Goal: Task Accomplishment & Management: Manage account settings

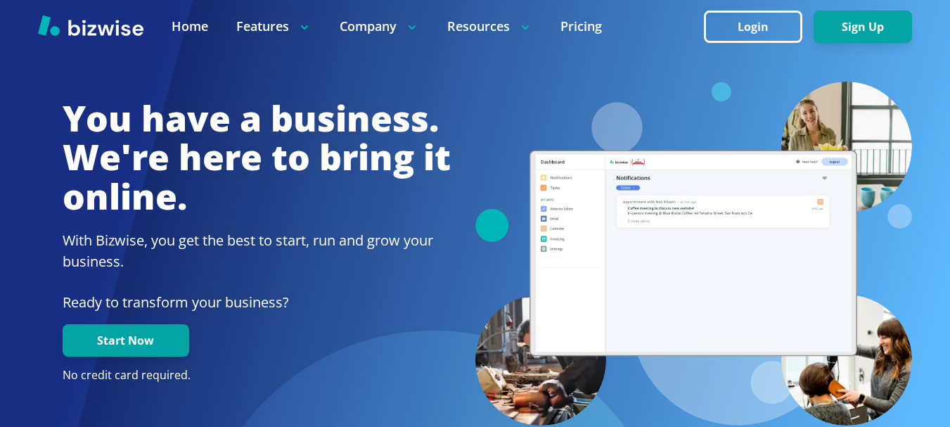
click at [755, 23] on button "Login" at bounding box center [753, 27] width 98 height 32
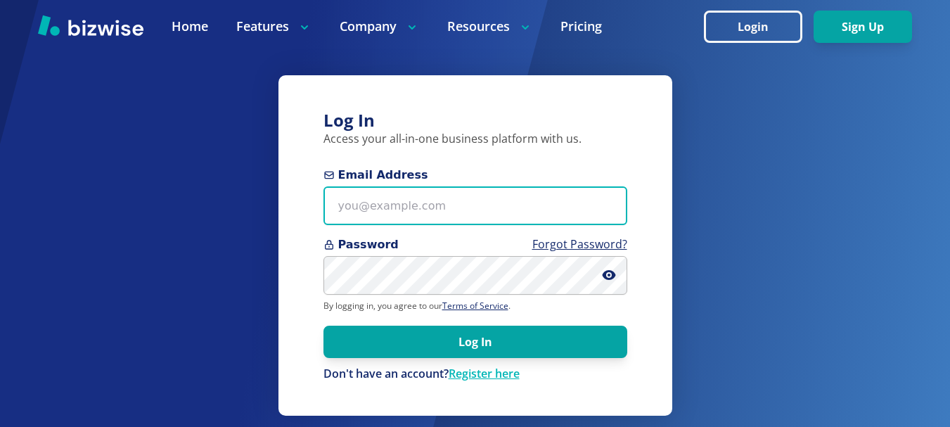
click at [389, 207] on input "Email Address" at bounding box center [476, 205] width 304 height 39
paste input "[EMAIL_ADDRESS][DOMAIN_NAME]"
click at [342, 205] on input "[EMAIL_ADDRESS][DOMAIN_NAME]" at bounding box center [476, 205] width 304 height 39
type input "[EMAIL_ADDRESS][DOMAIN_NAME]"
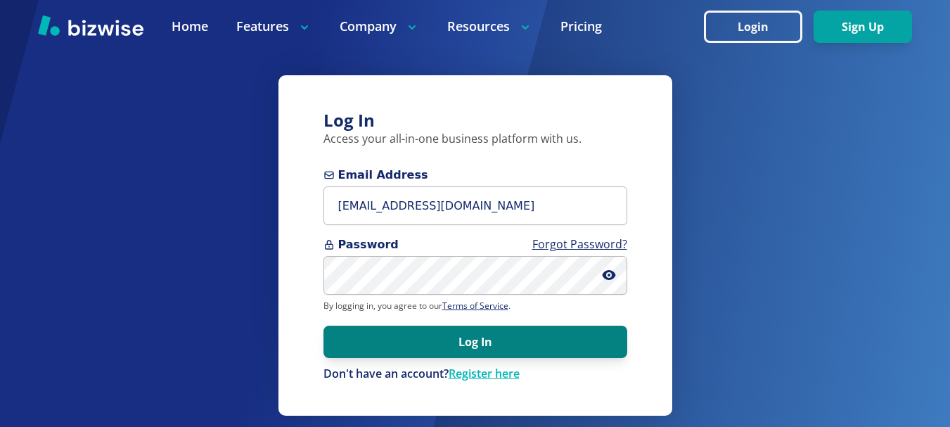
click at [483, 352] on button "Log In" at bounding box center [476, 342] width 304 height 32
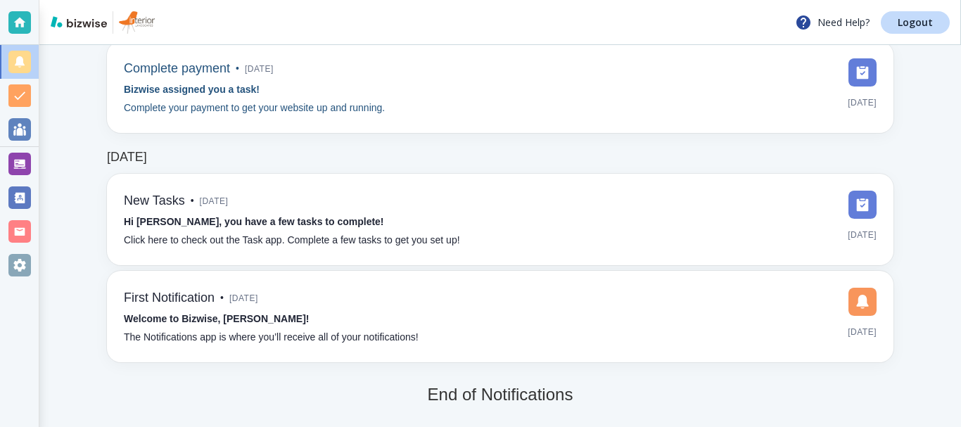
scroll to position [227, 0]
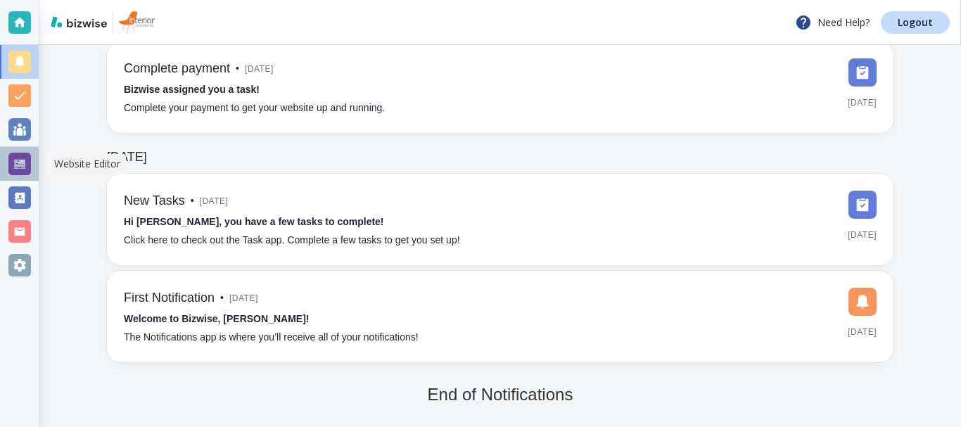
click at [20, 165] on div at bounding box center [19, 164] width 23 height 23
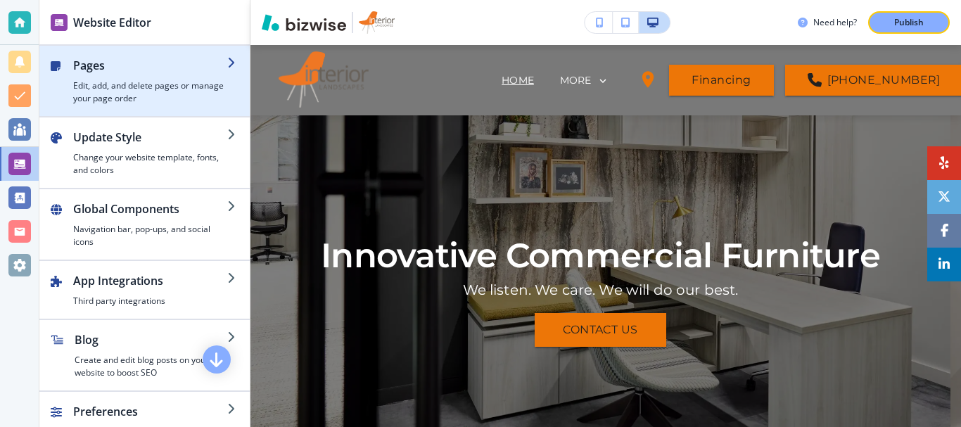
click at [123, 89] on h4 "Edit, add, and delete pages or manage your page order" at bounding box center [150, 91] width 154 height 25
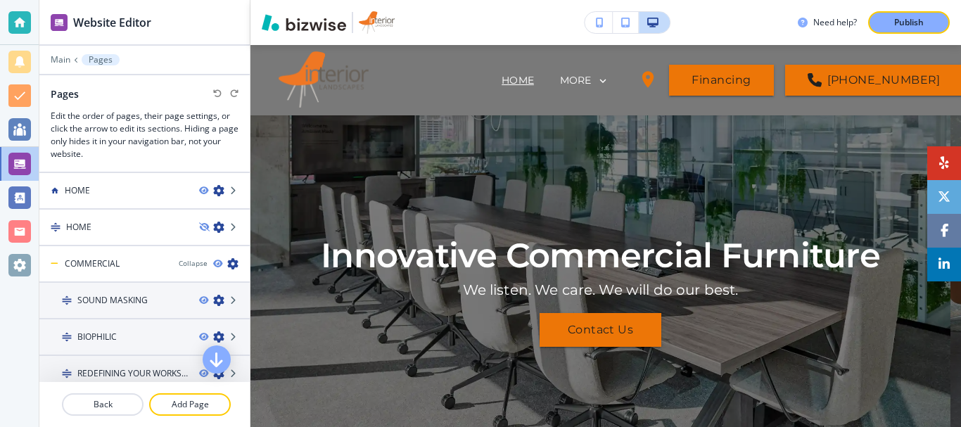
click at [497, 20] on div "Need help? Publish" at bounding box center [605, 22] width 710 height 23
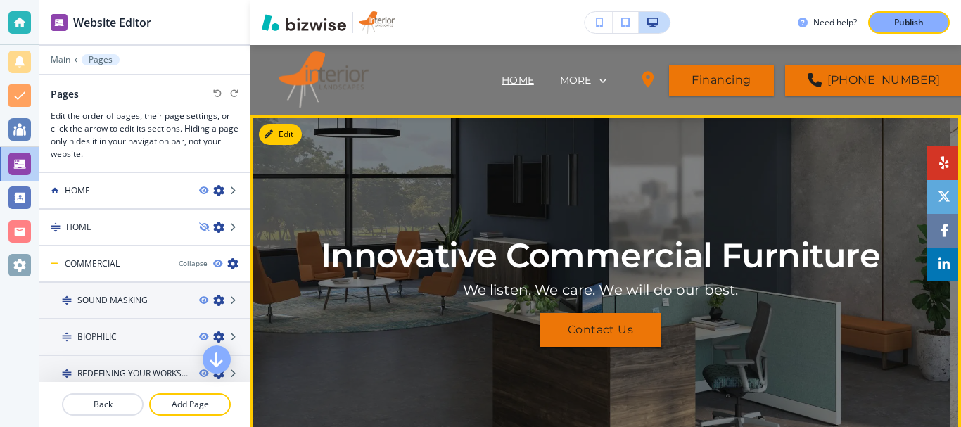
scroll to position [141, 0]
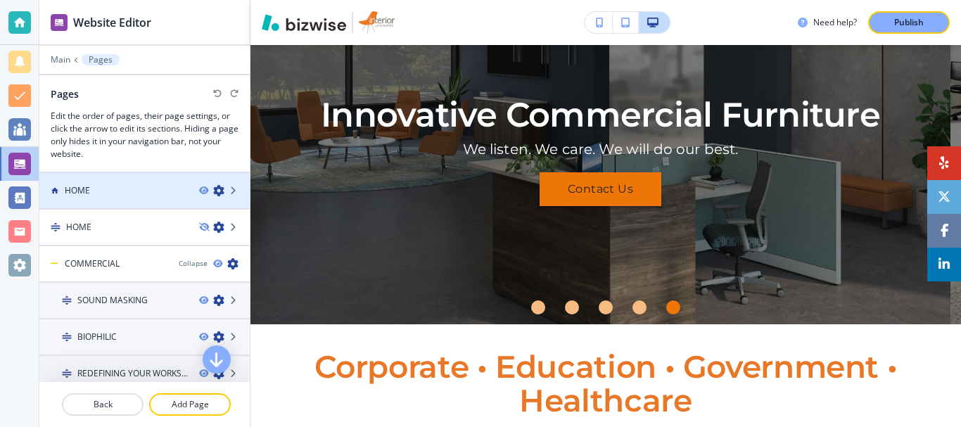
click at [213, 191] on icon "button" at bounding box center [218, 190] width 11 height 11
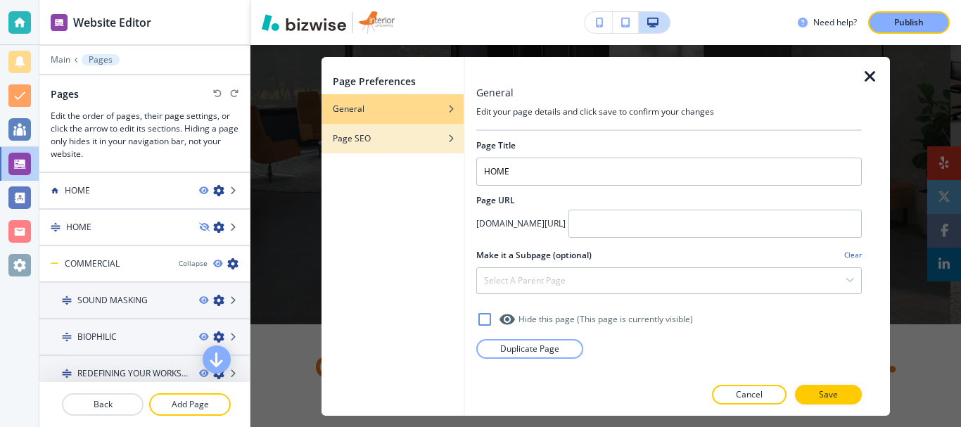
click at [452, 141] on icon "button" at bounding box center [451, 138] width 8 height 8
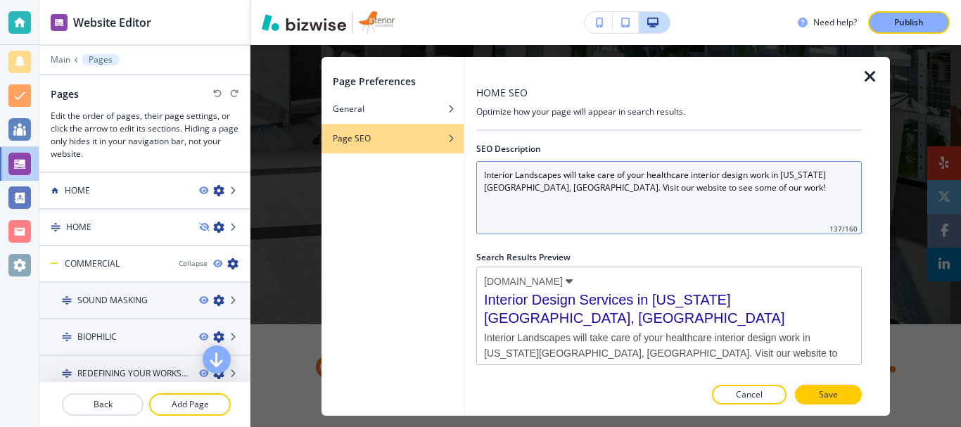
scroll to position [0, 0]
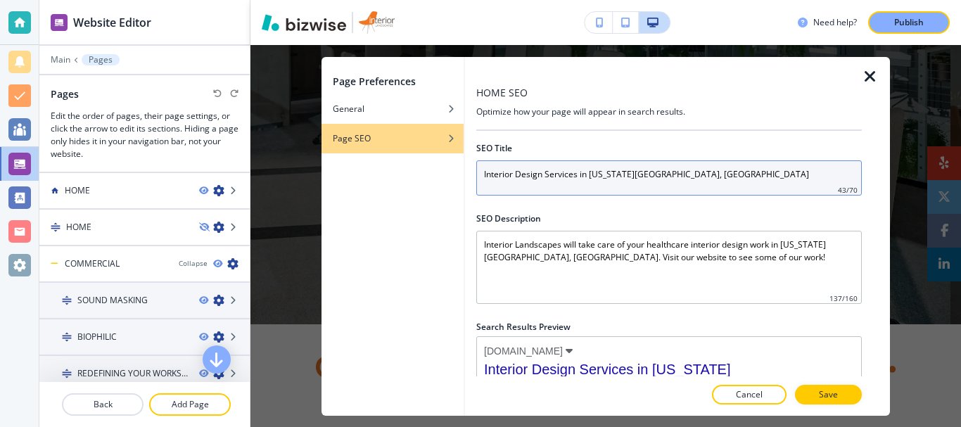
click at [642, 172] on input "Interior Design Services in Kansas City, MO" at bounding box center [668, 177] width 385 height 35
paste input "Commercial Furniture in Marion IL, Topeka KS,"
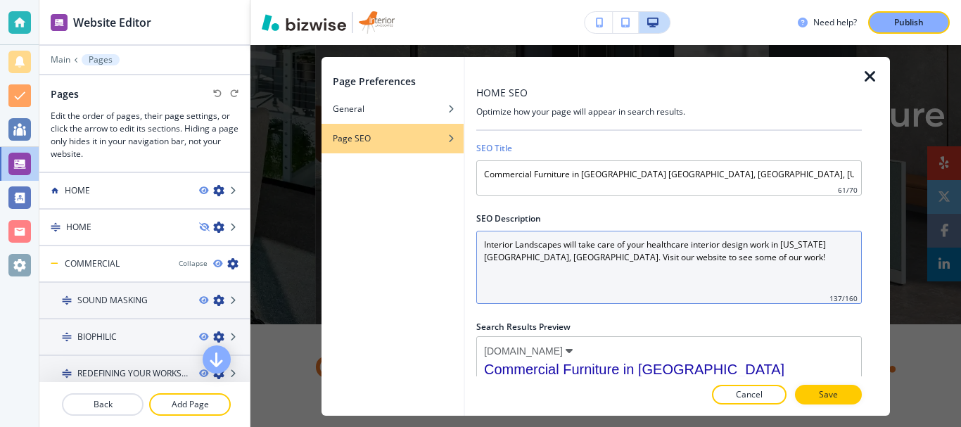
click at [623, 275] on Description "Interior Landscapes will take care of your healthcare interior design work in K…" at bounding box center [668, 267] width 385 height 73
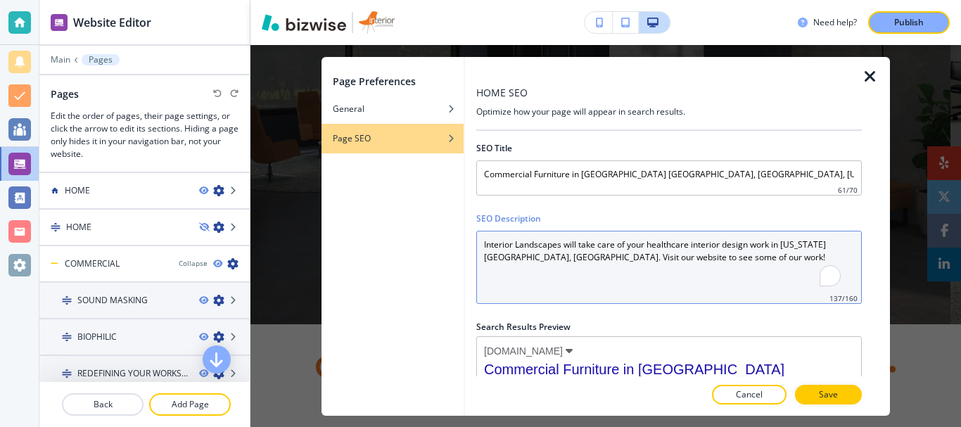
drag, startPoint x: 685, startPoint y: 261, endPoint x: 429, endPoint y: 247, distance: 256.4
click at [429, 247] on div "Page Preferences General Page SEO HOME SEO Optimize how your page will appear i…" at bounding box center [605, 236] width 568 height 359
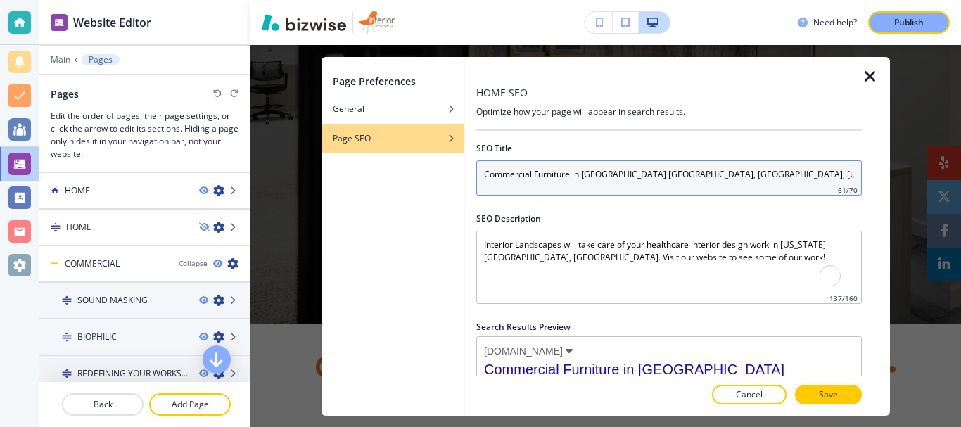
click at [537, 177] on input "Commercial Furniture in Marion IL, Topeka KS, Kansas City, MO" at bounding box center [668, 177] width 385 height 35
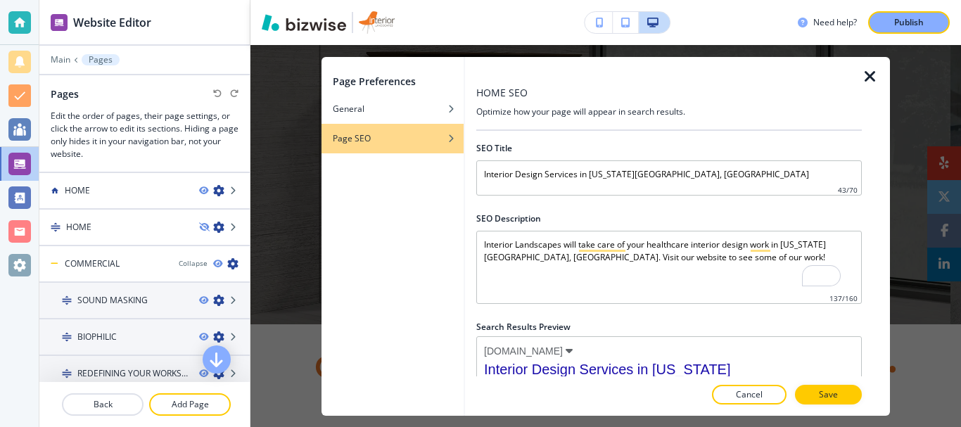
click at [416, 228] on div "Page Preferences General Page SEO" at bounding box center [392, 236] width 142 height 359
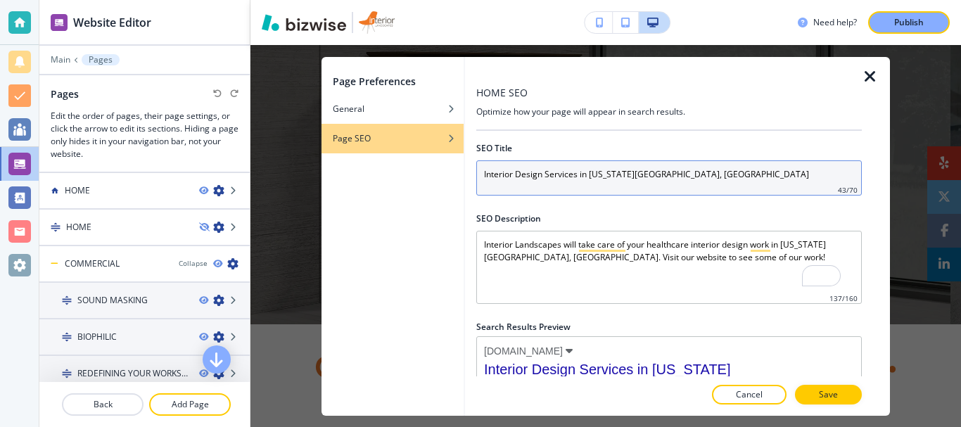
click at [564, 180] on input "Interior Design Services in Kansas City, MO" at bounding box center [668, 177] width 385 height 35
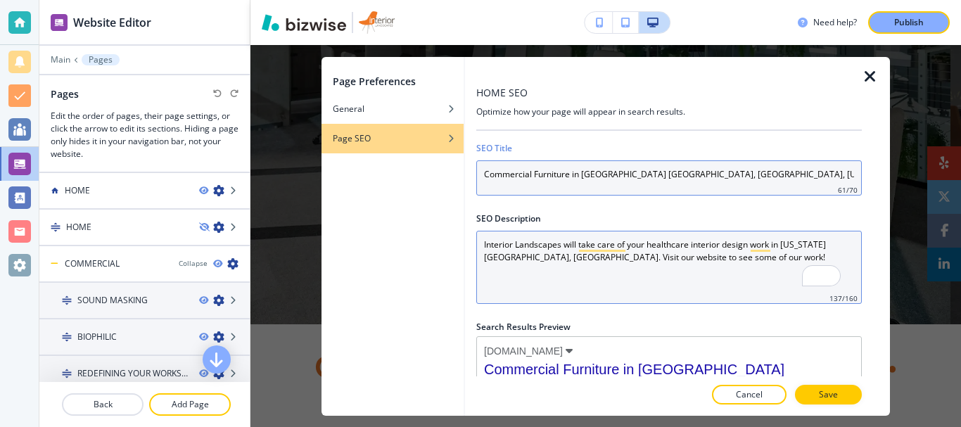
type input "Commercial Furniture in Marion IL, Topeka KS, Kansas City, MO"
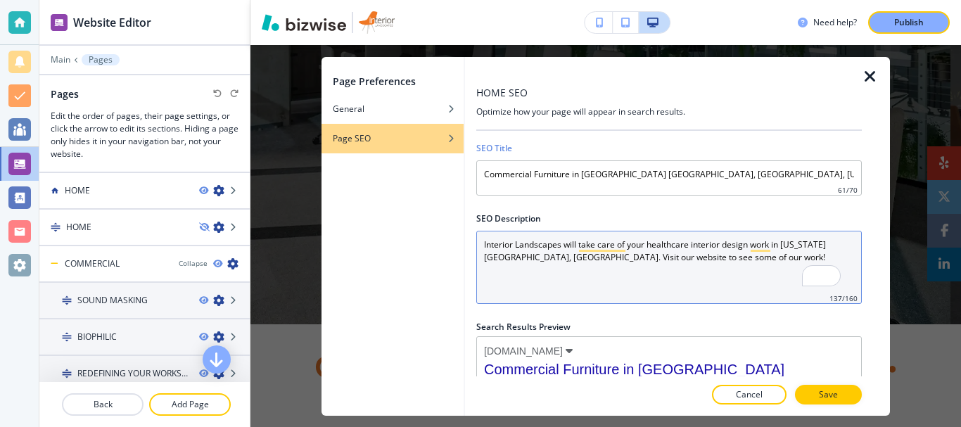
click at [611, 266] on Description "Interior Landscapes will take care of your healthcare interior design work in K…" at bounding box center [668, 267] width 385 height 73
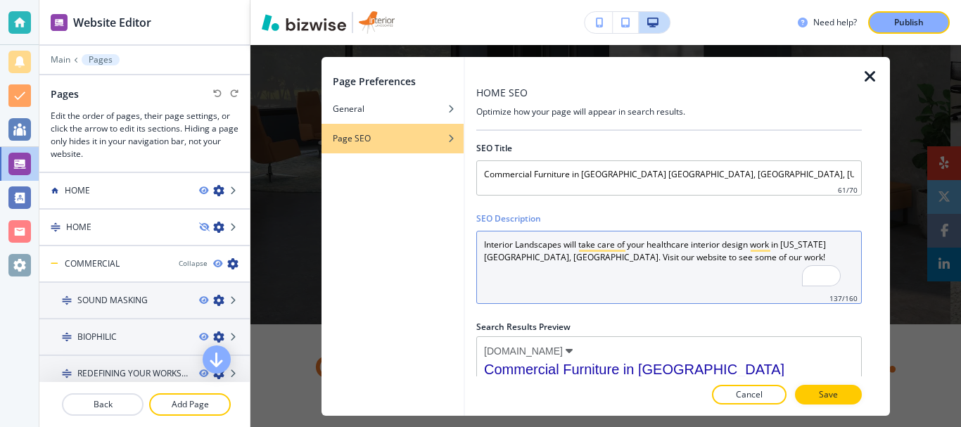
click at [545, 271] on Description "Interior Landscapes will take care of your healthcare interior design work in K…" at bounding box center [668, 267] width 385 height 73
paste Description "offers high-quality commercial furniture in Topeka MO, Marion IL, Topeka, Kansa…"
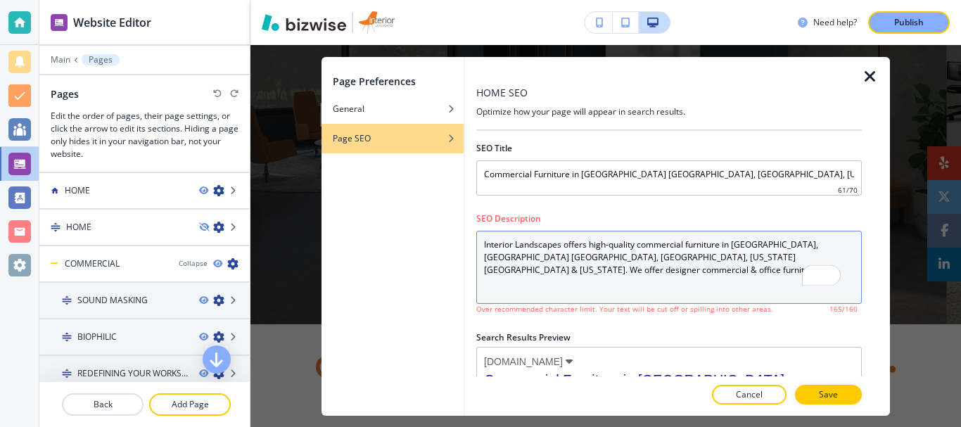
click at [507, 276] on Description "Interior Landscapes offers high-quality commercial furniture in Topeka MO, Mari…" at bounding box center [668, 267] width 385 height 73
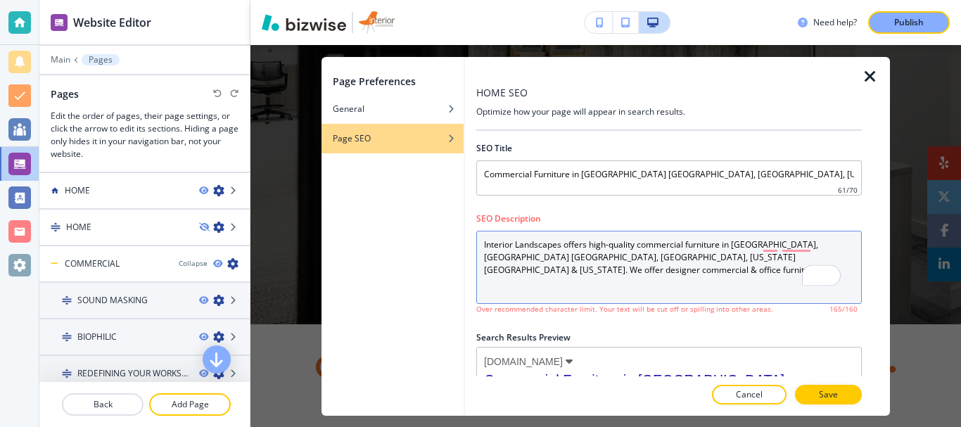
click at [811, 263] on Description "Interior Landscapes offers high-quality commercial furniture in Topeka MO, Mari…" at bounding box center [668, 267] width 385 height 73
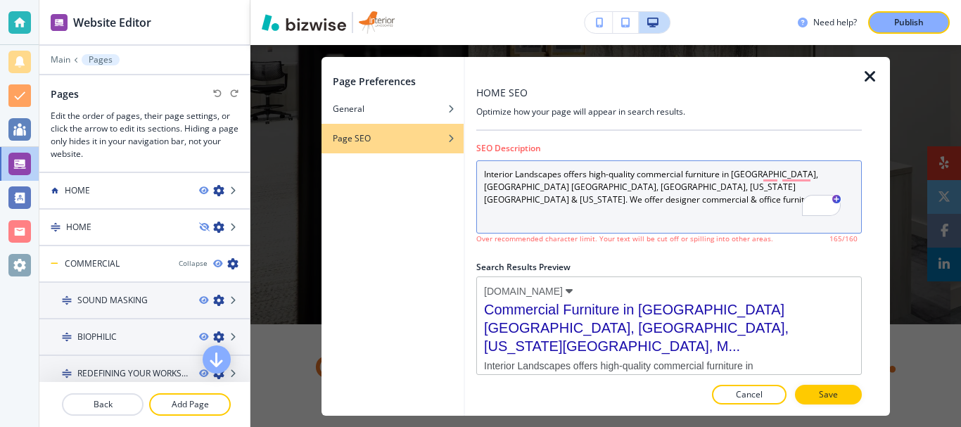
scroll to position [80, 0]
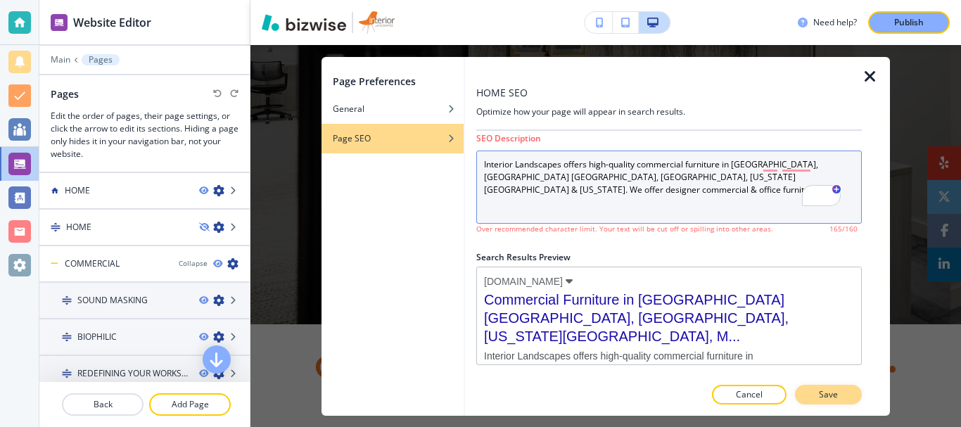
type Description "Interior Landscapes offers high-quality commercial furniture in Topeka MO, Mari…"
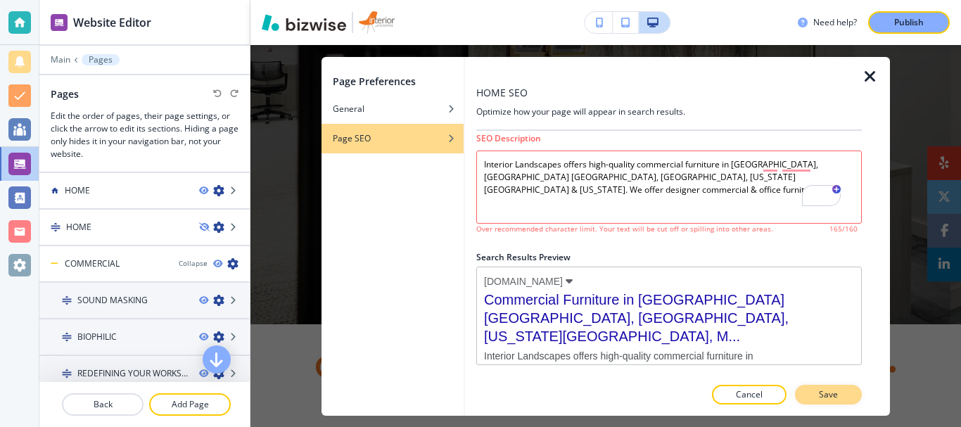
click at [829, 397] on p "Save" at bounding box center [828, 394] width 19 height 13
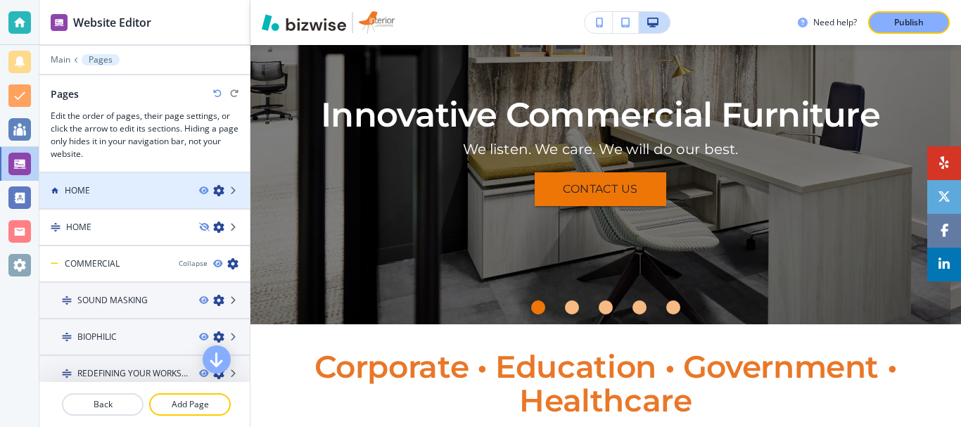
click at [213, 193] on icon "button" at bounding box center [218, 190] width 11 height 11
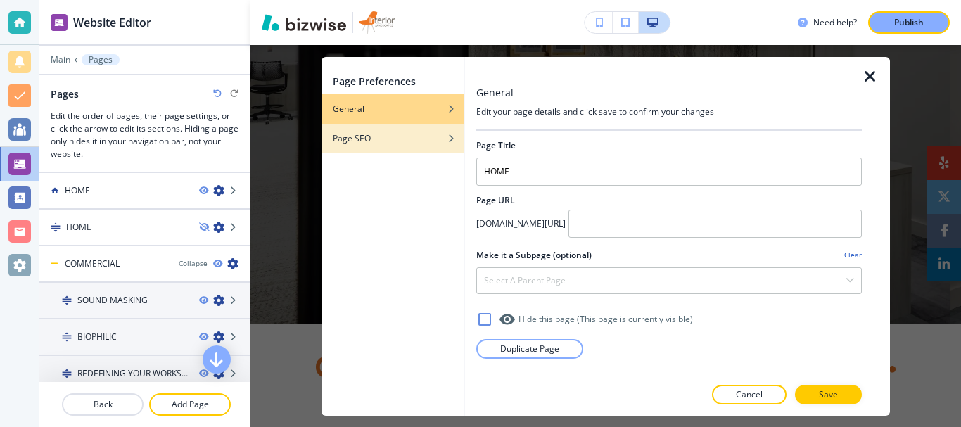
click at [374, 142] on div "Page SEO" at bounding box center [392, 138] width 142 height 13
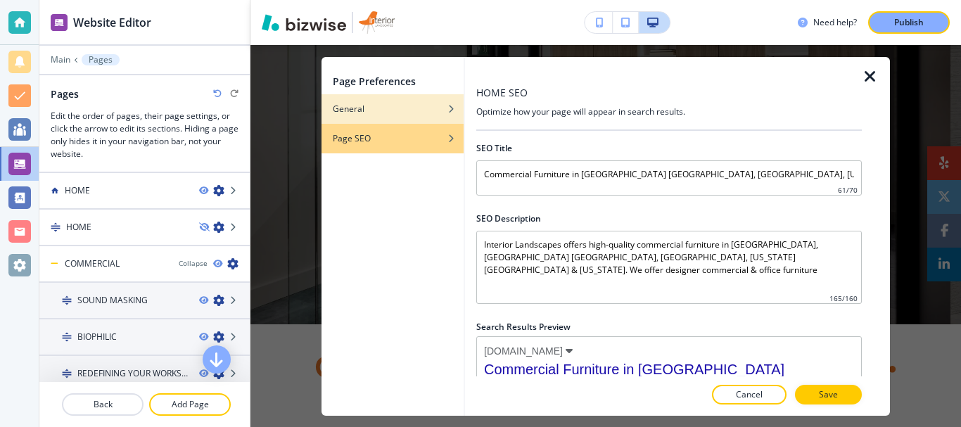
click at [362, 108] on h4 "General" at bounding box center [349, 109] width 32 height 13
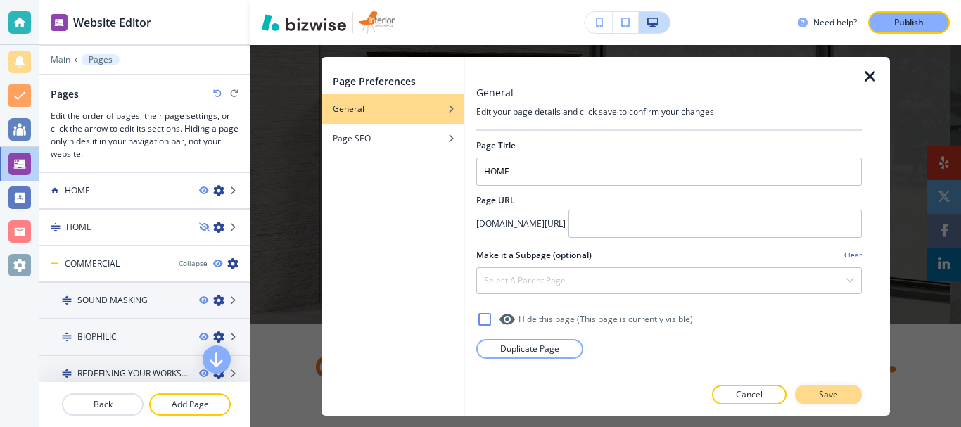
click at [830, 395] on p "Save" at bounding box center [828, 394] width 19 height 13
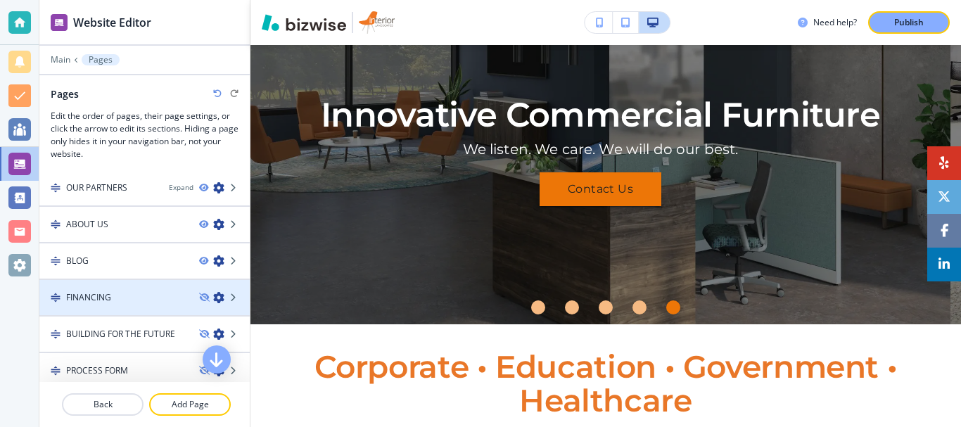
scroll to position [382, 0]
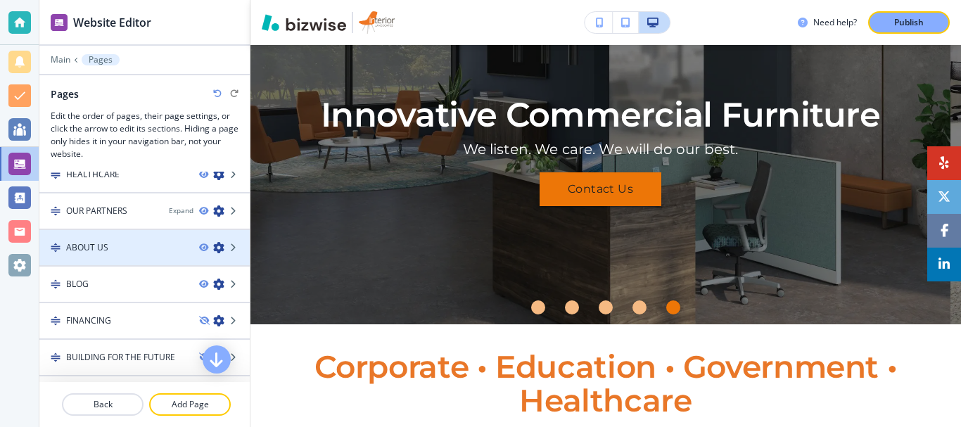
click at [213, 250] on icon "button" at bounding box center [218, 247] width 11 height 11
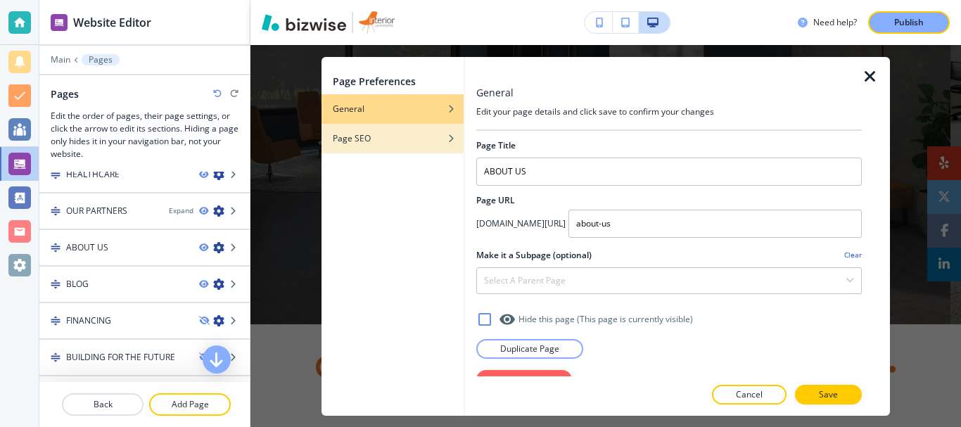
click at [368, 136] on h4 "Page SEO" at bounding box center [352, 138] width 38 height 13
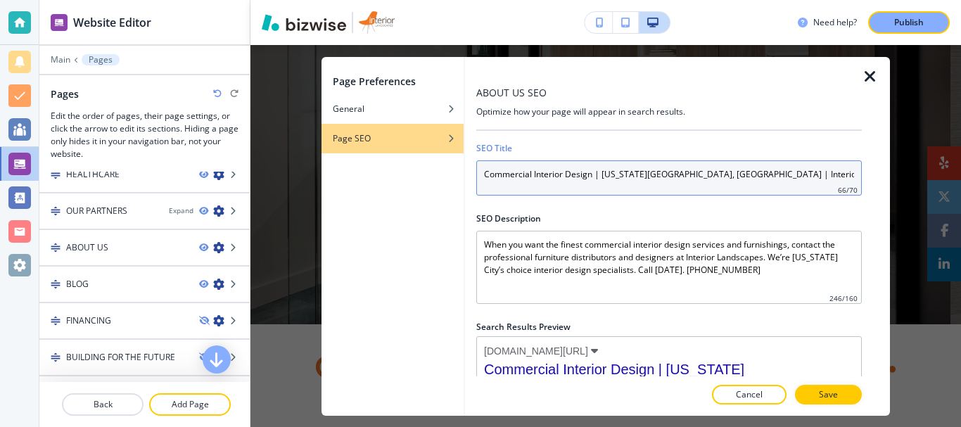
click at [577, 179] on input "Commercial Interior Design | Kansas City, MO | Interior Landscapes" at bounding box center [668, 177] width 385 height 35
paste input "Best Commercial Office Furniture Dealer in Kansas City - About U"
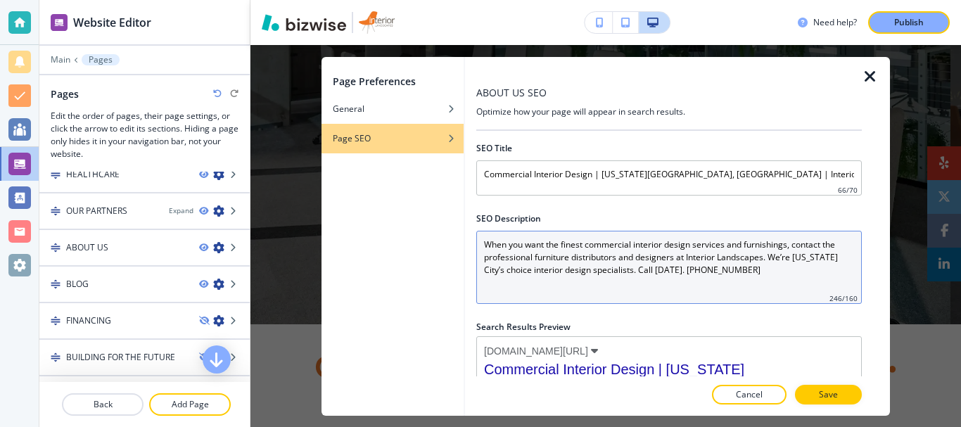
click at [535, 267] on Description "When you want the finest commercial interior design services and furnishings, c…" at bounding box center [668, 267] width 385 height 73
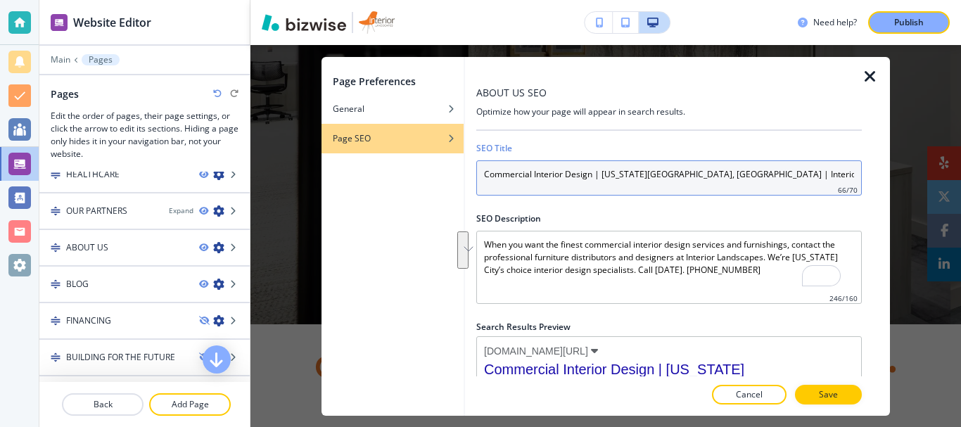
click at [578, 174] on input "Commercial Interior Design | Kansas City, MO | Interior Landscapes" at bounding box center [668, 177] width 385 height 35
paste input "Best Commercial Office Furniture Dealer in Kansas City - About U"
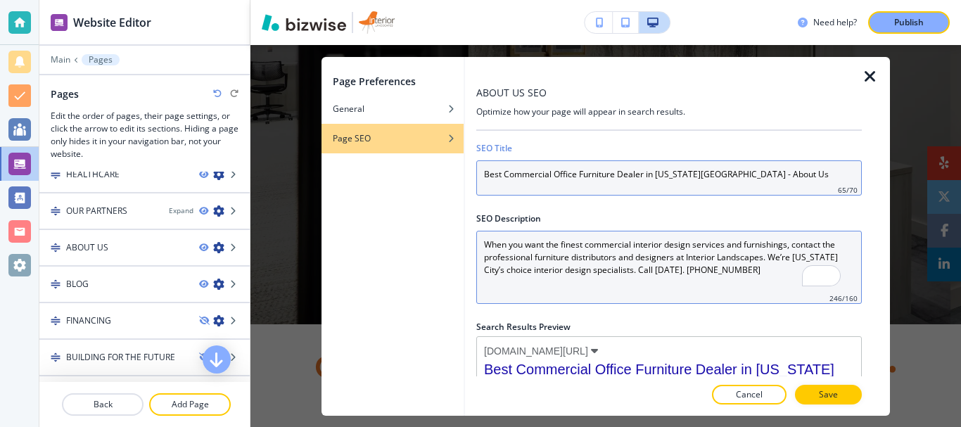
type input "Best Commercial Office Furniture Dealer in Kansas City - About Us"
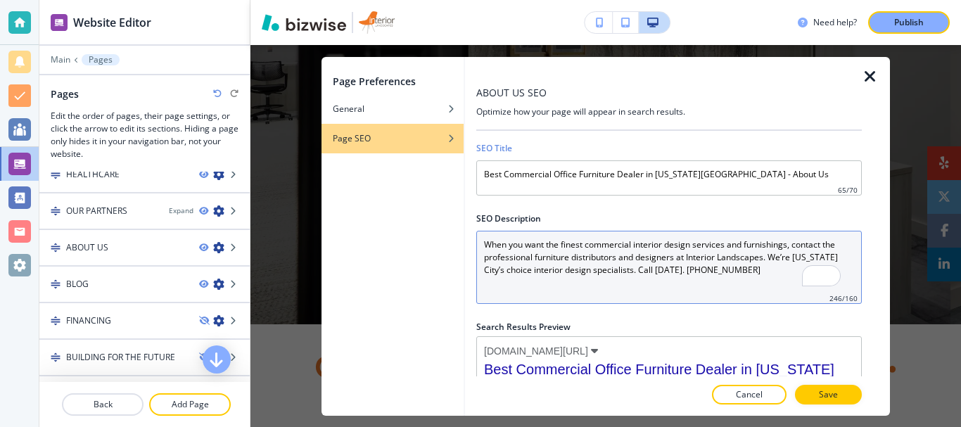
click at [575, 287] on Description "When you want the finest commercial interior design services and furnishings, c…" at bounding box center [668, 267] width 385 height 73
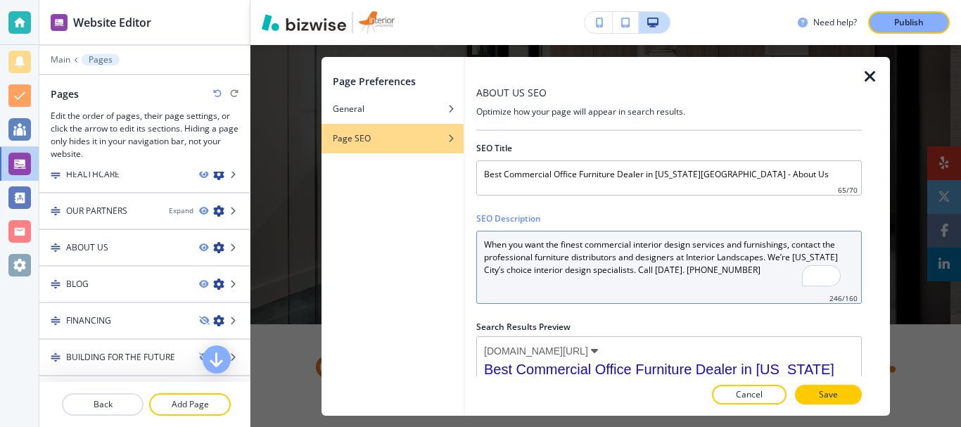
click at [562, 269] on Description "When you want the finest commercial interior design services and furnishings, c…" at bounding box center [668, 267] width 385 height 73
paste Description "Interior Landscapes is a leading commercial office furniture dealer in Kansas C…"
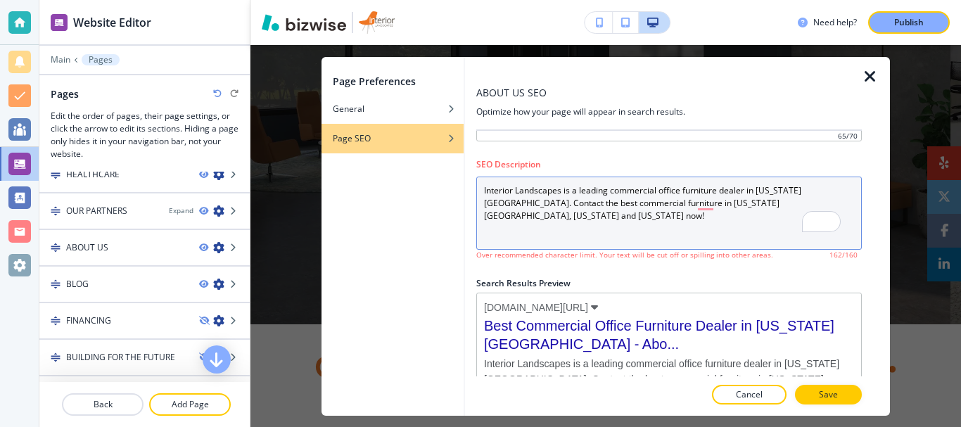
scroll to position [70, 0]
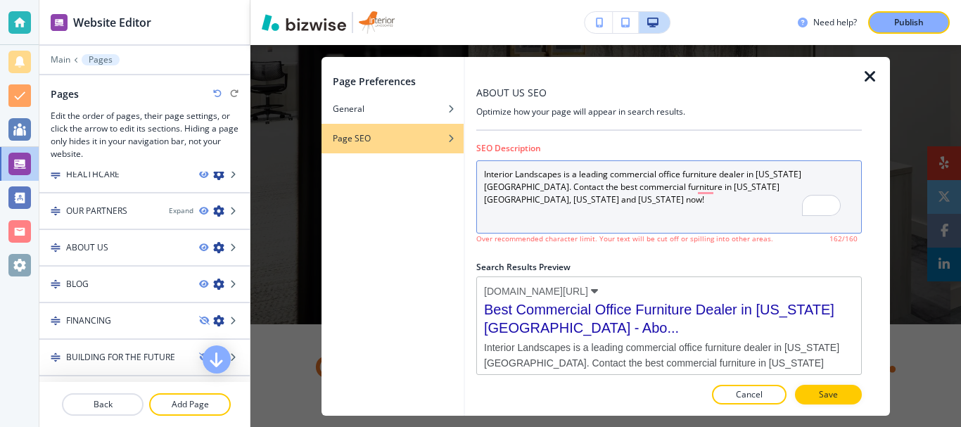
click at [481, 174] on Description "Interior Landscapes is a leading commercial office furniture dealer in Kansas C…" at bounding box center [668, 196] width 385 height 73
type Description "Interior Landscapes is a leading commercial office furniture dealer in Kansas C…"
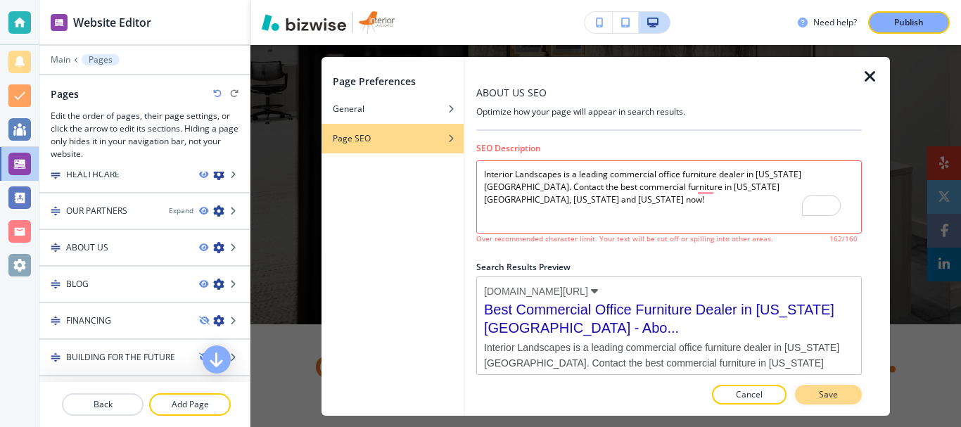
click at [816, 395] on button "Save" at bounding box center [828, 395] width 67 height 20
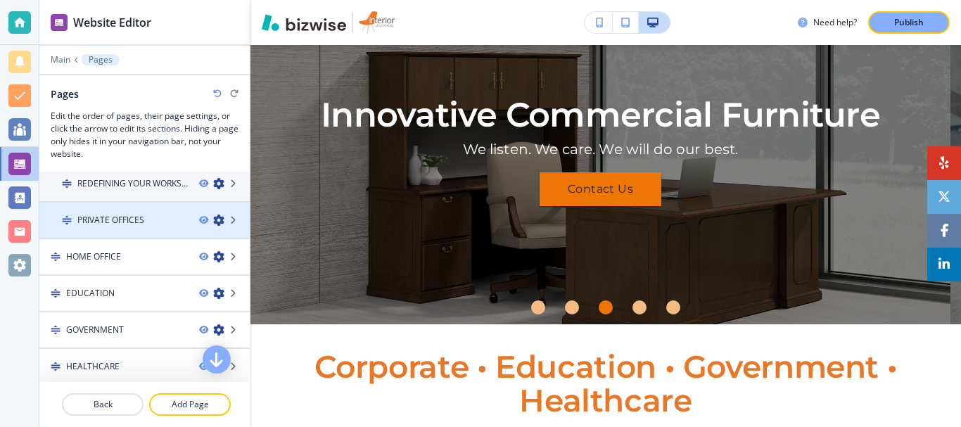
scroll to position [171, 0]
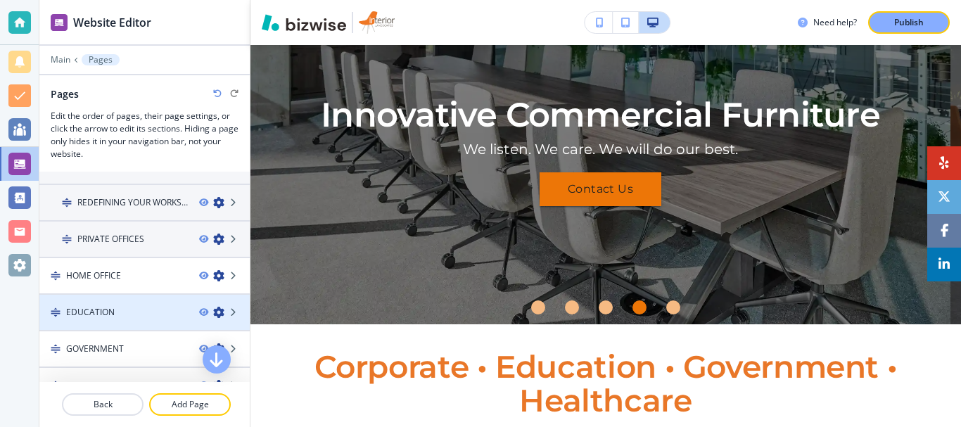
click at [213, 314] on icon "button" at bounding box center [218, 312] width 11 height 11
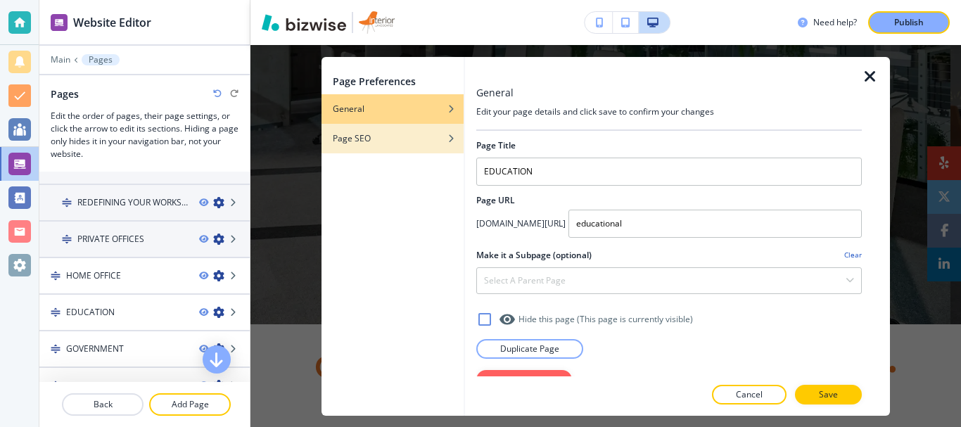
click at [349, 141] on h4 "Page SEO" at bounding box center [352, 138] width 38 height 13
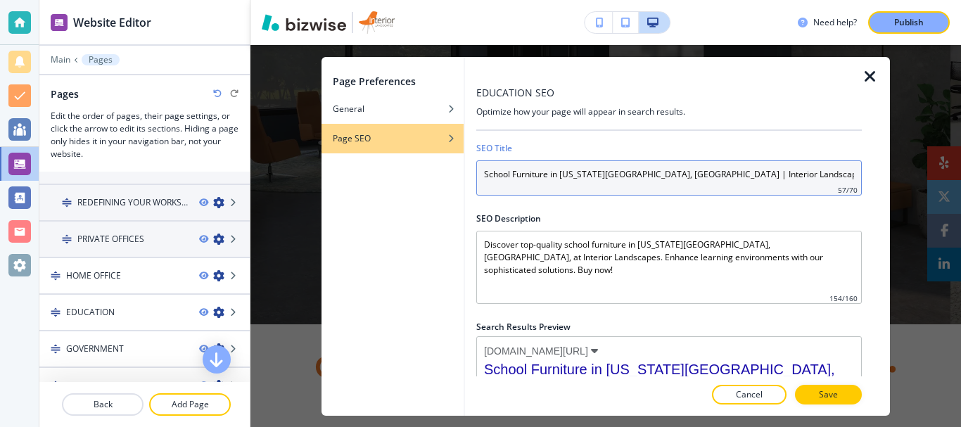
drag, startPoint x: 635, startPoint y: 172, endPoint x: 452, endPoint y: 181, distance: 183.1
click at [452, 181] on div "Page Preferences General Page SEO EDUCATION SEO Optimize how your page will app…" at bounding box center [605, 236] width 568 height 359
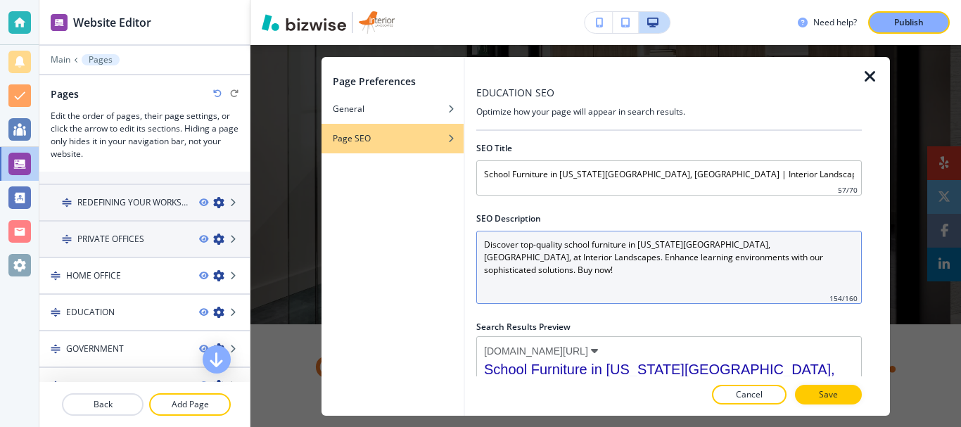
click at [521, 262] on Description "Discover top-quality school furniture in Kansas City, MO, at Interior Landscape…" at bounding box center [668, 267] width 385 height 73
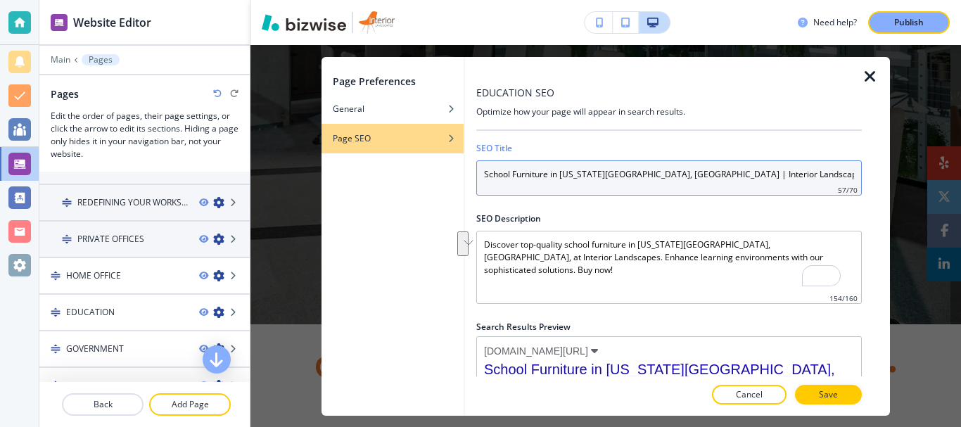
click at [698, 180] on input "School Furniture in Kansas City, MO | Interior Landscapes" at bounding box center [668, 177] width 385 height 35
paste input "& Educational Furniture in Kansas City, St Louis MO, Topeka"
type input "School & Educational Furniture in Kansas City, St Louis MO, Topeka"
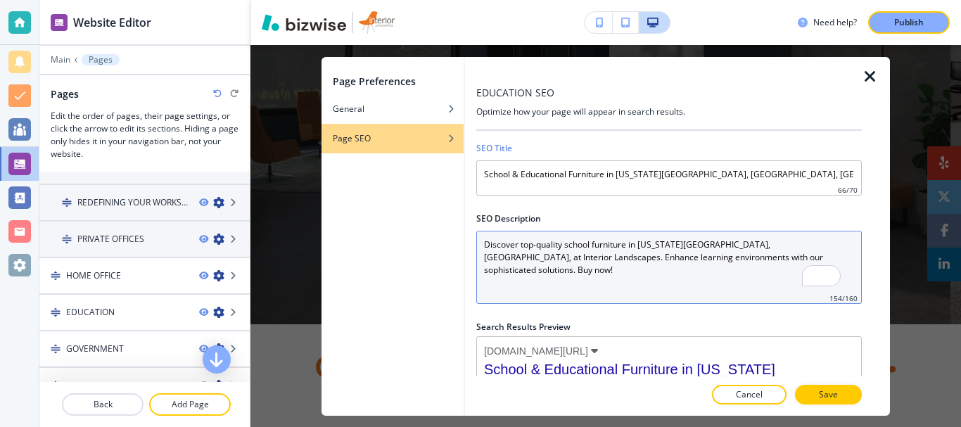
click at [578, 285] on Description "Discover top-quality school furniture in Kansas City, MO, at Interior Landscape…" at bounding box center [668, 267] width 385 height 73
paste Description "Looking for school furniture dealer in Kansas City & nearby? We offer education…"
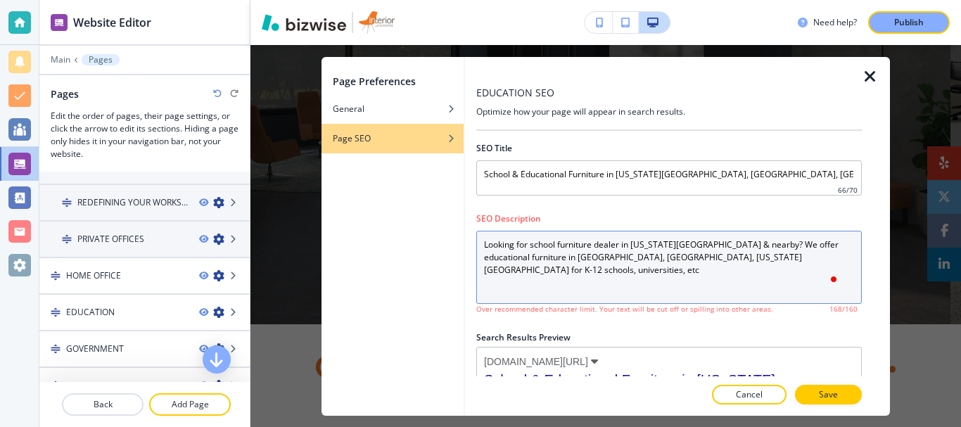
scroll to position [0, 0]
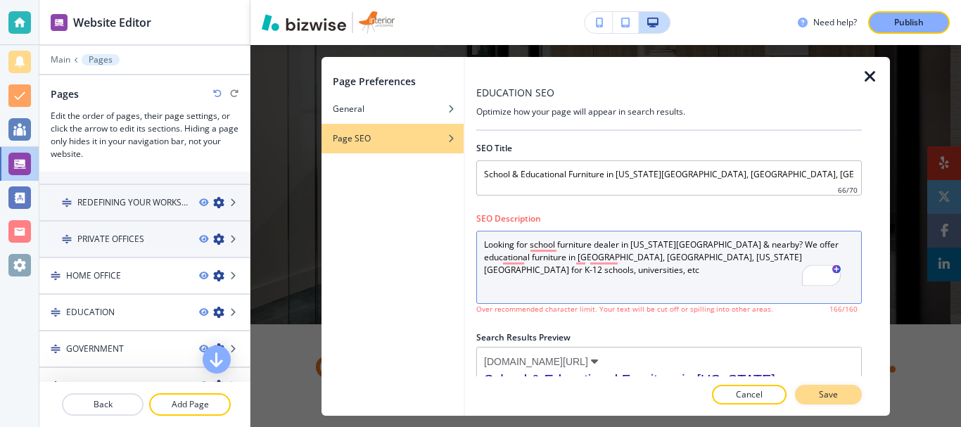
type Description "Looking for school furniture dealer in Kansas City & nearby? We offer education…"
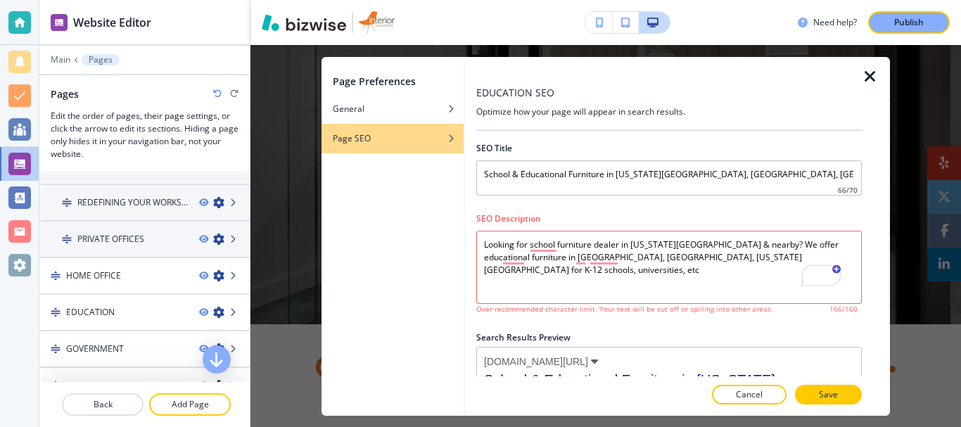
drag, startPoint x: 834, startPoint y: 394, endPoint x: 781, endPoint y: 378, distance: 55.7
click at [834, 394] on p "Save" at bounding box center [828, 394] width 19 height 13
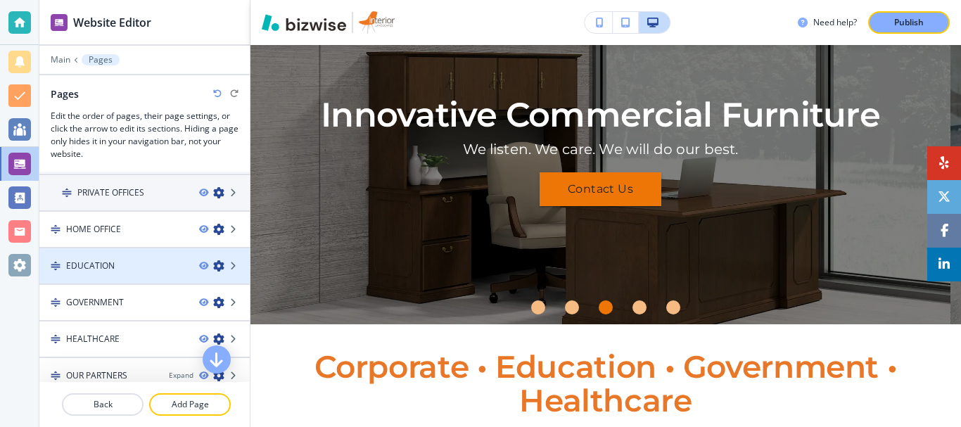
scroll to position [241, 0]
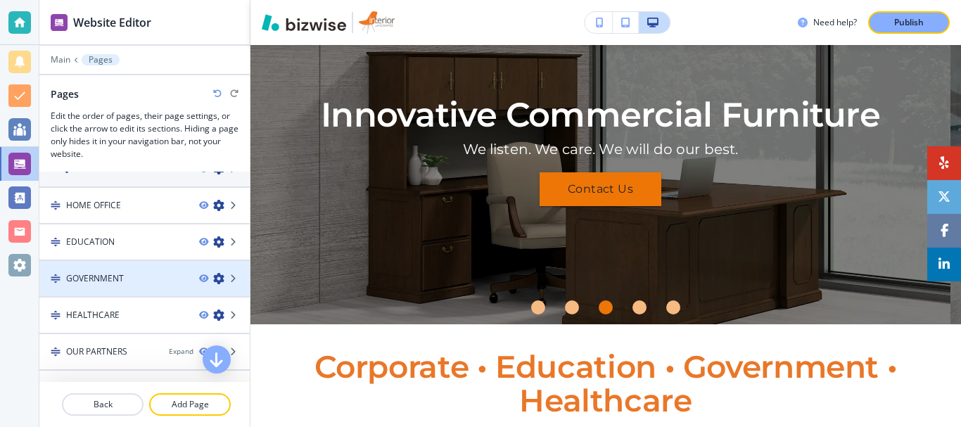
click at [213, 279] on icon "button" at bounding box center [218, 278] width 11 height 11
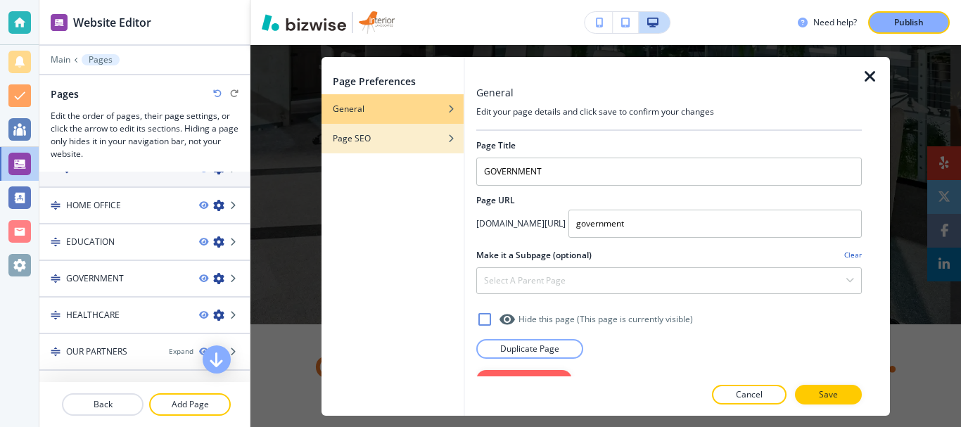
click at [385, 145] on div "button" at bounding box center [392, 149] width 142 height 8
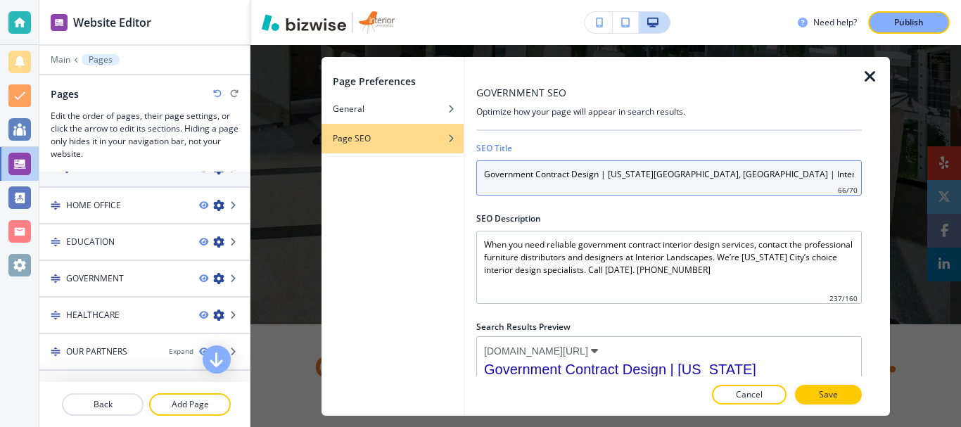
drag, startPoint x: 782, startPoint y: 175, endPoint x: 400, endPoint y: 176, distance: 382.7
click at [400, 176] on div "Page Preferences General Page SEO GOVERNMENT SEO Optimize how your page will ap…" at bounding box center [605, 236] width 568 height 359
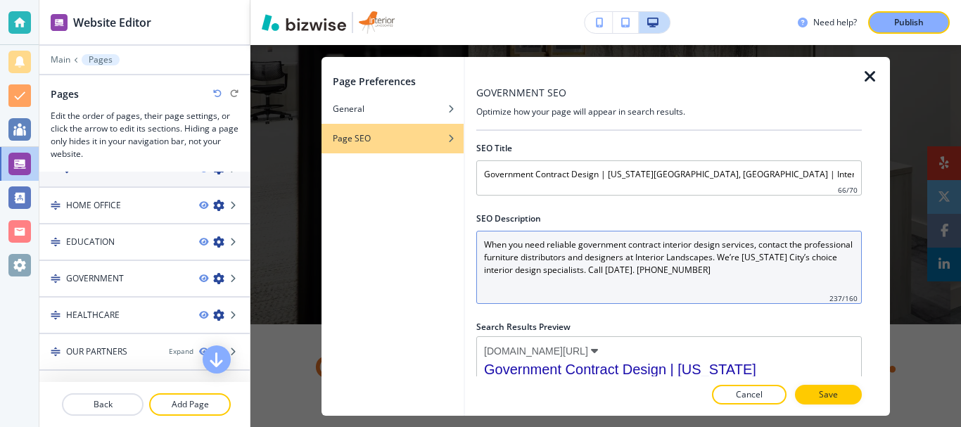
drag, startPoint x: 506, startPoint y: 286, endPoint x: 783, endPoint y: 279, distance: 277.3
click at [506, 286] on Description "When you need reliable government contract interior design services, contact th…" at bounding box center [668, 267] width 385 height 73
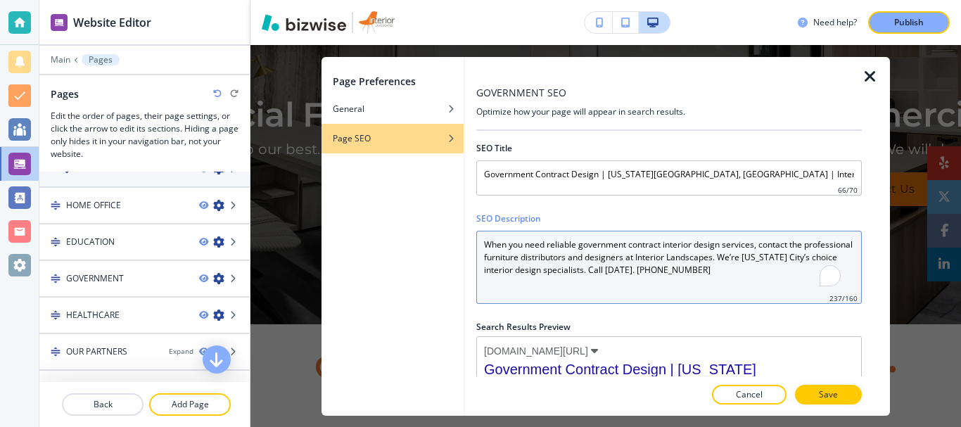
drag, startPoint x: 694, startPoint y: 275, endPoint x: 423, endPoint y: 240, distance: 273.1
click at [423, 240] on div "Page Preferences General Page SEO GOVERNMENT SEO Optimize how your page will ap…" at bounding box center [605, 236] width 568 height 359
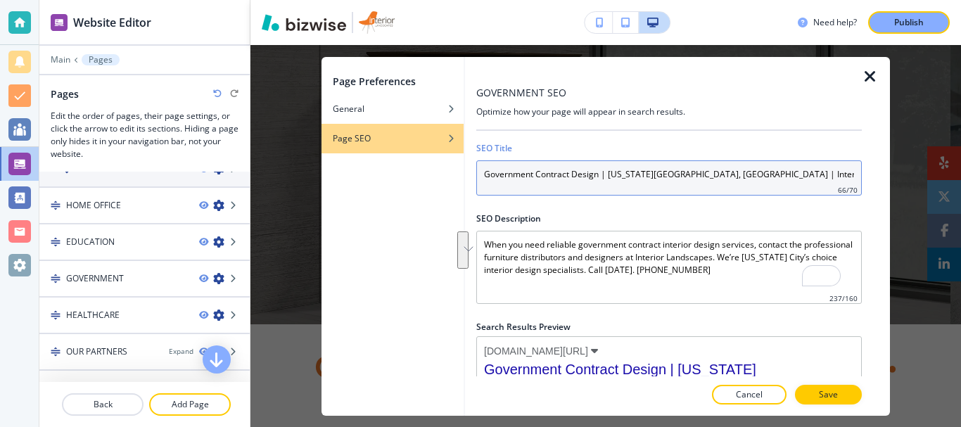
click at [643, 175] on input "Government Contract Design | Kansas City, MO | Interior Landscapes" at bounding box center [668, 177] width 385 height 35
paste input "Bank and Government Commercial Furniture in St Louis County MO, KS"
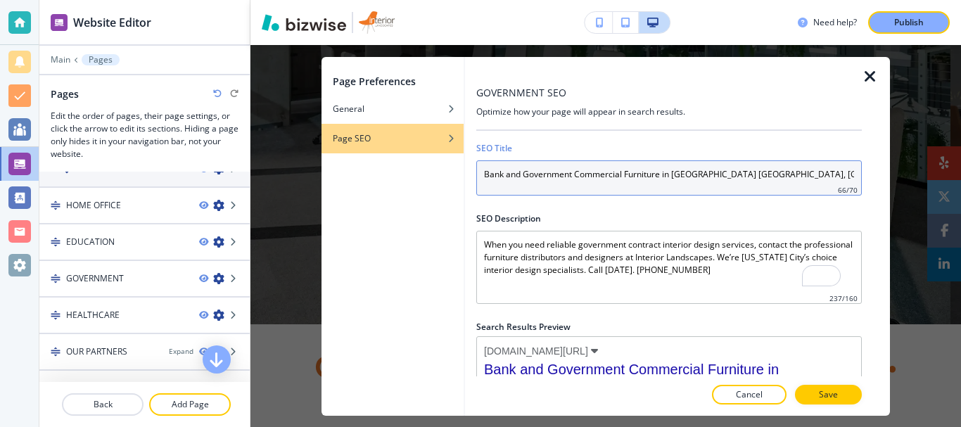
type input "Bank and Government Commercial Furniture in St Louis County MO, KS"
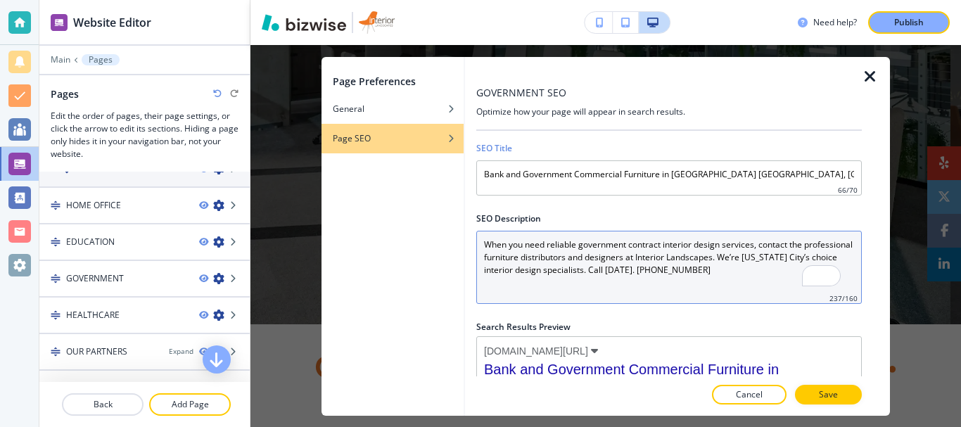
click at [627, 267] on Description "When you need reliable government contract interior design services, contact th…" at bounding box center [668, 267] width 385 height 73
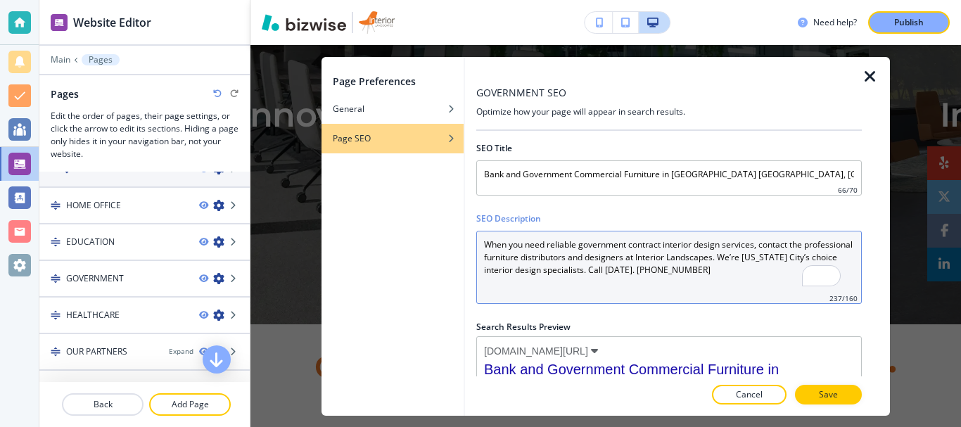
paste Description "e offer bank furniture in St Louis MO. Contact for space planning, biophilic, b…"
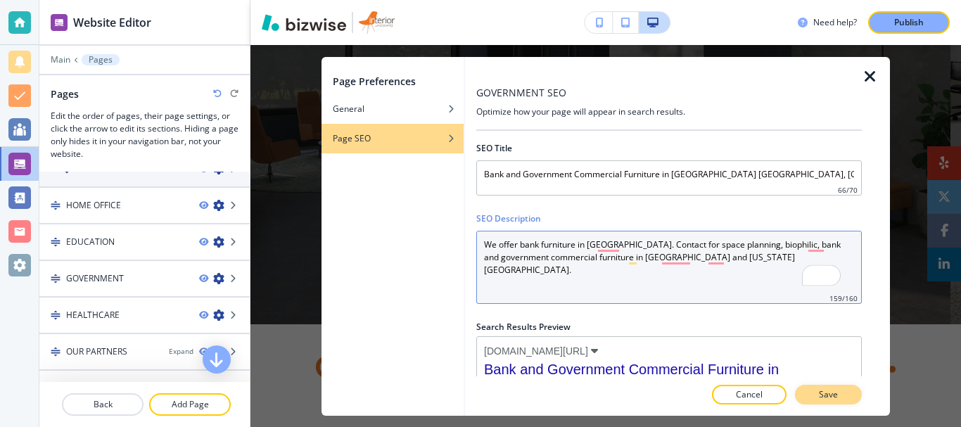
type Description "We offer bank furniture in St Louis MO. Contact for space planning, biophilic, …"
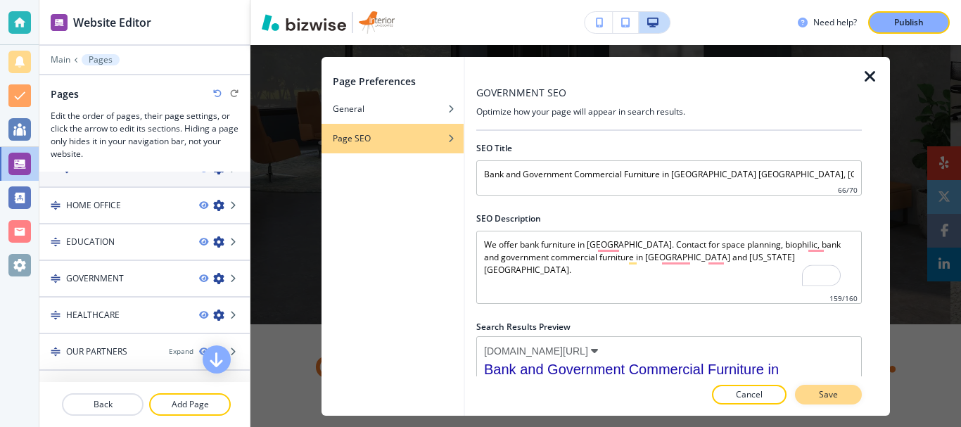
click at [832, 396] on p "Save" at bounding box center [828, 394] width 19 height 13
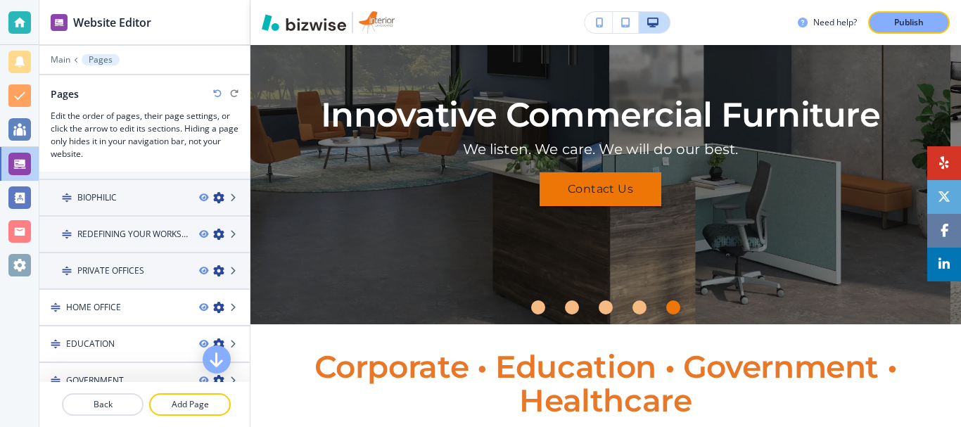
scroll to position [159, 0]
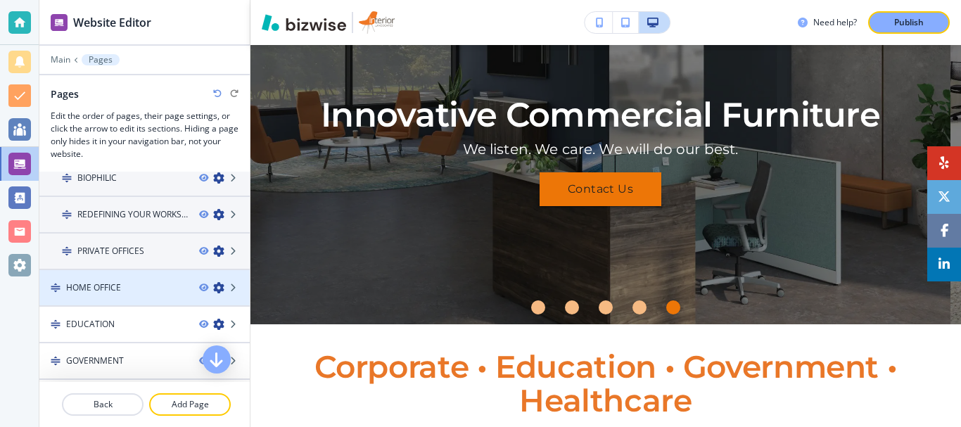
click at [213, 288] on icon "button" at bounding box center [218, 287] width 11 height 11
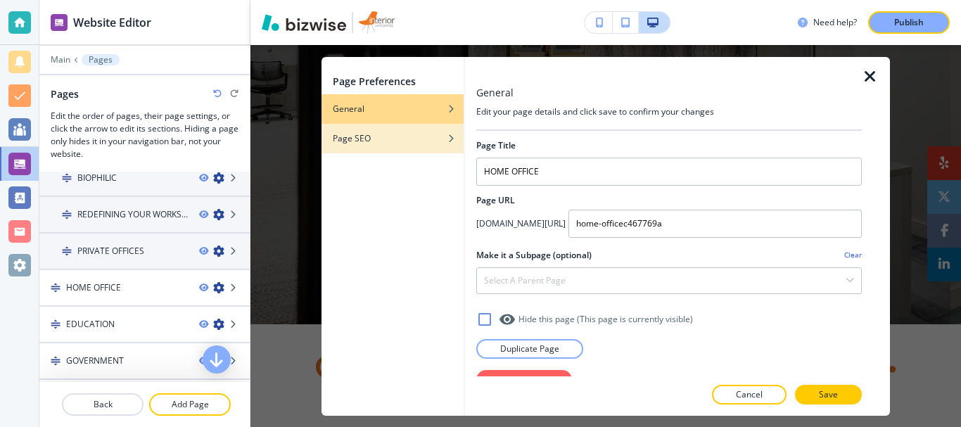
click at [354, 144] on h4 "Page SEO" at bounding box center [352, 138] width 38 height 13
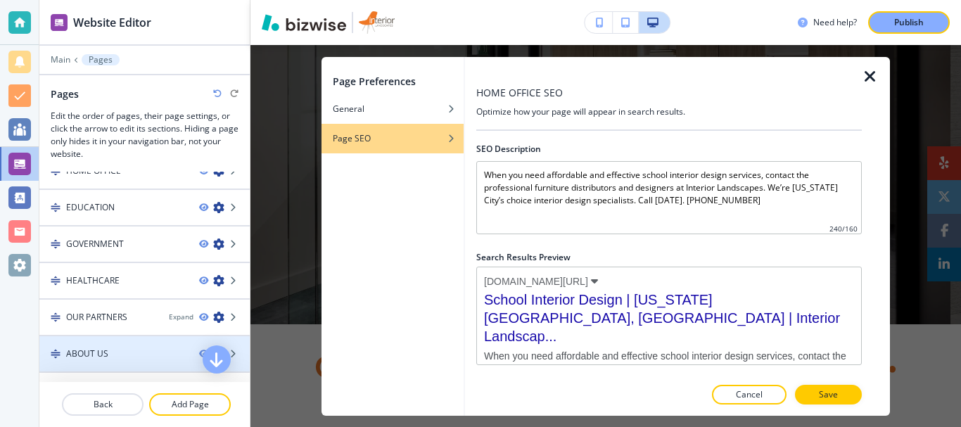
scroll to position [300, 0]
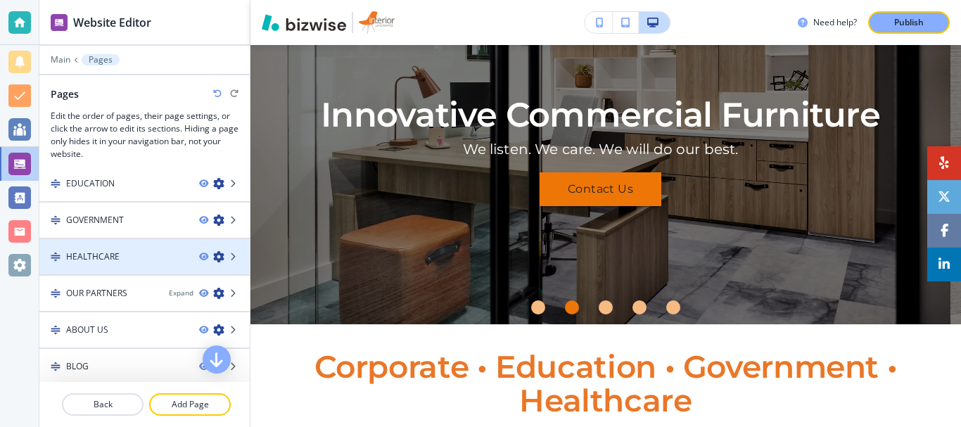
click at [213, 258] on icon "button" at bounding box center [218, 256] width 11 height 11
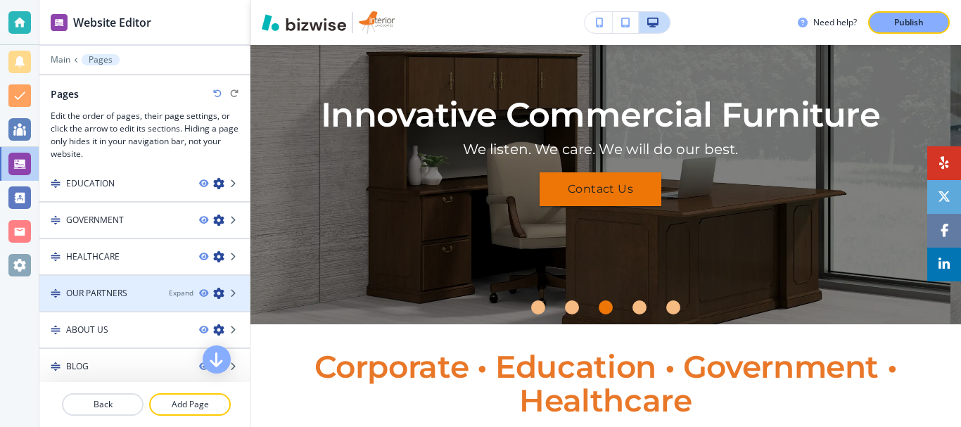
click at [213, 293] on icon "button" at bounding box center [218, 293] width 11 height 11
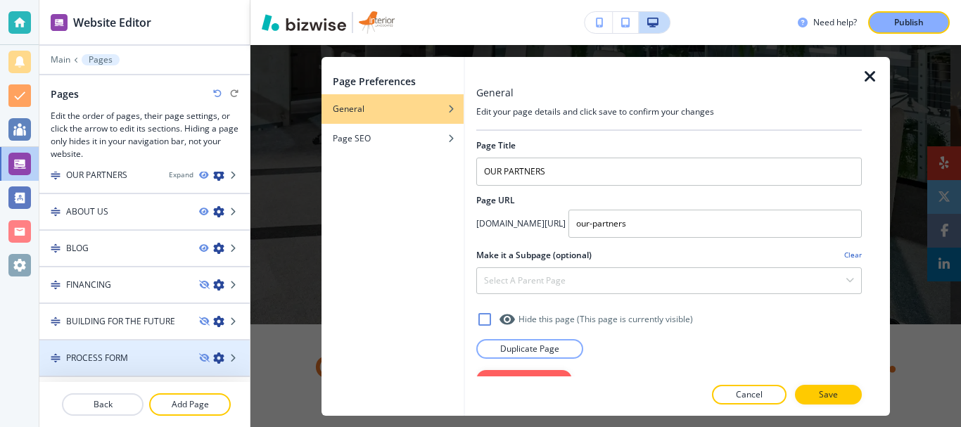
scroll to position [511, 0]
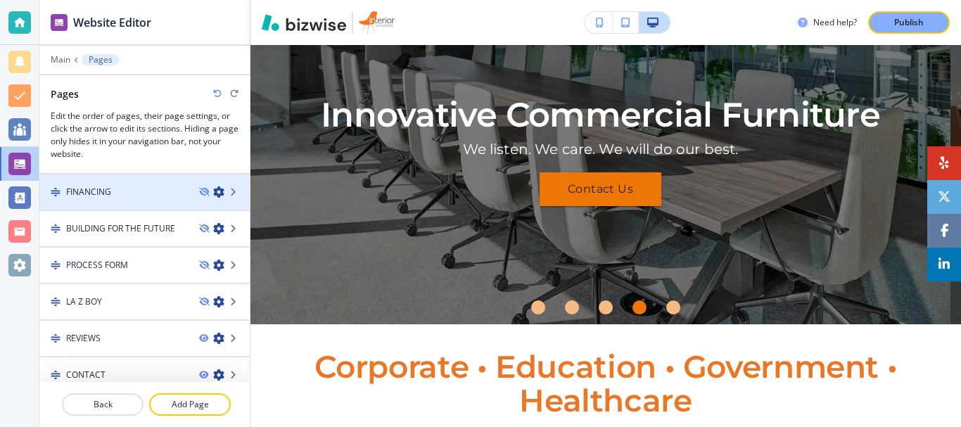
click at [213, 196] on icon "button" at bounding box center [218, 191] width 11 height 11
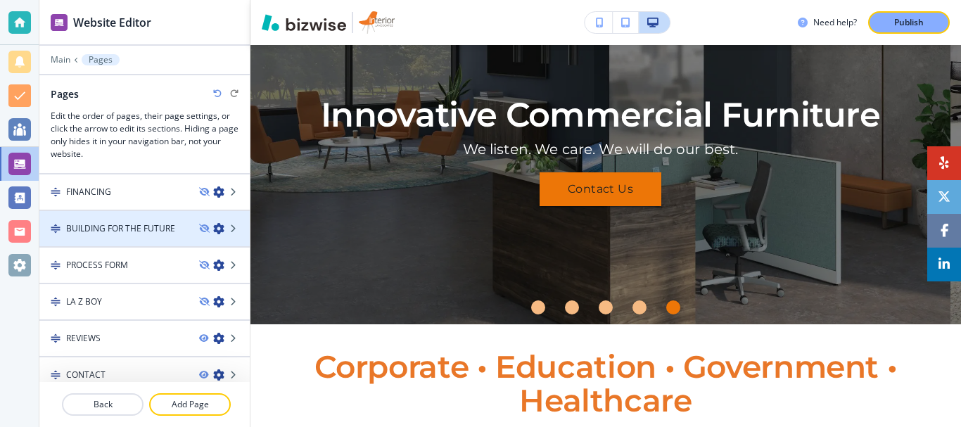
click at [213, 227] on icon "button" at bounding box center [218, 228] width 11 height 11
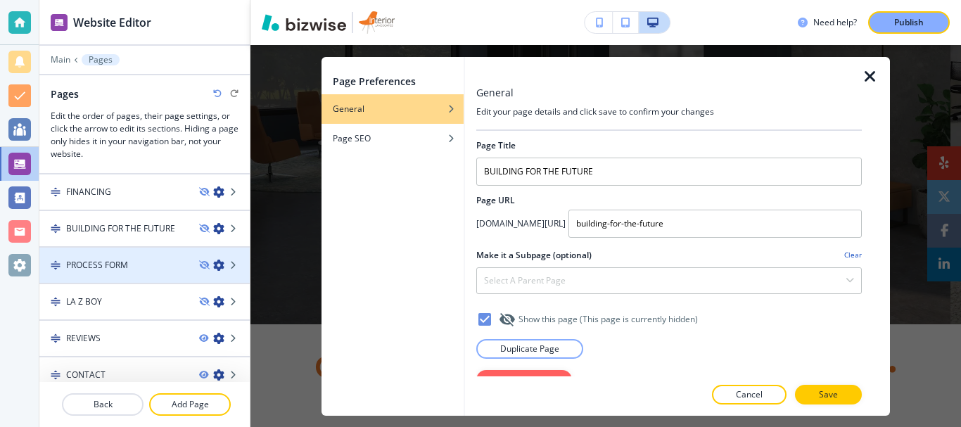
click at [213, 262] on icon "button" at bounding box center [218, 265] width 11 height 11
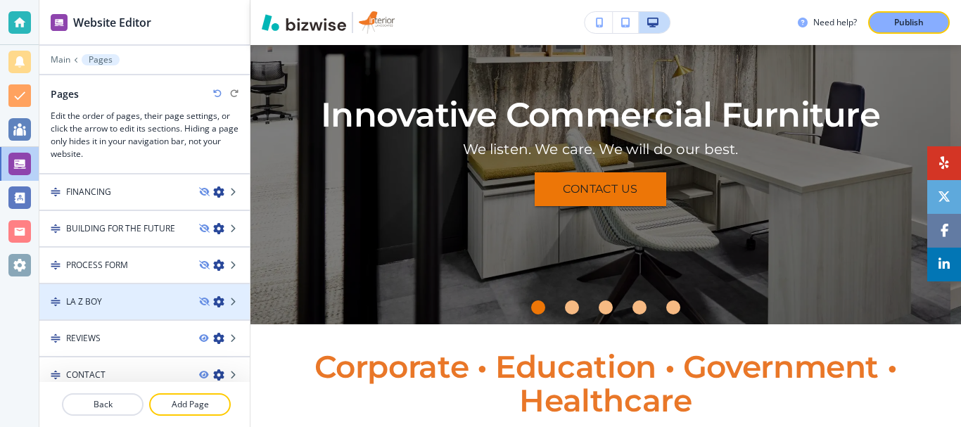
click at [213, 302] on icon "button" at bounding box center [218, 301] width 11 height 11
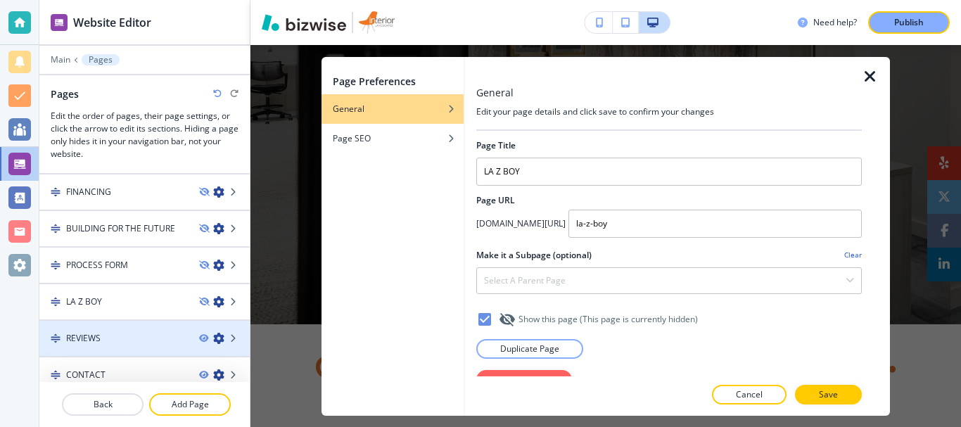
click at [213, 336] on icon "button" at bounding box center [218, 338] width 11 height 11
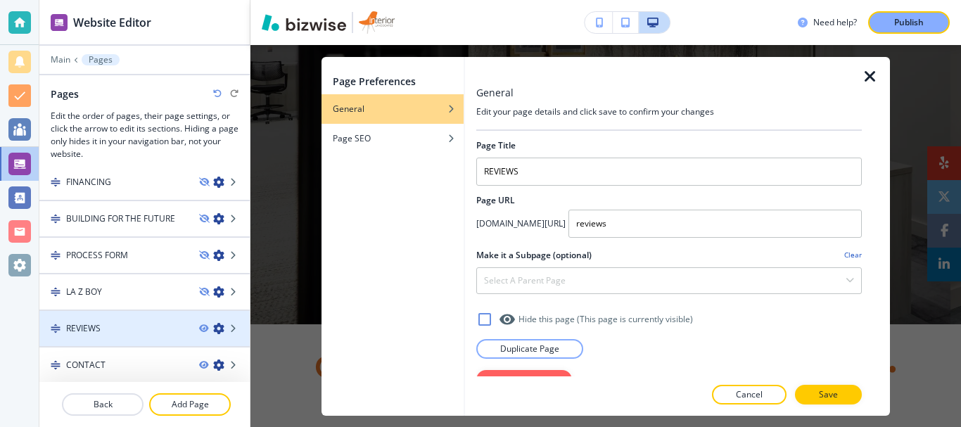
scroll to position [523, 0]
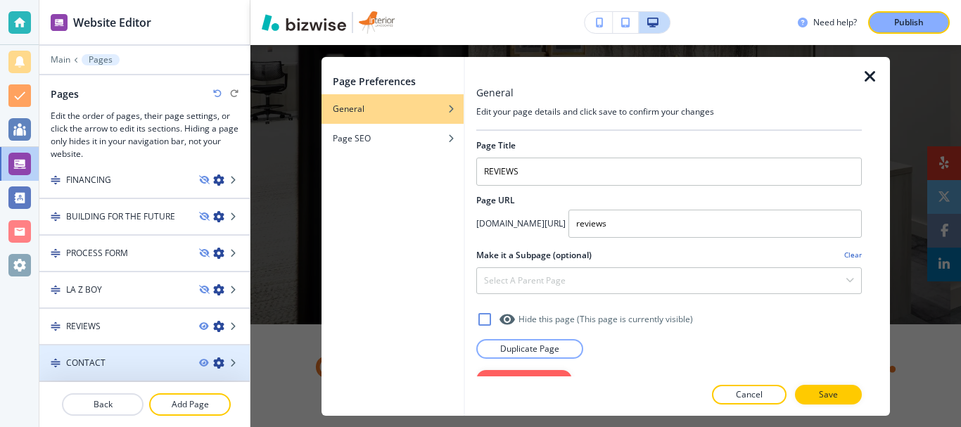
click at [213, 364] on icon "button" at bounding box center [218, 362] width 11 height 11
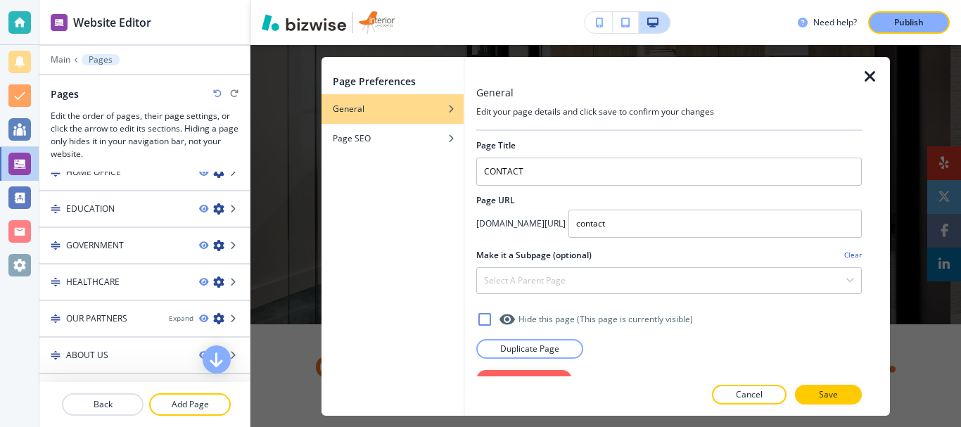
scroll to position [241, 0]
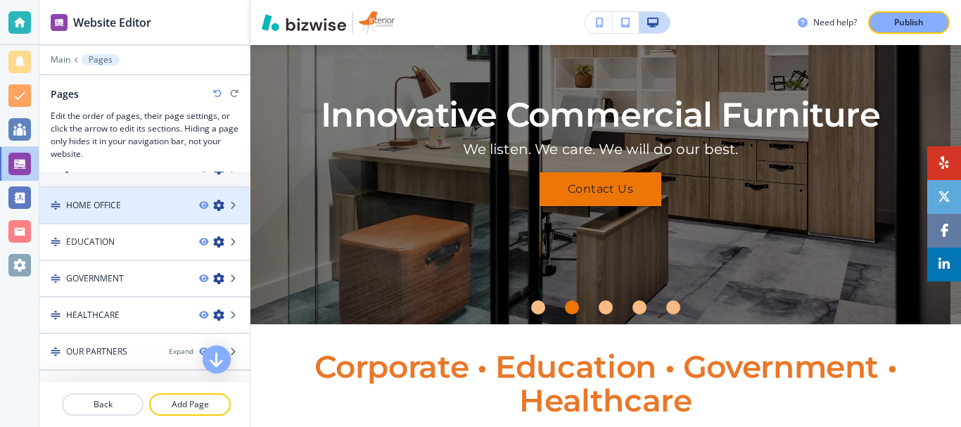
click at [213, 204] on icon "button" at bounding box center [218, 205] width 11 height 11
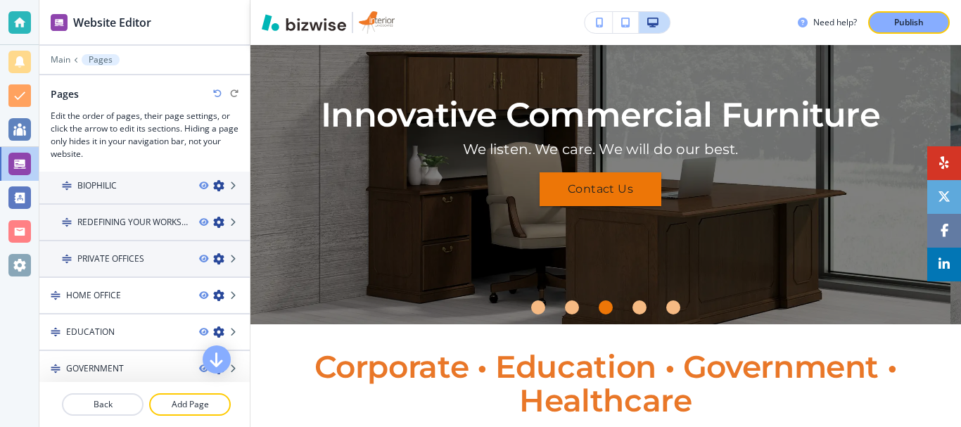
scroll to position [141, 0]
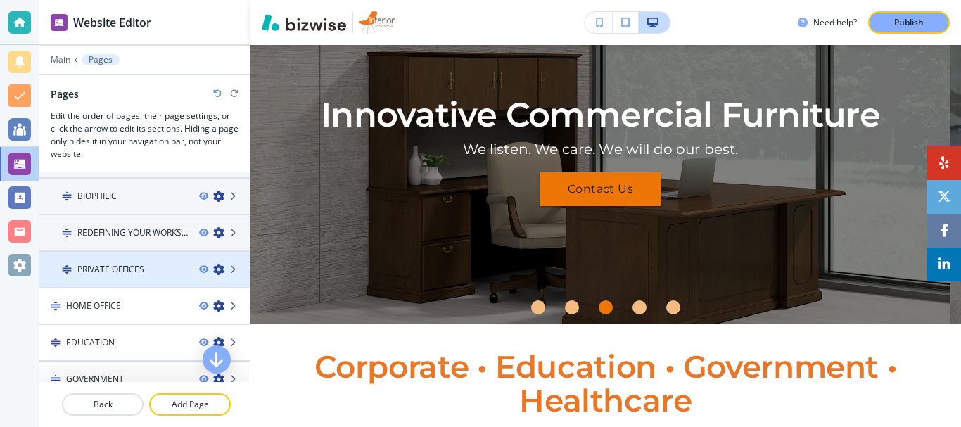
click at [213, 269] on icon "button" at bounding box center [218, 269] width 11 height 11
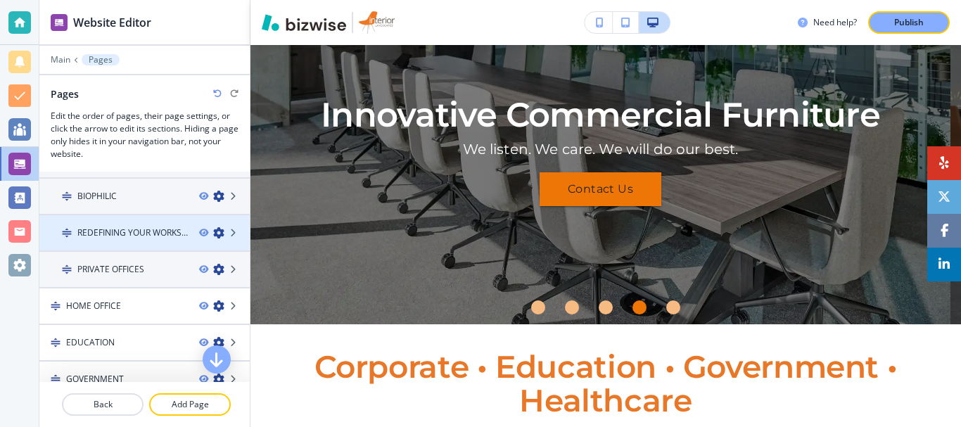
click at [213, 234] on icon "button" at bounding box center [218, 232] width 11 height 11
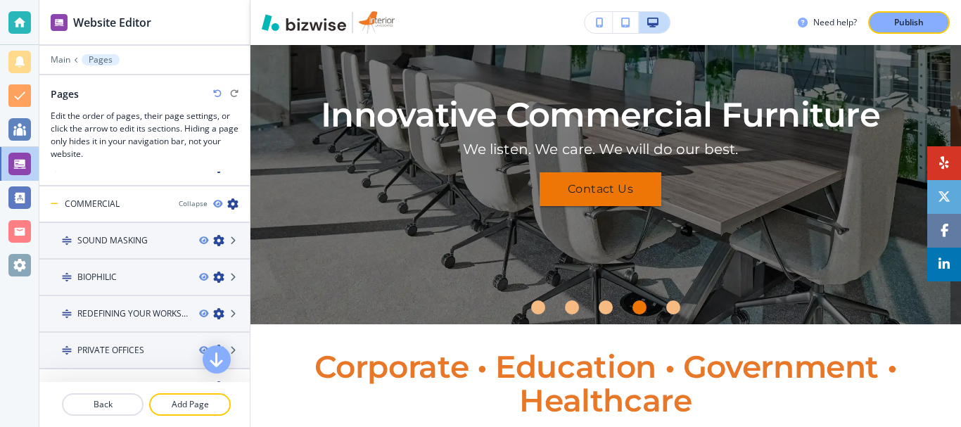
scroll to position [57, 0]
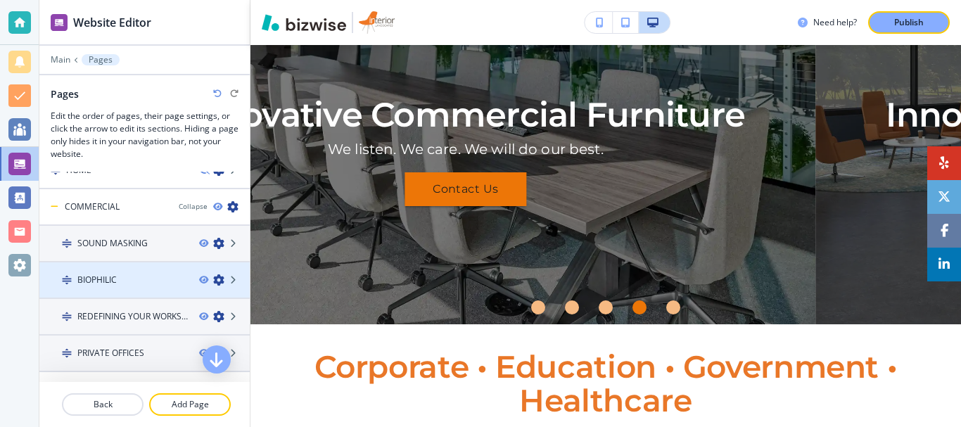
click at [213, 277] on icon "button" at bounding box center [218, 279] width 11 height 11
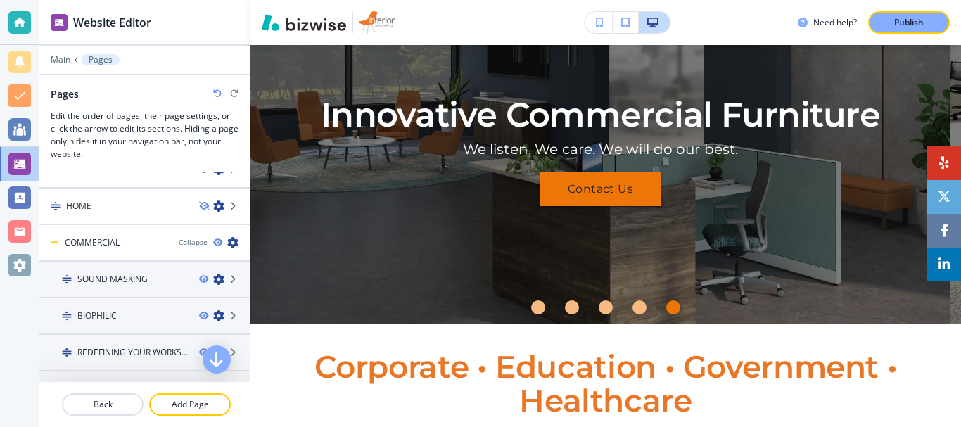
scroll to position [10, 0]
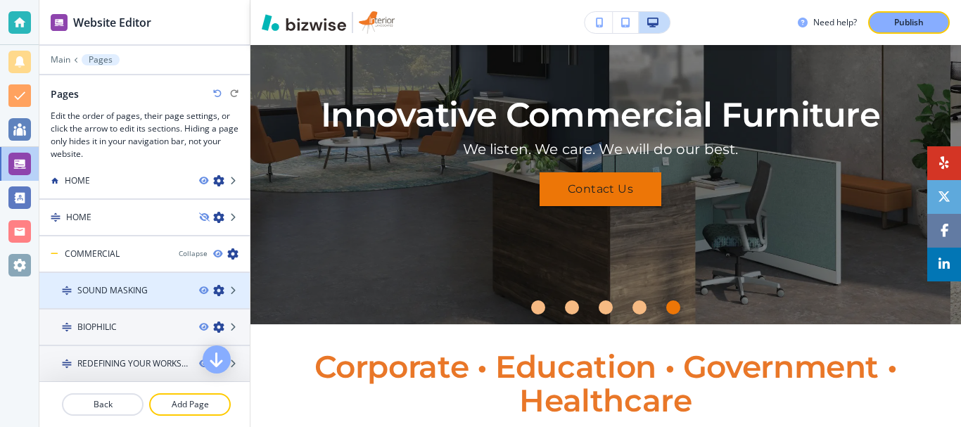
click at [213, 289] on icon "button" at bounding box center [218, 290] width 11 height 11
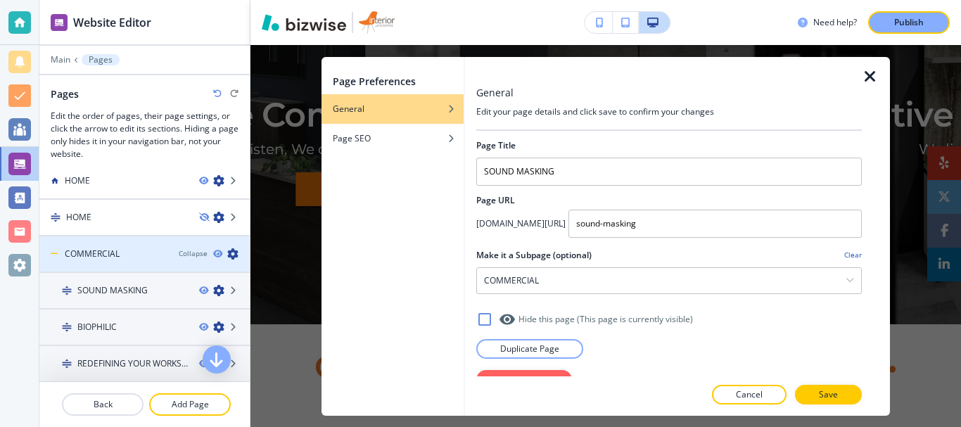
click at [227, 254] on icon "button" at bounding box center [232, 253] width 11 height 11
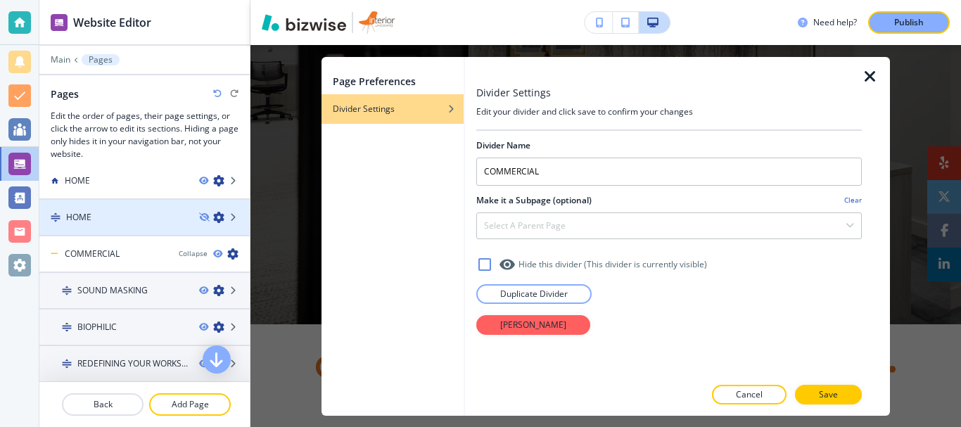
click at [213, 218] on icon "button" at bounding box center [218, 217] width 11 height 11
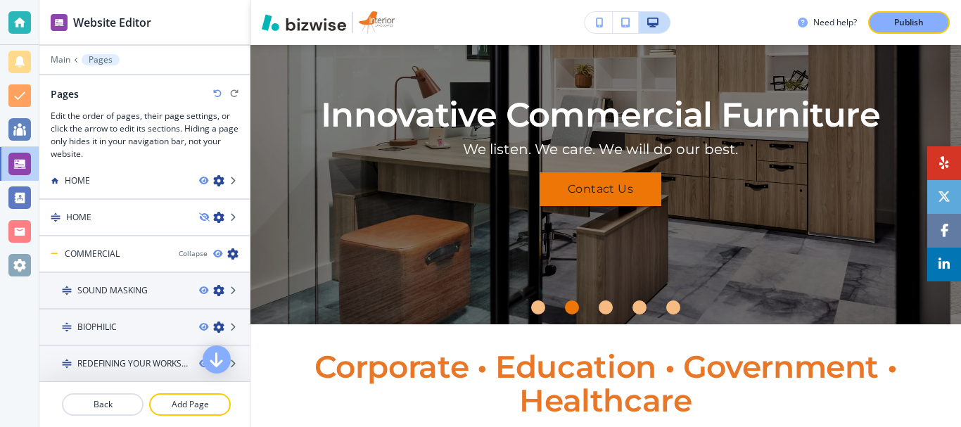
scroll to position [0, 0]
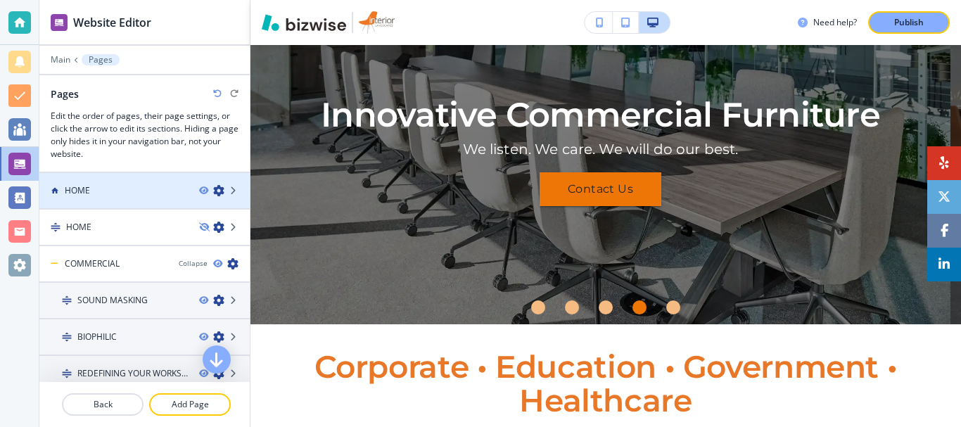
click at [213, 191] on icon "button" at bounding box center [218, 190] width 11 height 11
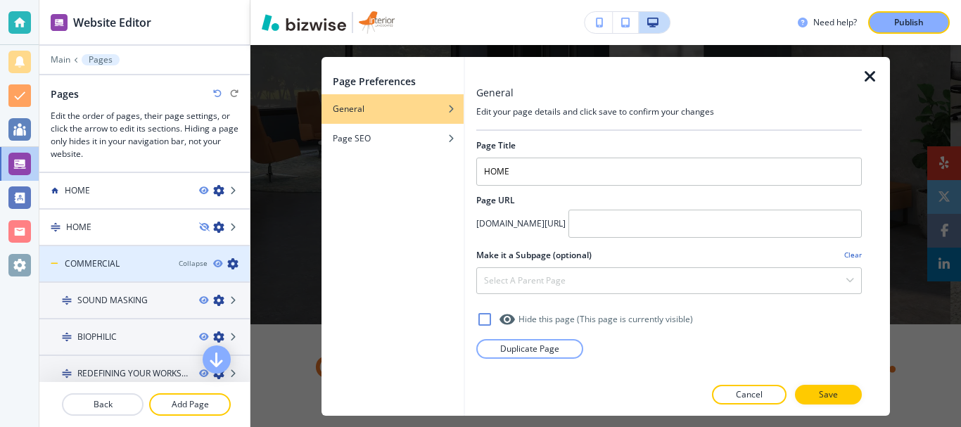
click at [227, 264] on icon "button" at bounding box center [232, 263] width 11 height 11
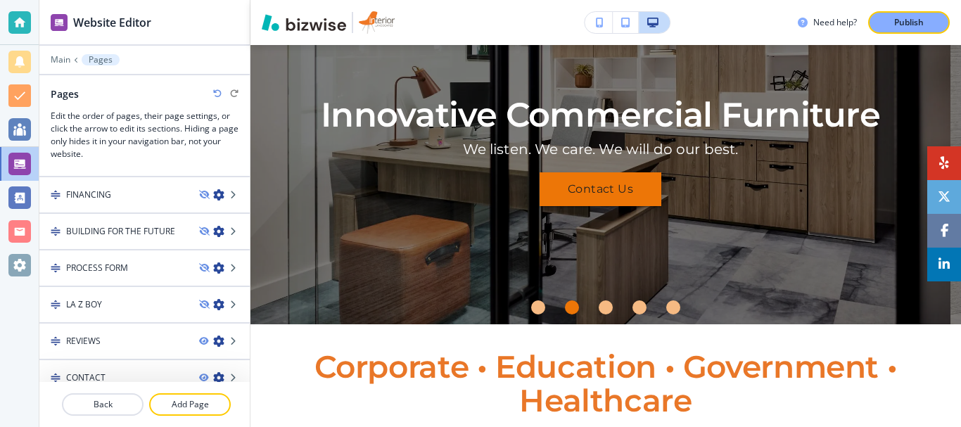
scroll to position [523, 0]
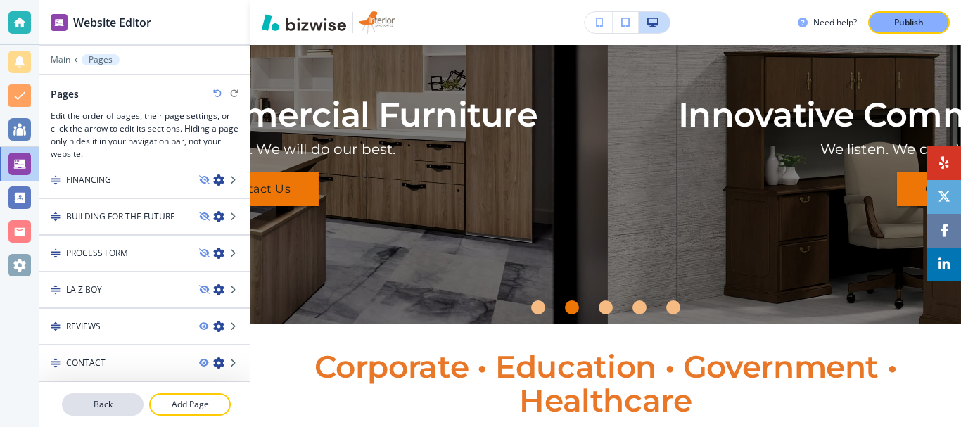
click at [111, 400] on p "Back" at bounding box center [102, 404] width 79 height 13
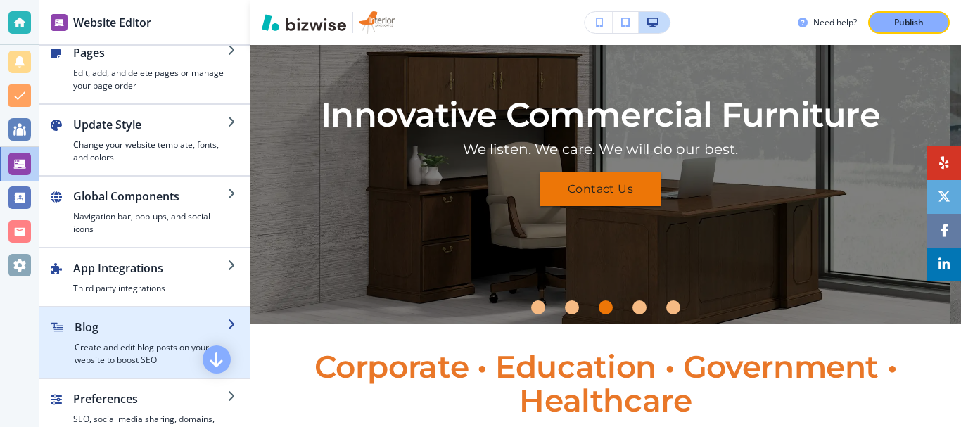
scroll to position [0, 0]
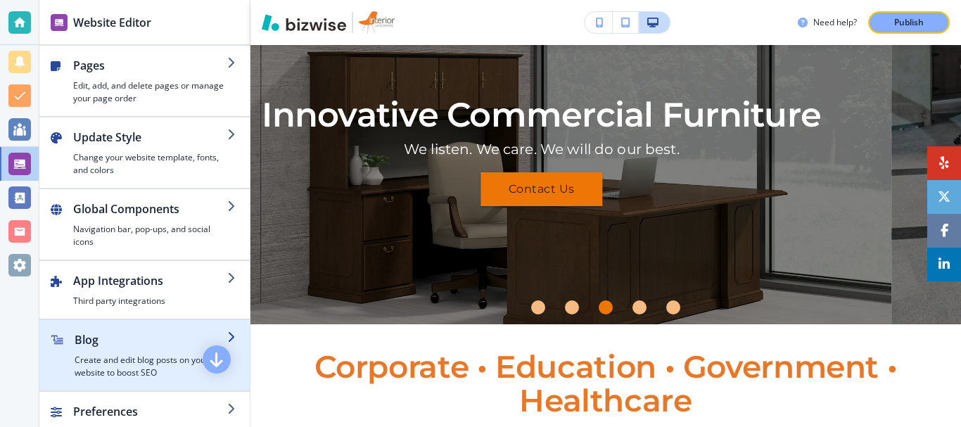
click at [120, 340] on h2 "Blog" at bounding box center [151, 339] width 153 height 17
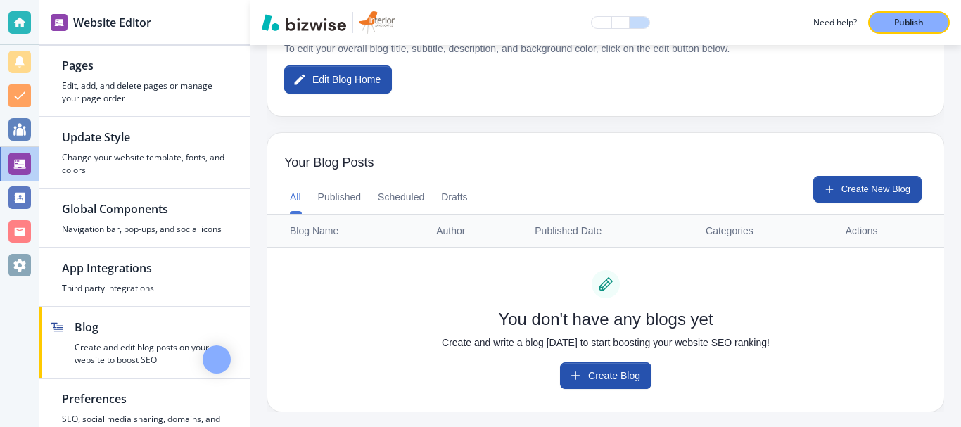
scroll to position [375, 0]
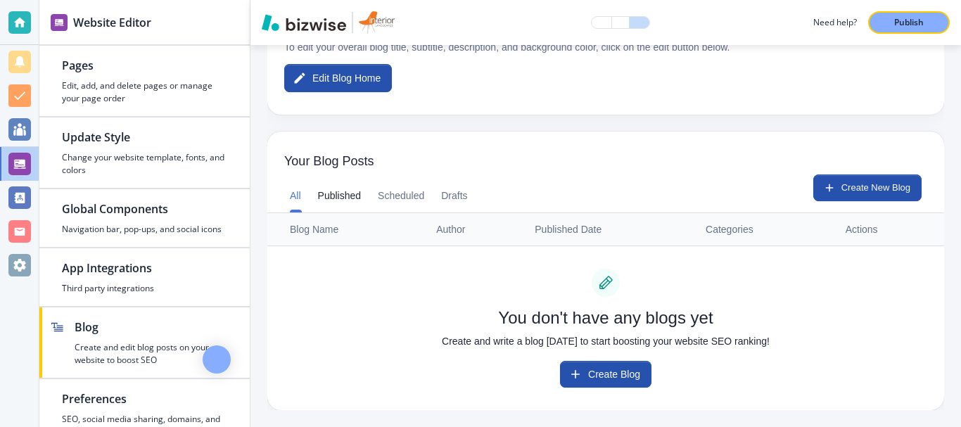
click at [352, 198] on button "Published" at bounding box center [340, 196] width 44 height 34
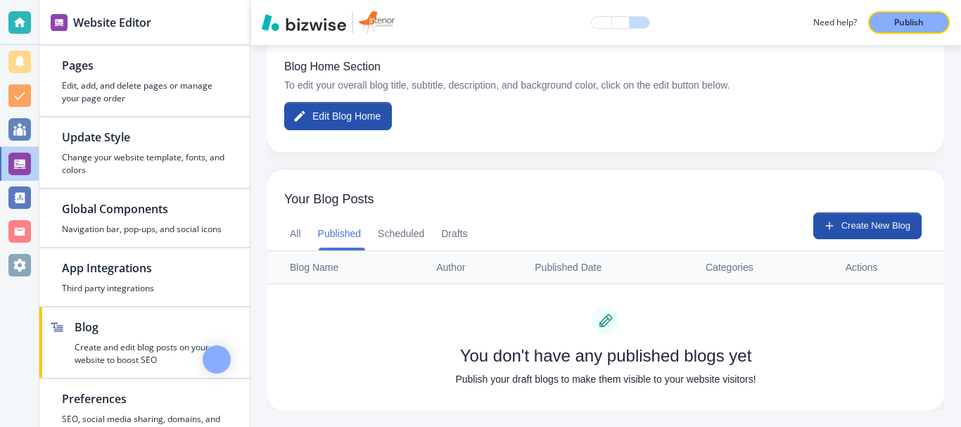
click at [601, 318] on icon at bounding box center [605, 320] width 13 height 13
click at [298, 236] on button "All" at bounding box center [295, 234] width 11 height 34
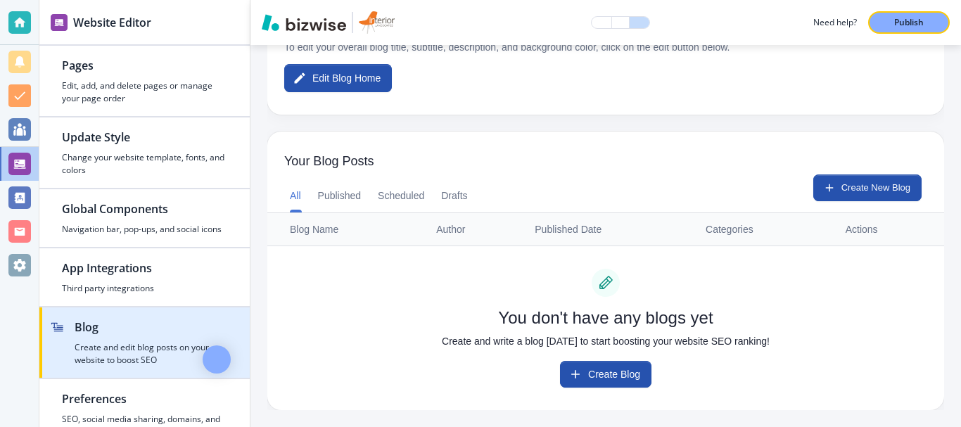
scroll to position [37, 0]
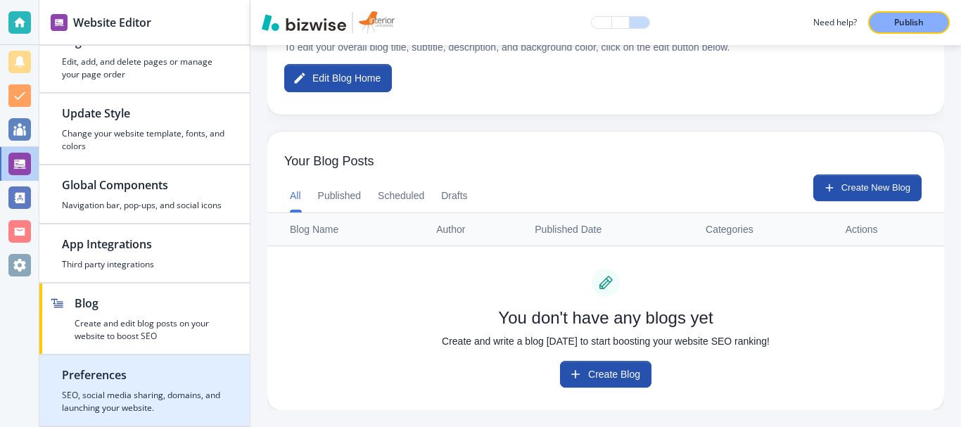
click at [125, 382] on h2 "Preferences" at bounding box center [144, 374] width 165 height 17
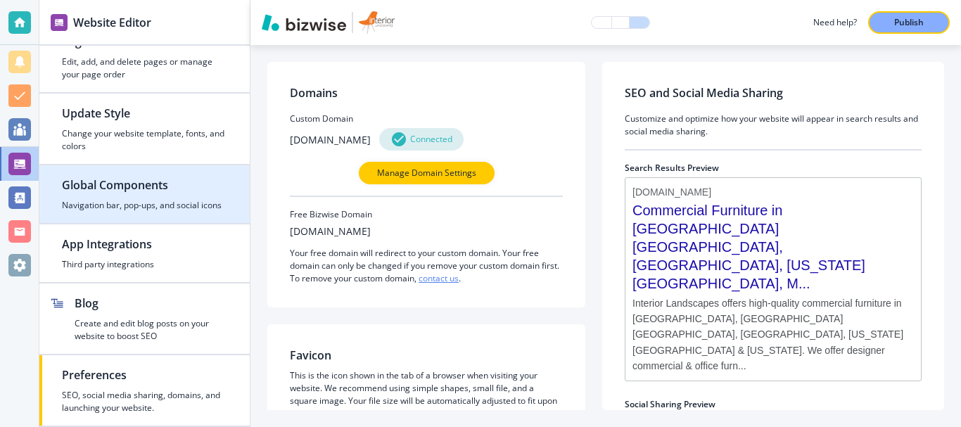
scroll to position [0, 0]
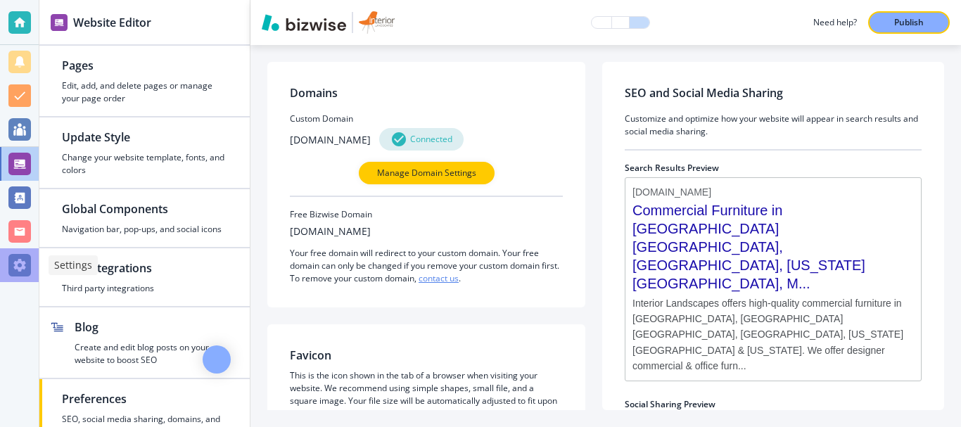
click at [24, 262] on div at bounding box center [19, 265] width 23 height 23
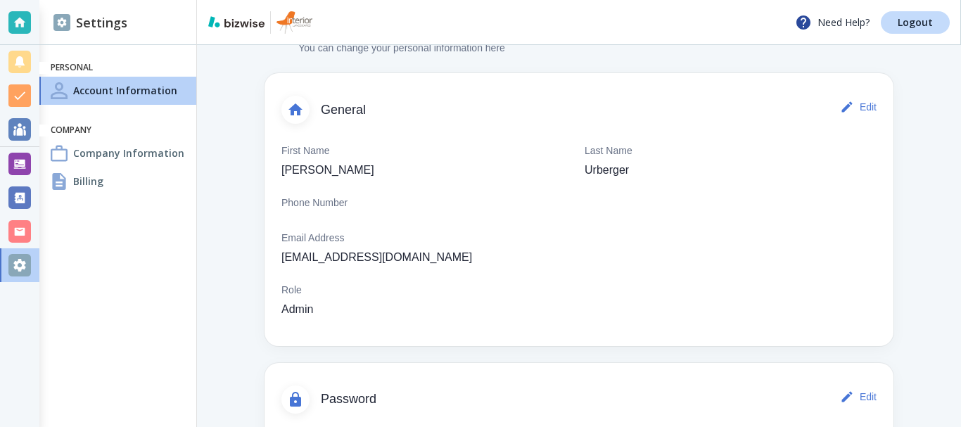
scroll to position [146, 0]
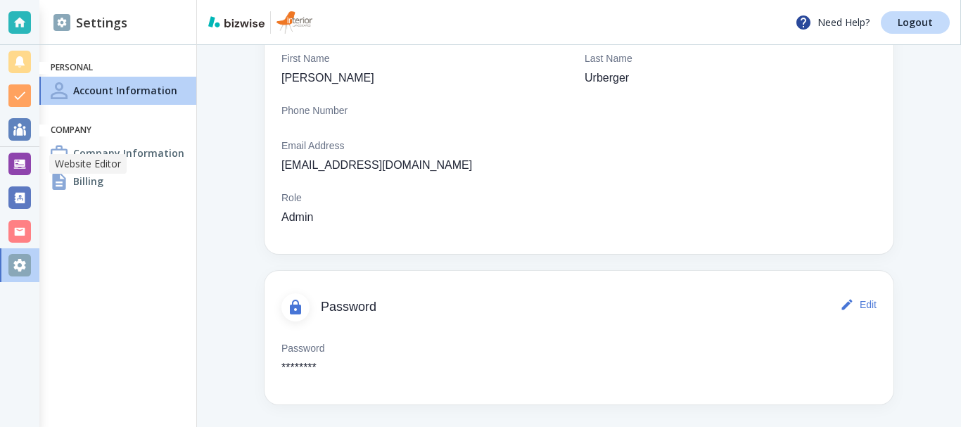
click at [26, 166] on div at bounding box center [19, 164] width 23 height 23
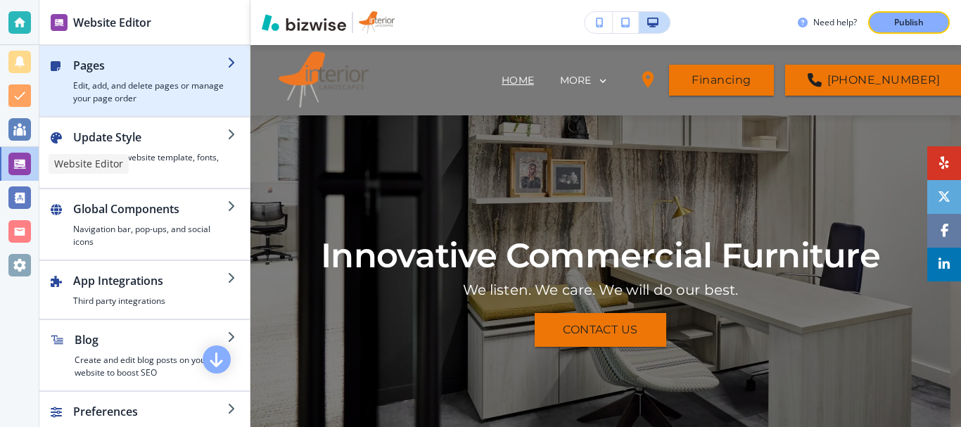
click at [227, 63] on icon "button" at bounding box center [232, 62] width 11 height 11
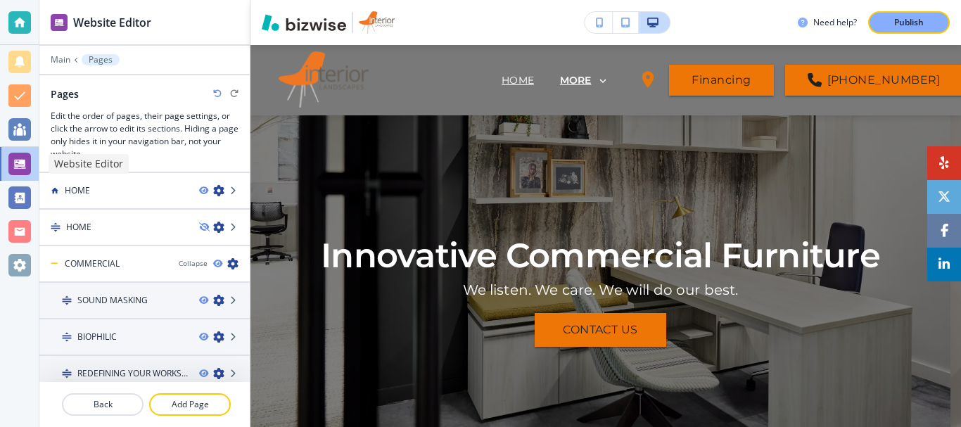
click at [597, 80] on icon at bounding box center [603, 81] width 13 height 13
click at [570, 79] on p "MORE" at bounding box center [576, 80] width 32 height 11
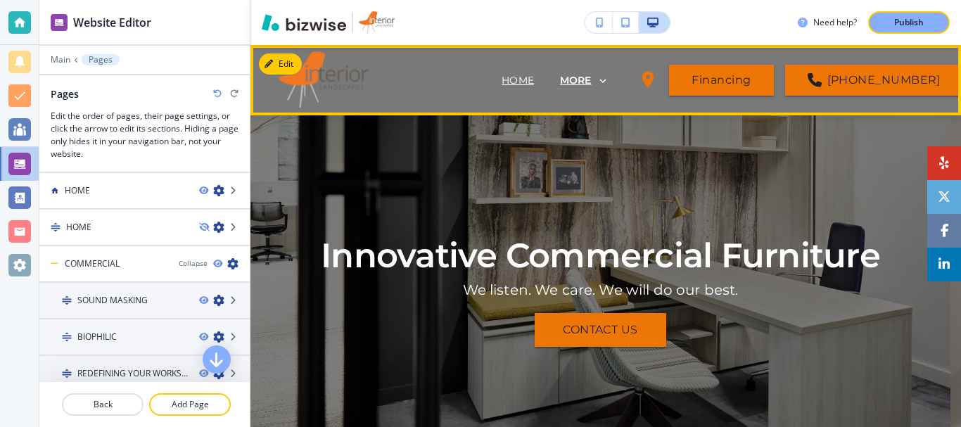
click at [567, 80] on p "MORE" at bounding box center [576, 80] width 32 height 11
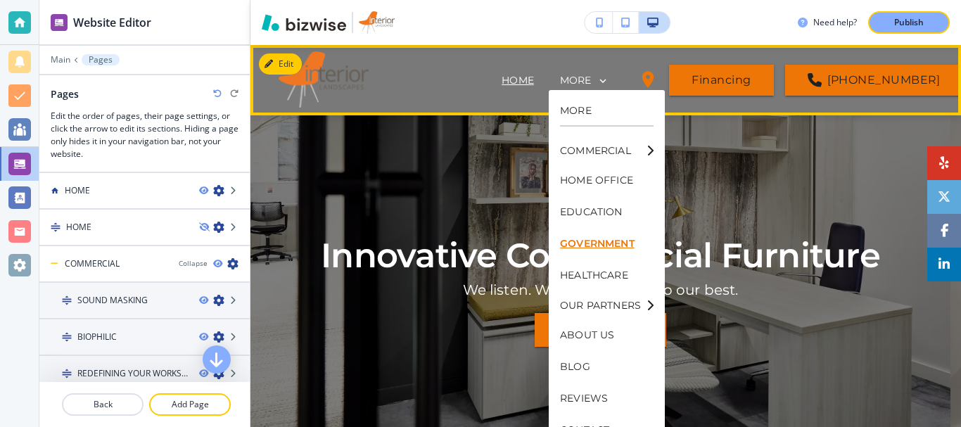
scroll to position [25, 0]
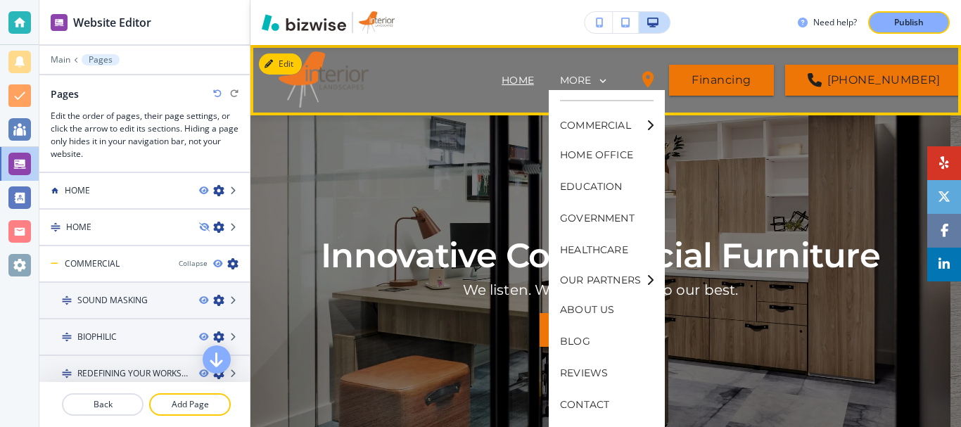
click at [651, 124] on icon at bounding box center [649, 125] width 7 height 11
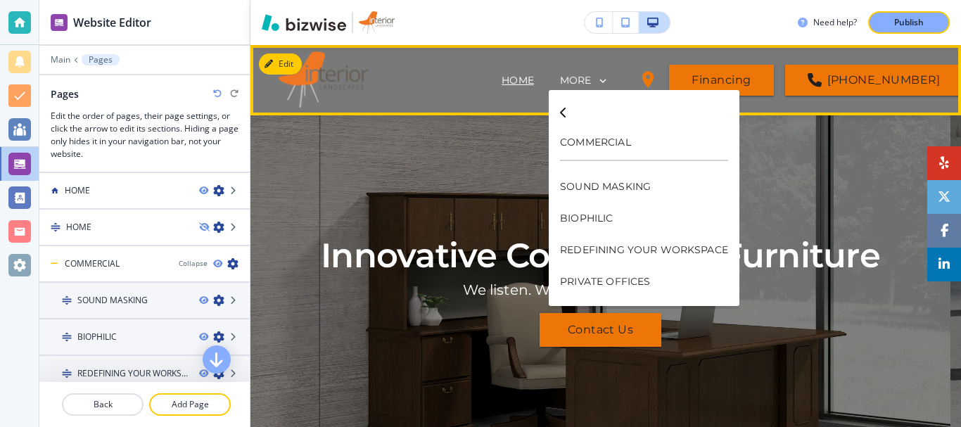
click at [561, 109] on icon at bounding box center [563, 111] width 7 height 30
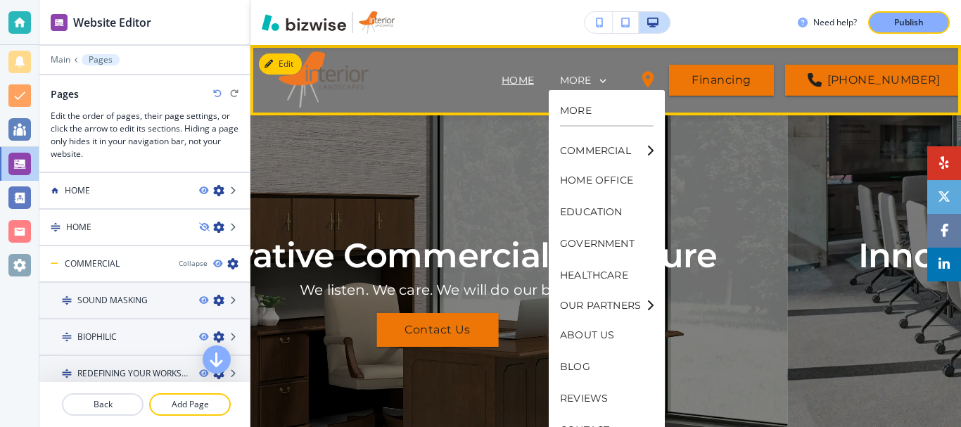
click at [646, 302] on icon at bounding box center [649, 305] width 7 height 11
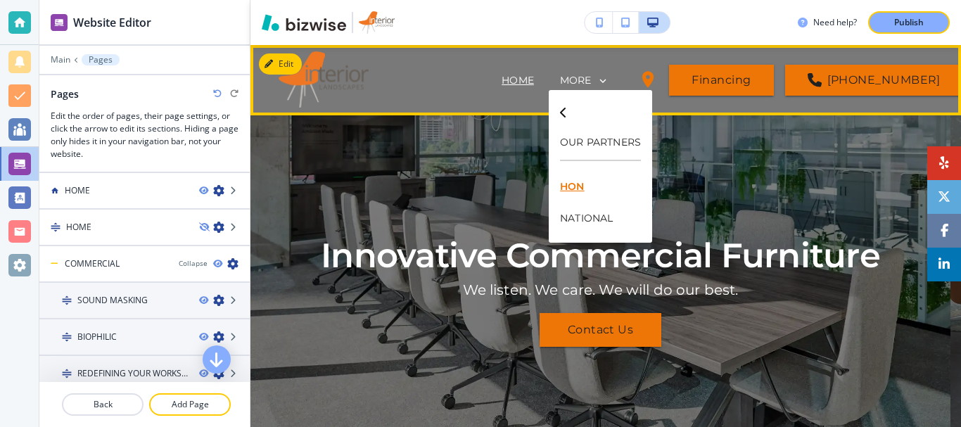
click at [579, 187] on p "HON" at bounding box center [600, 187] width 81 height 32
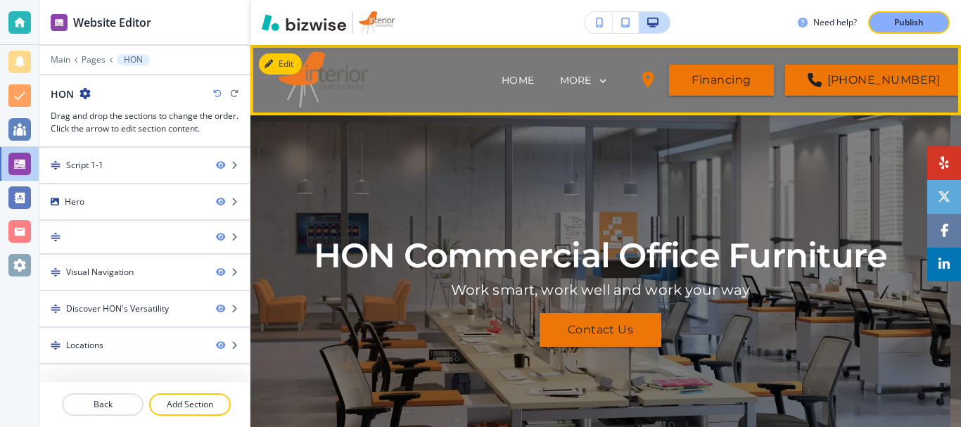
click at [84, 91] on icon "button" at bounding box center [84, 93] width 11 height 11
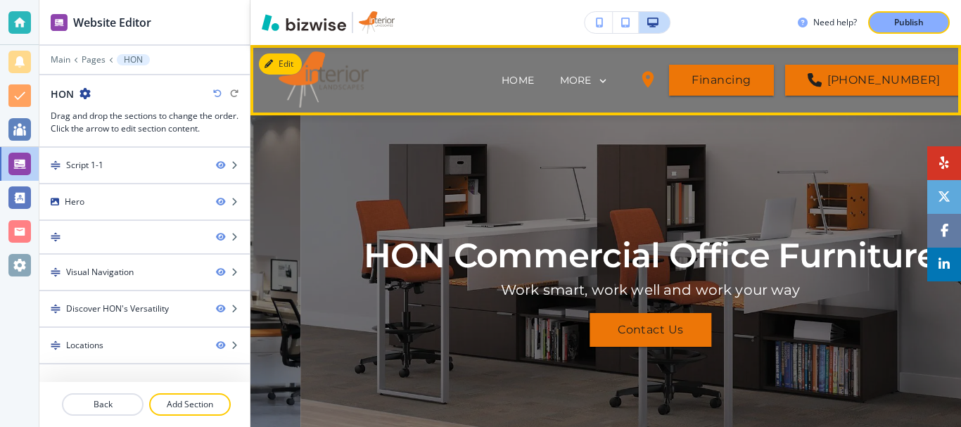
click at [87, 94] on icon "button" at bounding box center [84, 93] width 11 height 11
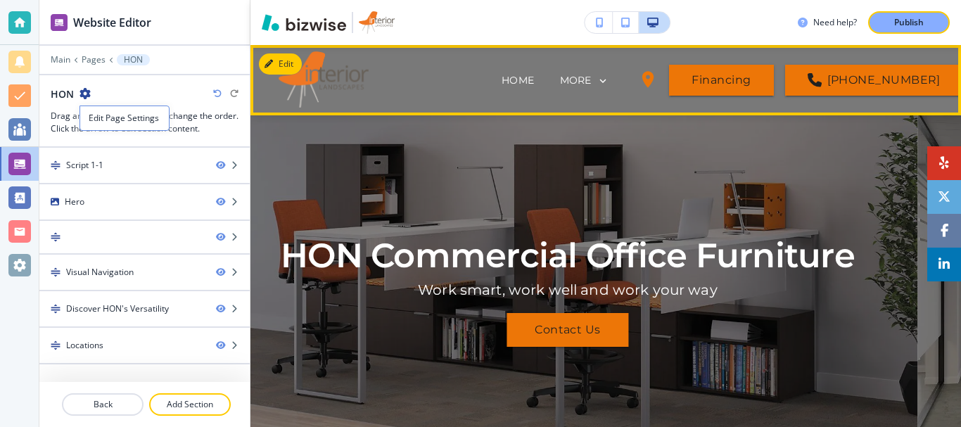
click at [11, 329] on div at bounding box center [19, 213] width 39 height 427
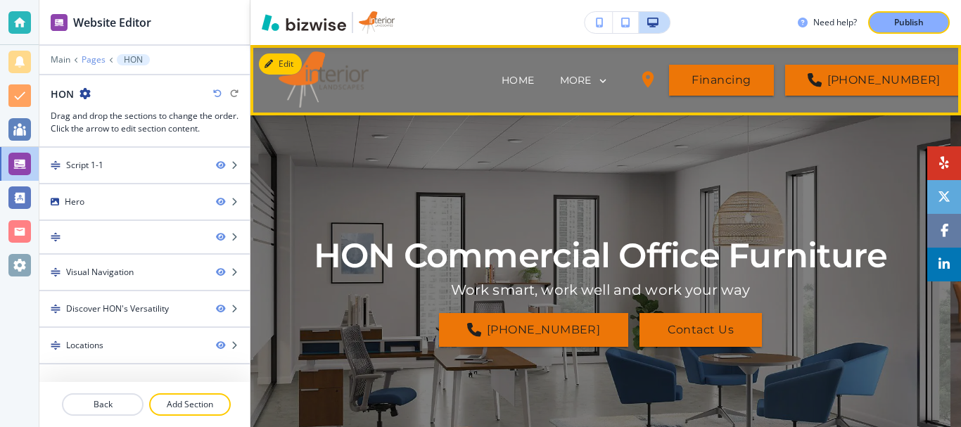
click at [94, 61] on p "Pages" at bounding box center [94, 60] width 24 height 10
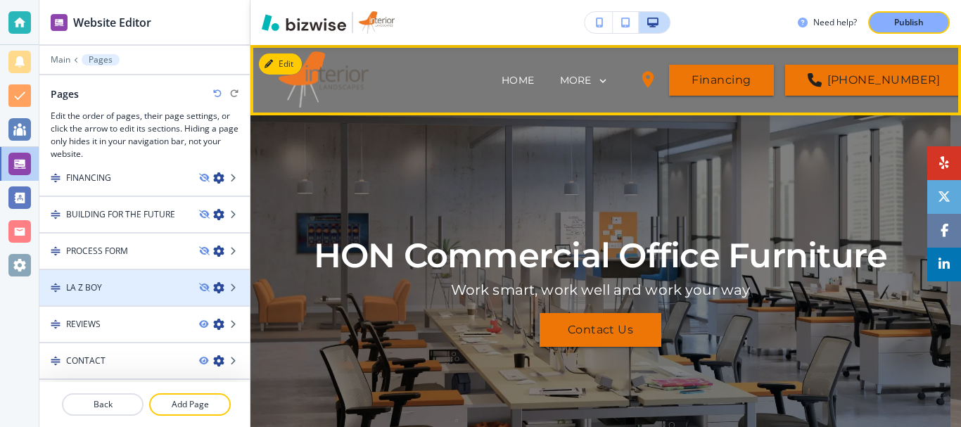
scroll to position [559, 0]
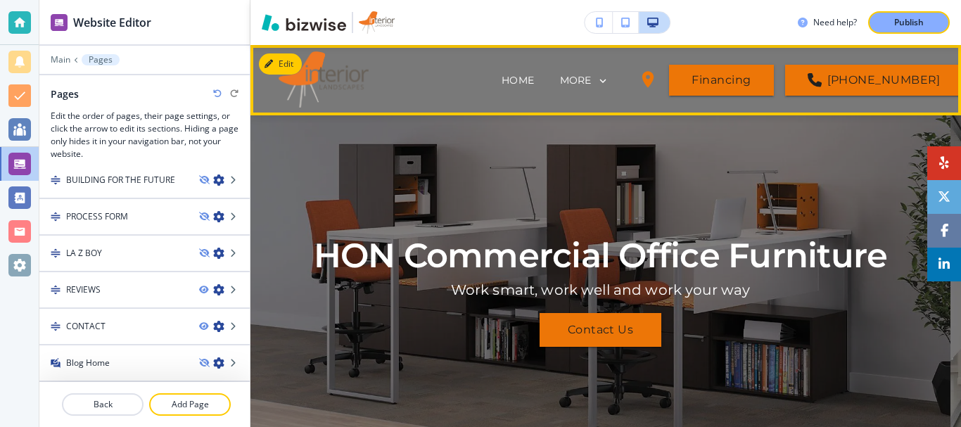
click at [597, 79] on icon at bounding box center [603, 81] width 13 height 13
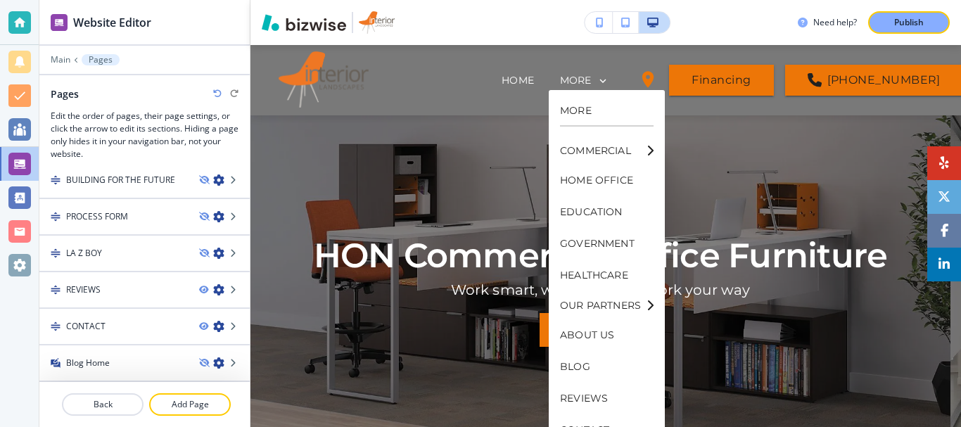
click at [27, 352] on div at bounding box center [19, 213] width 39 height 427
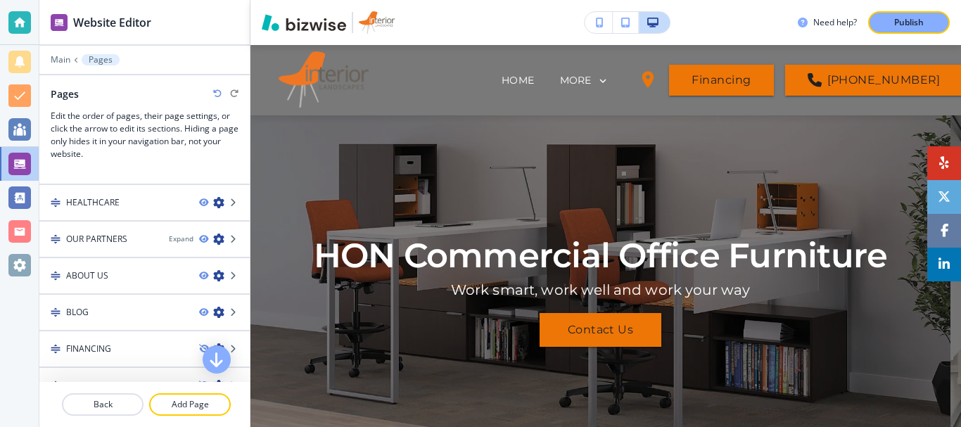
scroll to position [348, 0]
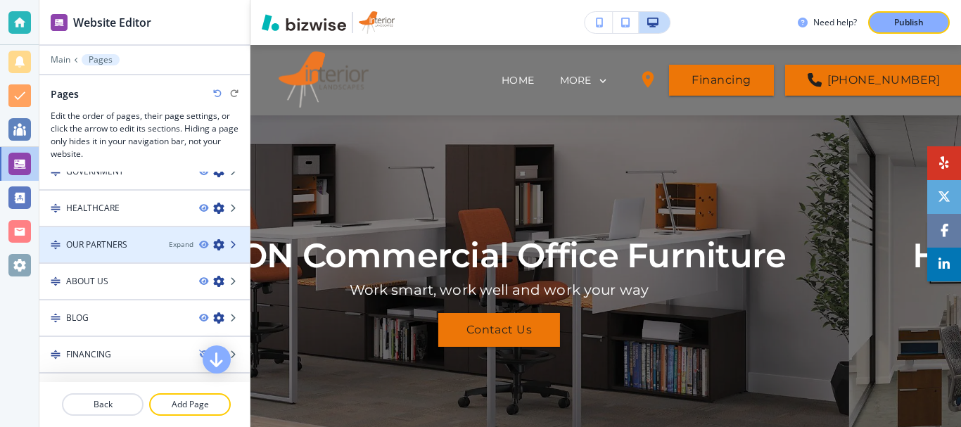
click at [230, 244] on icon at bounding box center [234, 245] width 8 height 8
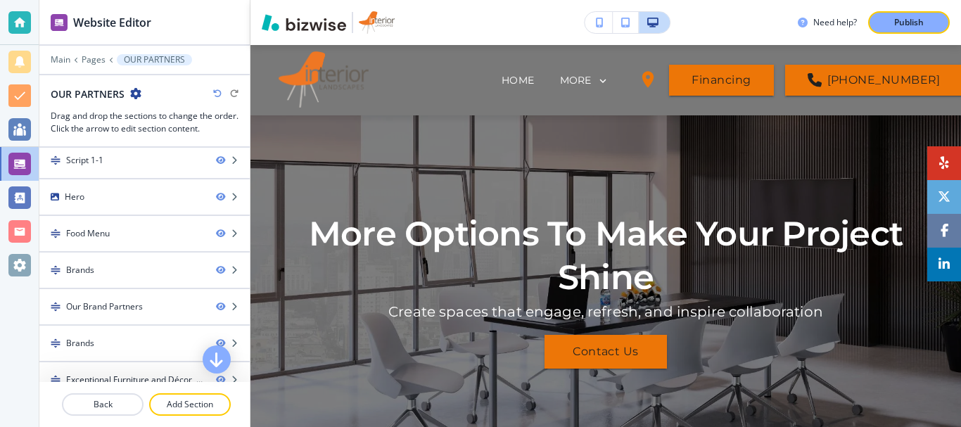
scroll to position [0, 0]
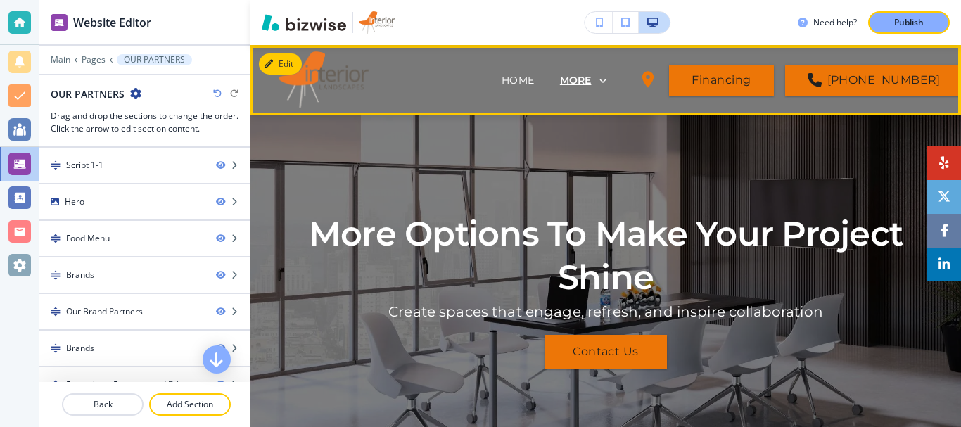
click at [577, 77] on p "MORE" at bounding box center [576, 80] width 32 height 11
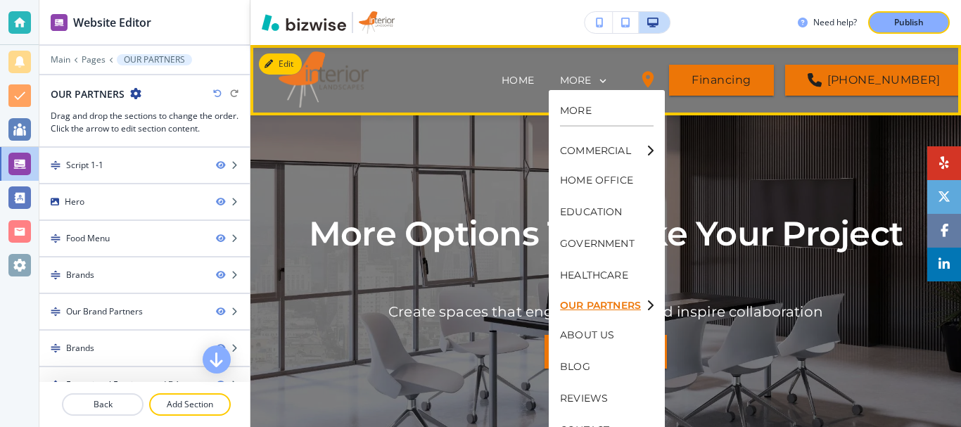
click at [637, 305] on p "OUR PARTNERS" at bounding box center [600, 305] width 81 height 10
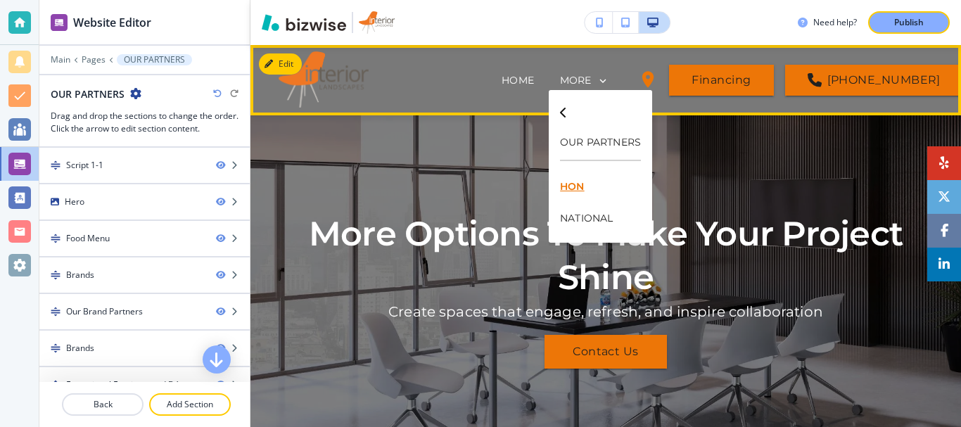
click at [573, 189] on p "HON" at bounding box center [600, 187] width 81 height 32
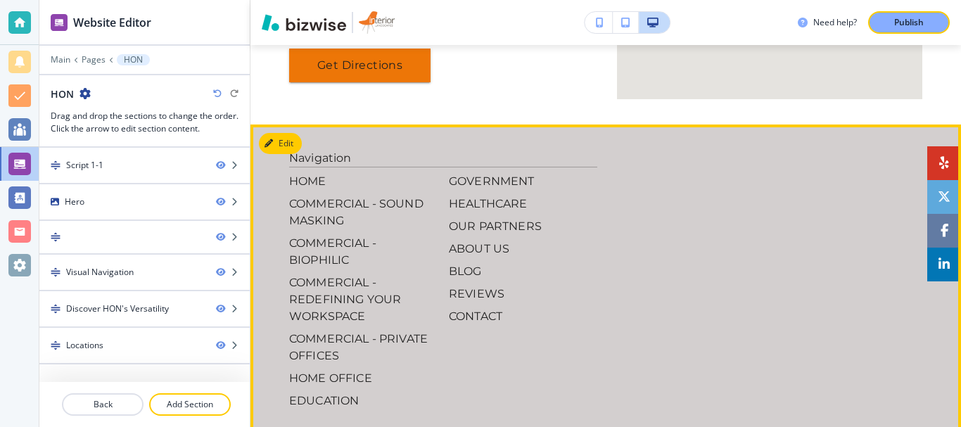
scroll to position [1735, 0]
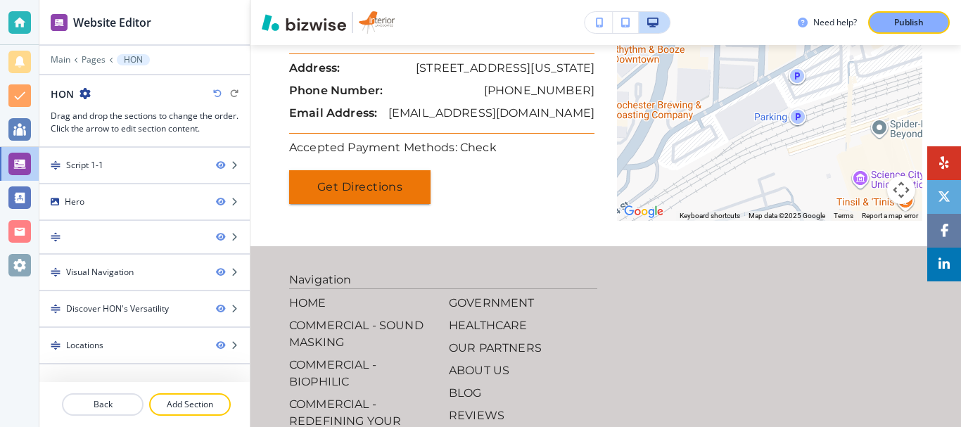
click at [84, 95] on icon "button" at bounding box center [84, 93] width 11 height 11
click at [104, 114] on p "Edit Page Settings" at bounding box center [125, 118] width 72 height 13
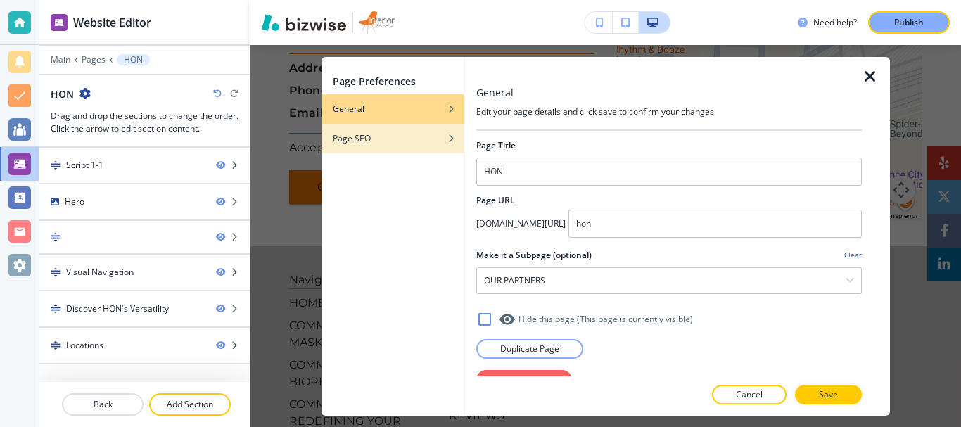
click at [379, 147] on div "button" at bounding box center [392, 149] width 142 height 8
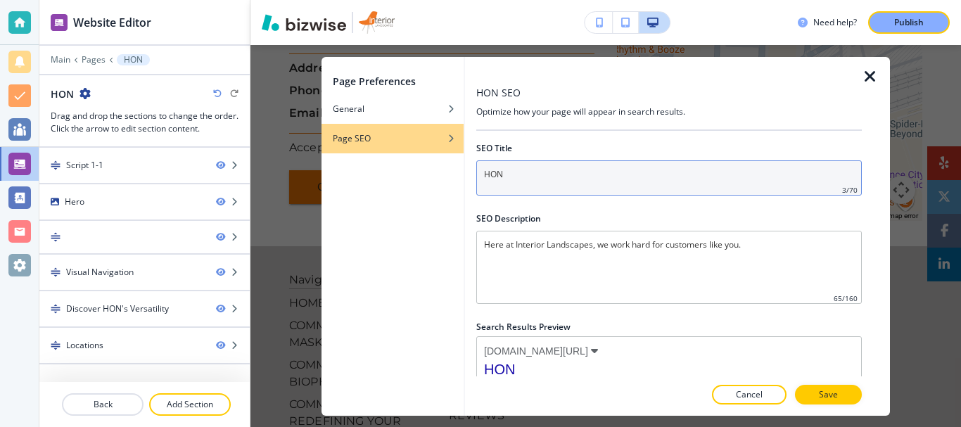
click at [547, 174] on input "HON" at bounding box center [668, 177] width 385 height 35
paste input "Commercial and Office Furniture in St Louis MO and Kansas City"
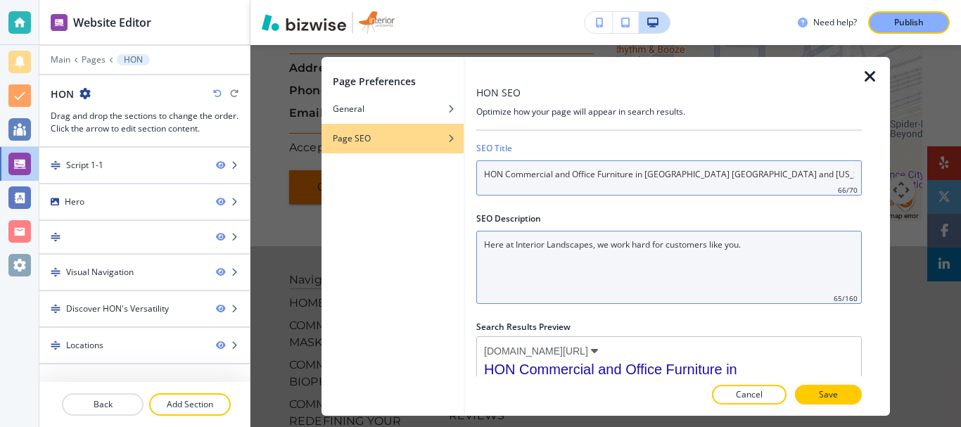
type input "HON Commercial and Office Furniture in St Louis MO and Kansas City"
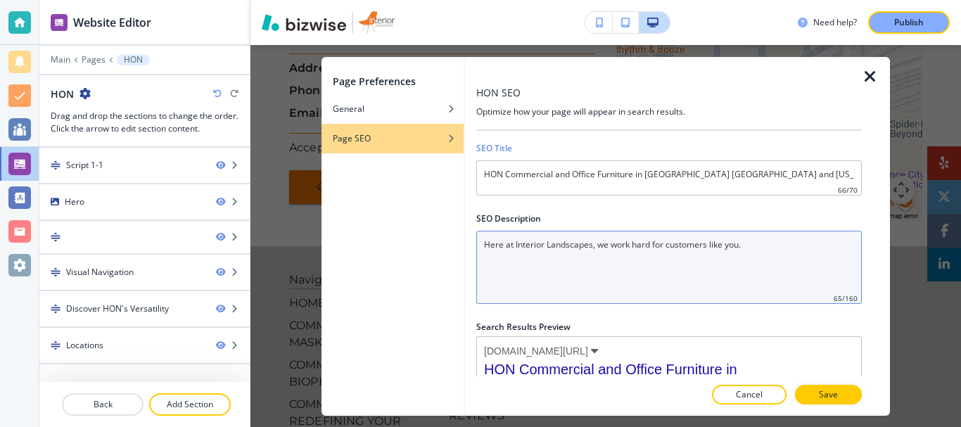
click at [623, 269] on Description "Here at Interior Landscapes, we work hard for customers like you." at bounding box center [668, 267] width 385 height 73
click at [582, 272] on Description "Here at Interior Landscapes, we work hard for customers like you." at bounding box center [668, 267] width 385 height 73
paste Description "Buy HON office and commercial furniture in Kansas City and St. Louis MO from In…"
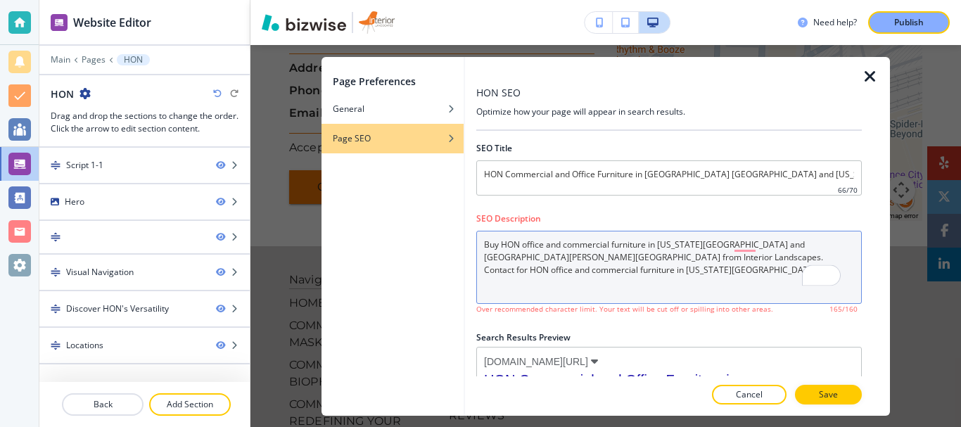
click at [529, 285] on Description "Buy HON office and commercial furniture in Kansas City and St. Louis MO from In…" at bounding box center [668, 267] width 385 height 73
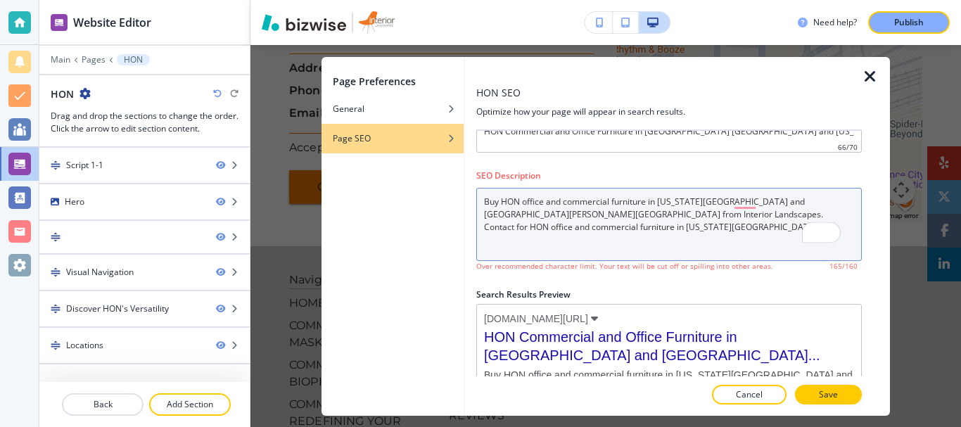
scroll to position [80, 0]
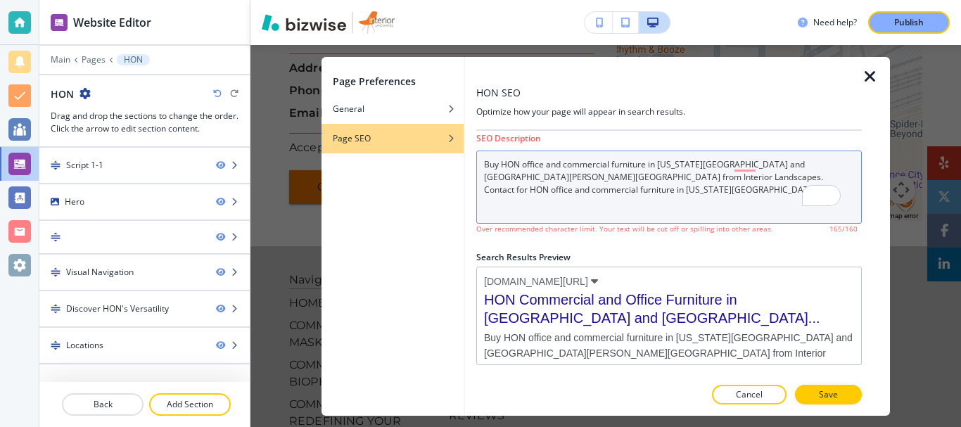
click at [810, 177] on Description "Buy HON office and commercial furniture in Kansas City and St. Louis MO from In…" at bounding box center [668, 187] width 385 height 73
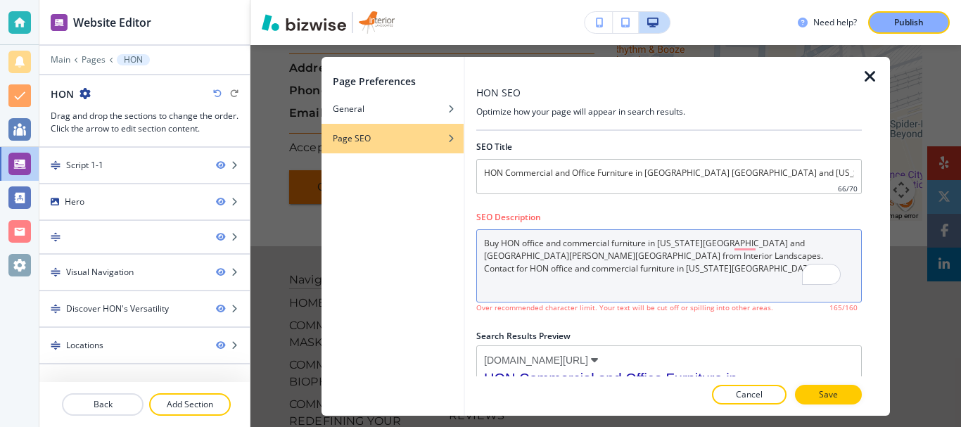
scroll to position [0, 0]
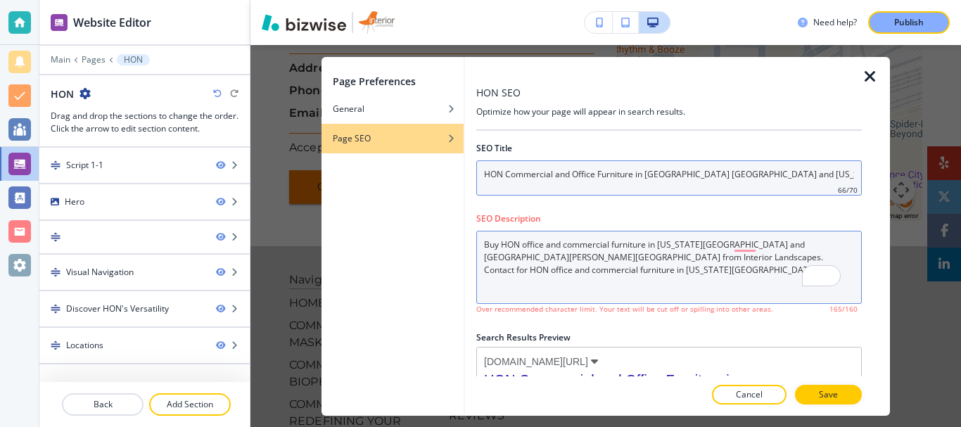
type Description "Buy HON office and commercial furniture in Kansas City and St. Louis MO from In…"
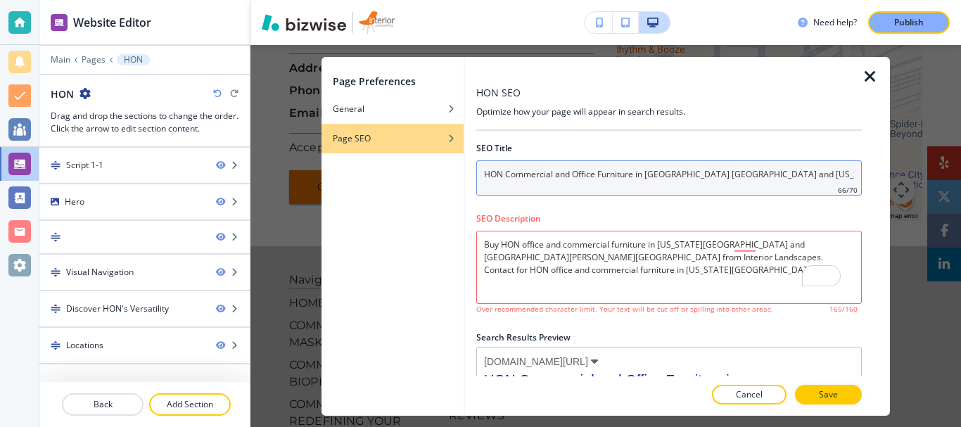
click at [767, 174] on input "HON Commercial and Office Furniture in St Louis MO and Kansas City" at bounding box center [668, 177] width 385 height 35
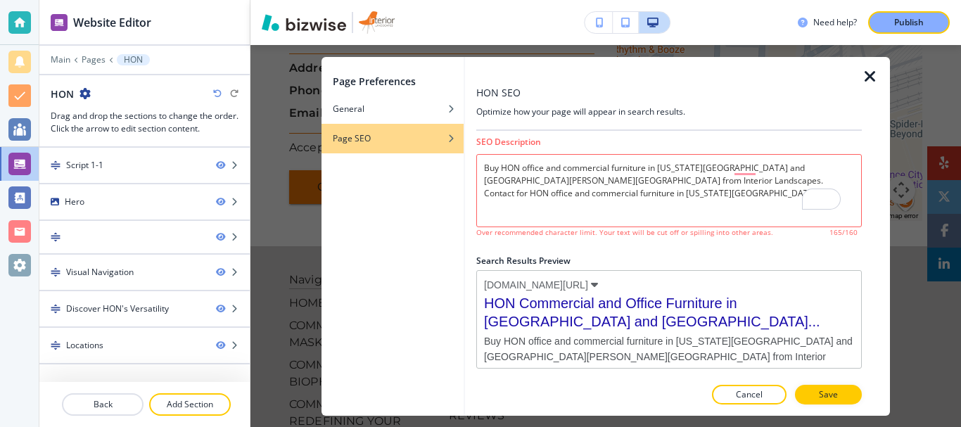
scroll to position [80, 0]
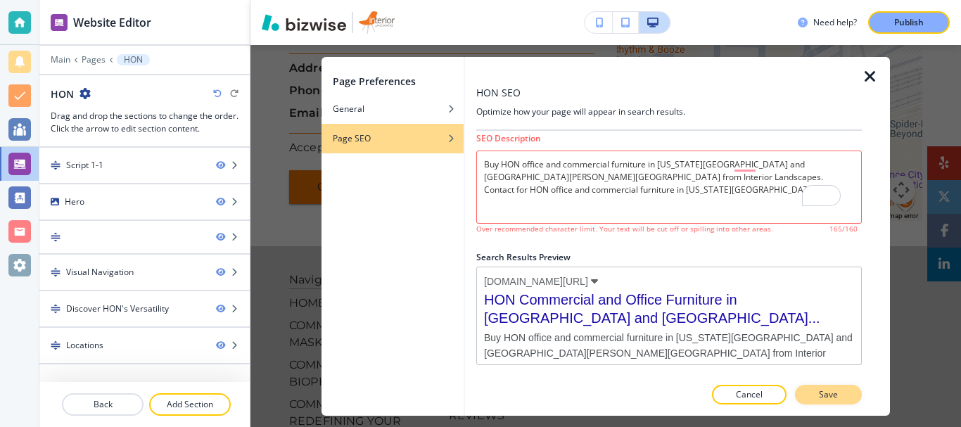
click at [824, 396] on p "Save" at bounding box center [828, 394] width 19 height 13
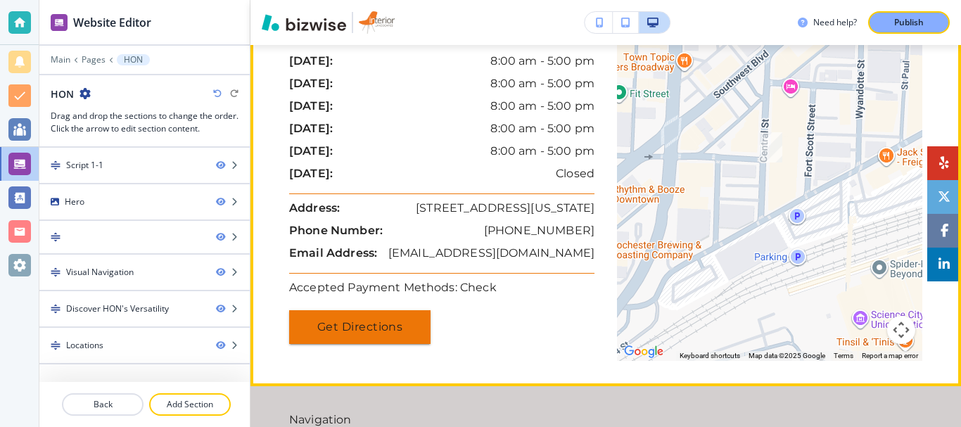
scroll to position [1524, 0]
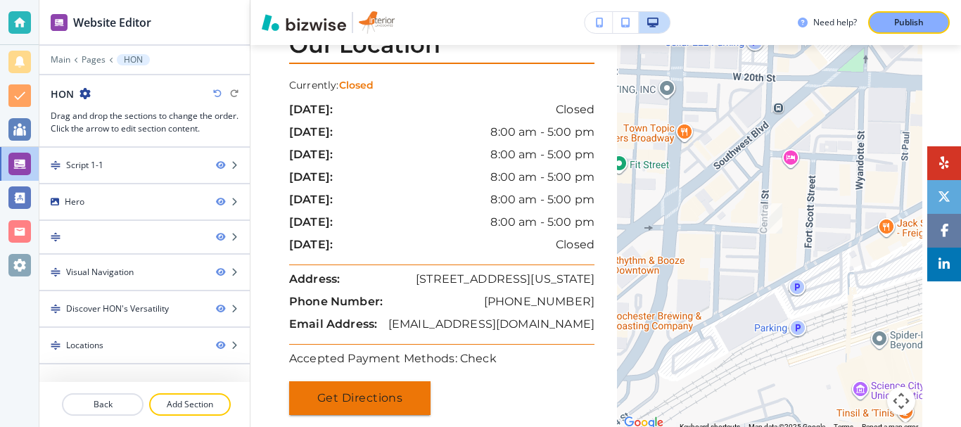
click at [85, 92] on icon "button" at bounding box center [84, 93] width 11 height 11
click at [113, 112] on p "Edit Page Settings" at bounding box center [125, 118] width 72 height 13
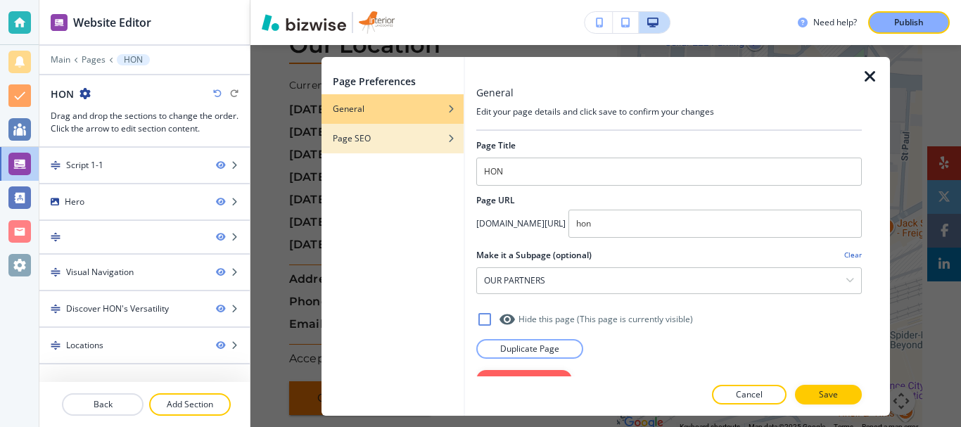
click at [358, 140] on h4 "Page SEO" at bounding box center [352, 138] width 38 height 13
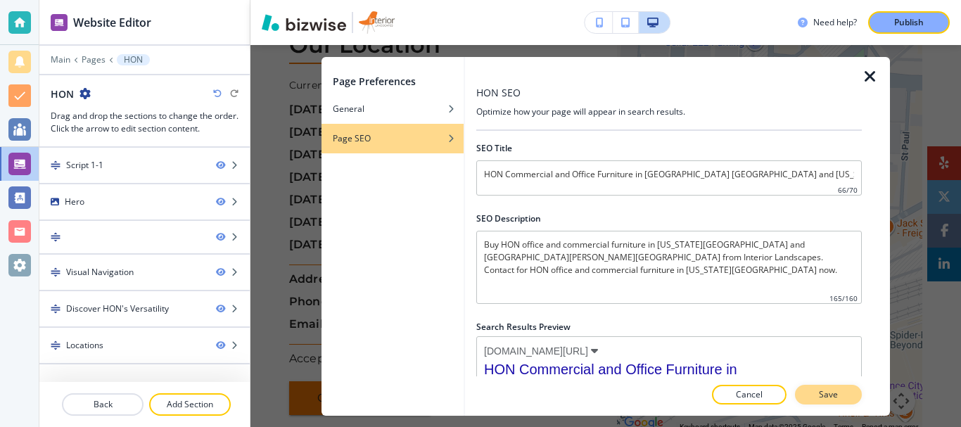
click at [827, 394] on p "Save" at bounding box center [828, 394] width 19 height 13
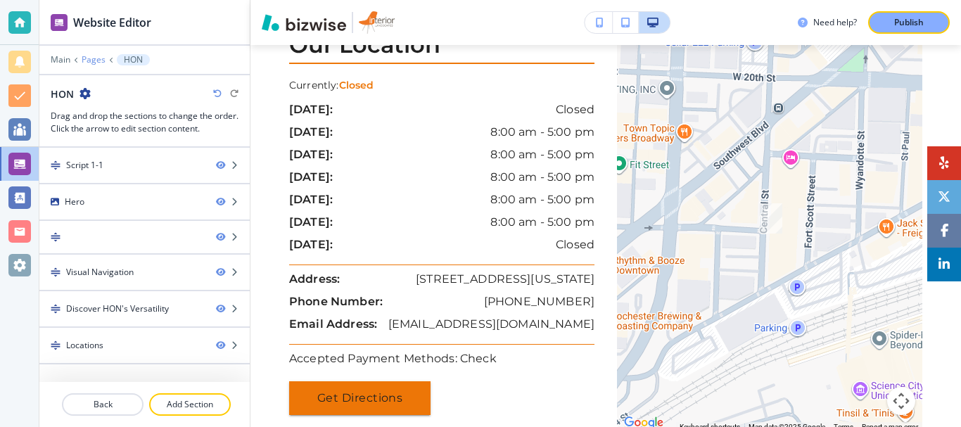
click at [95, 60] on p "Pages" at bounding box center [94, 60] width 24 height 10
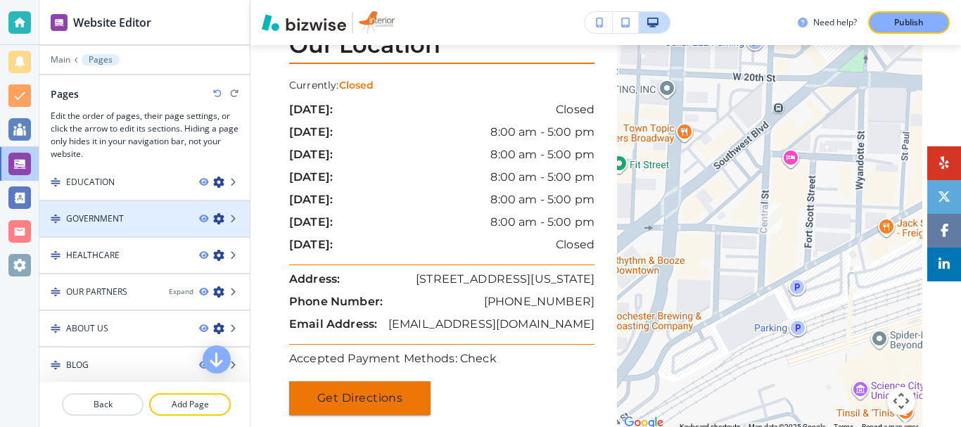
scroll to position [278, 0]
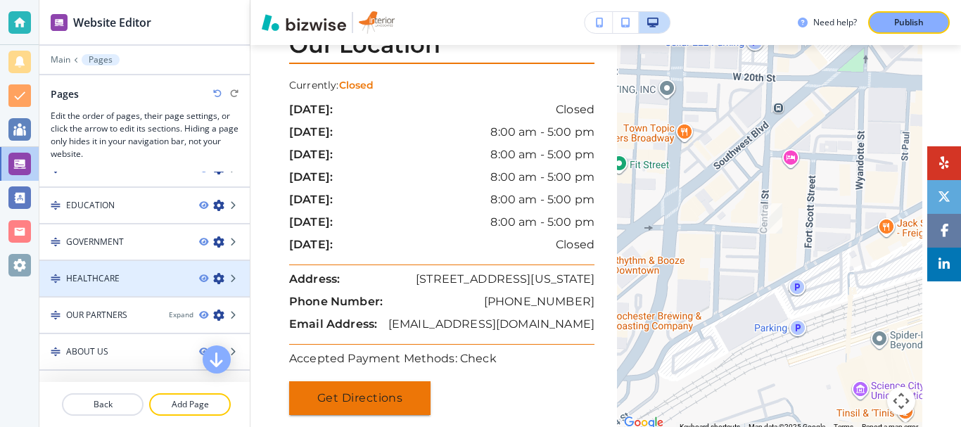
click at [213, 280] on icon "button" at bounding box center [218, 278] width 11 height 11
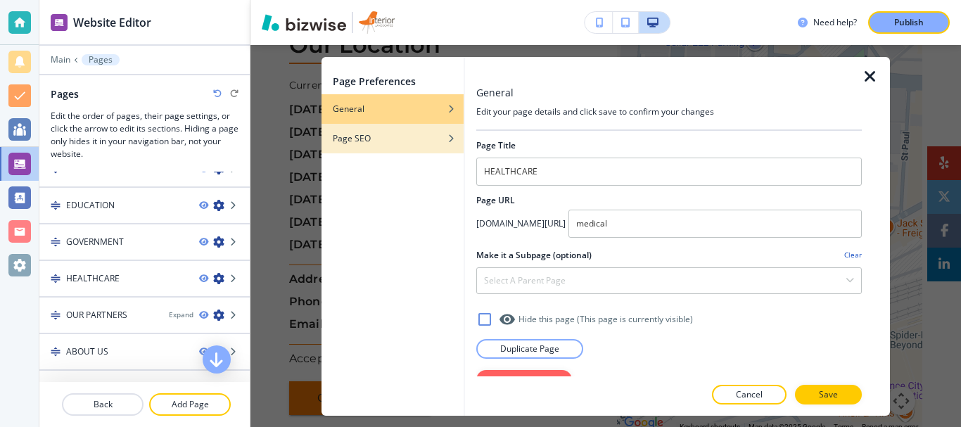
click at [368, 140] on h4 "Page SEO" at bounding box center [352, 138] width 38 height 13
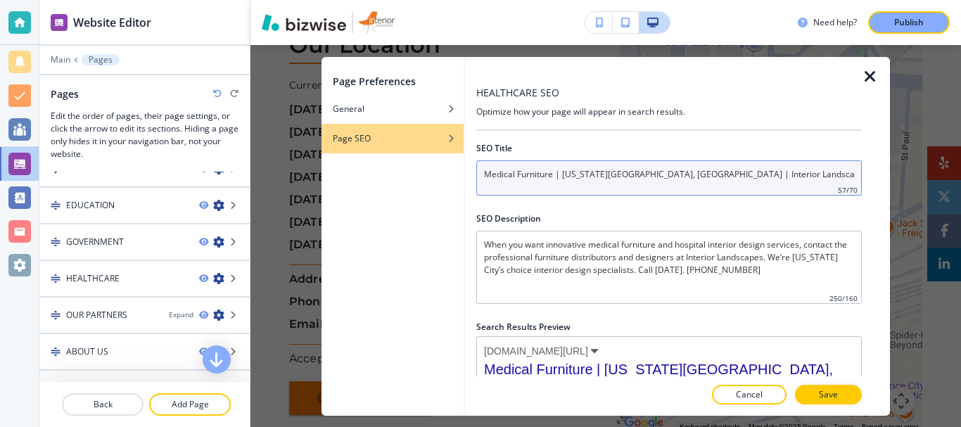
click at [723, 177] on input "Medical Furniture | Kansas City, MO | Interior Landscapes" at bounding box center [668, 177] width 385 height 35
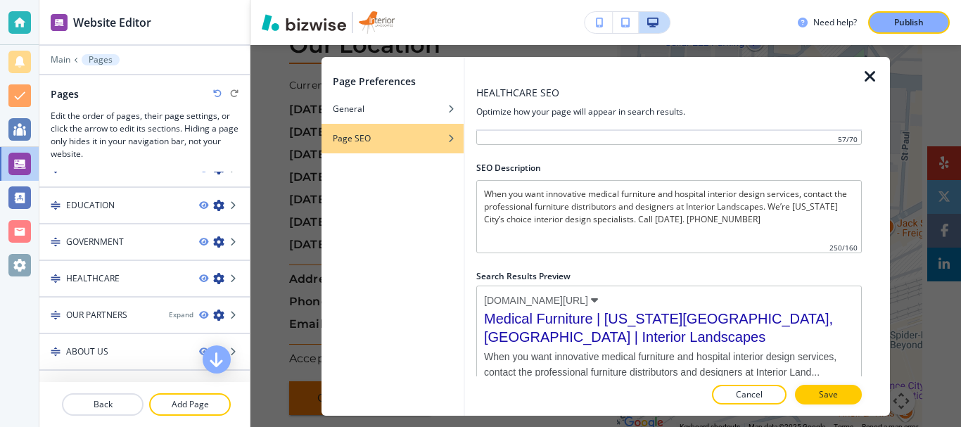
scroll to position [70, 0]
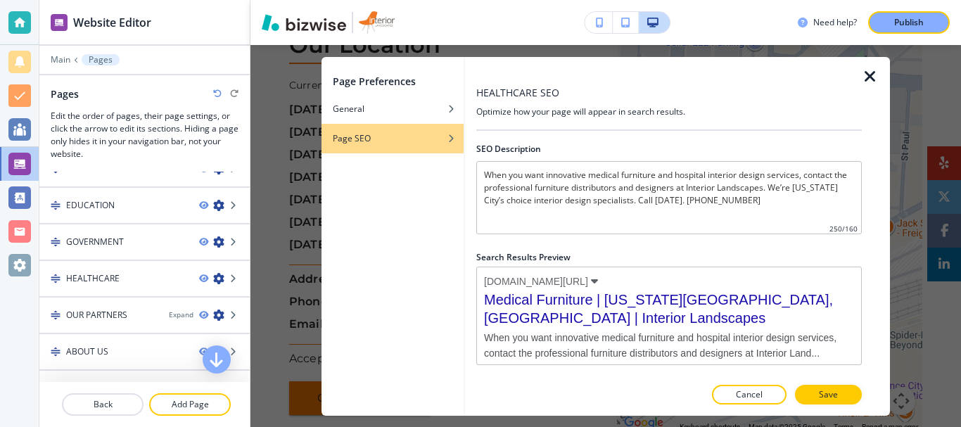
click at [539, 319] on span "Medical Furniture | Kansas City, MO | Interior Landscapes" at bounding box center [669, 309] width 370 height 37
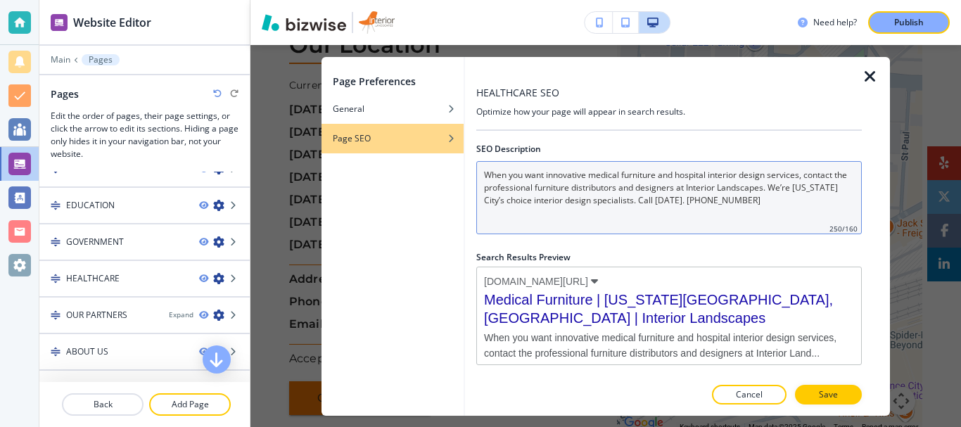
click at [554, 214] on Description "When you want innovative medical furniture and hospital interior design service…" at bounding box center [668, 197] width 385 height 73
click at [609, 211] on Description "When you want innovative medical furniture and hospital interior design service…" at bounding box center [668, 197] width 385 height 73
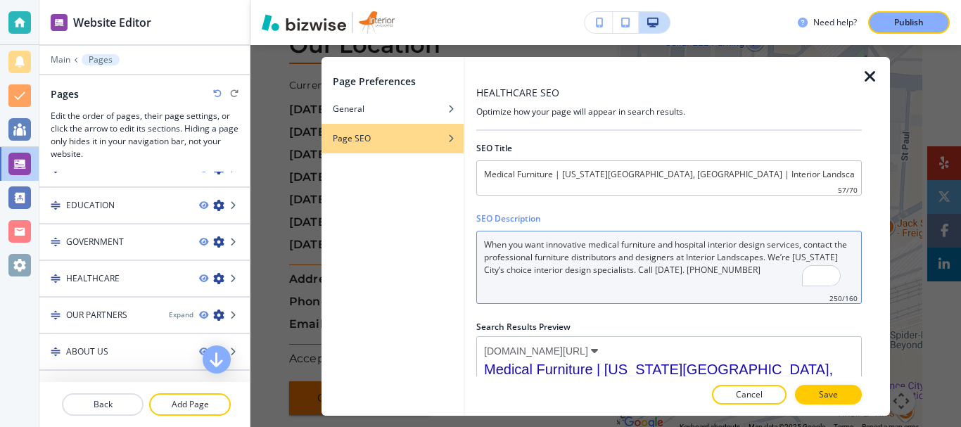
scroll to position [0, 0]
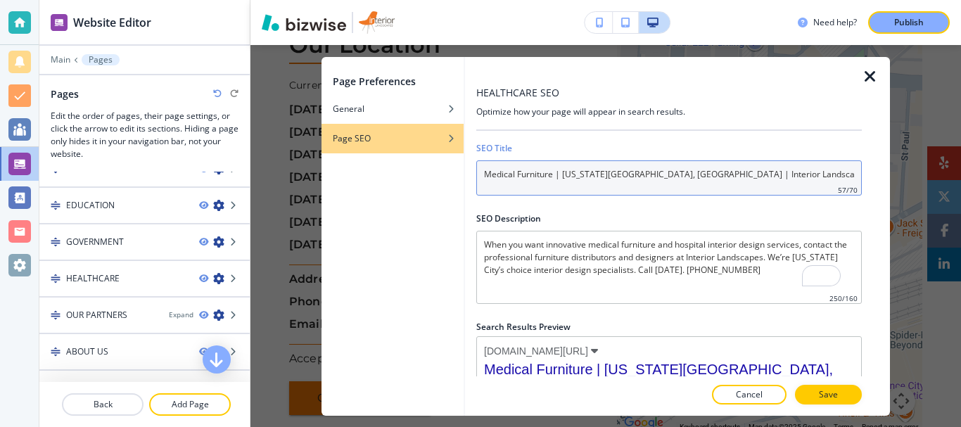
click at [639, 177] on input "Medical Furniture | Kansas City, MO | Interior Landscapes" at bounding box center [668, 177] width 385 height 35
paste input ", Hospital, Healthcare Furniture in Kansas City, St Loui"
type input "Medical, Hospital, Healthcare Furniture in Kansas City, St Louis"
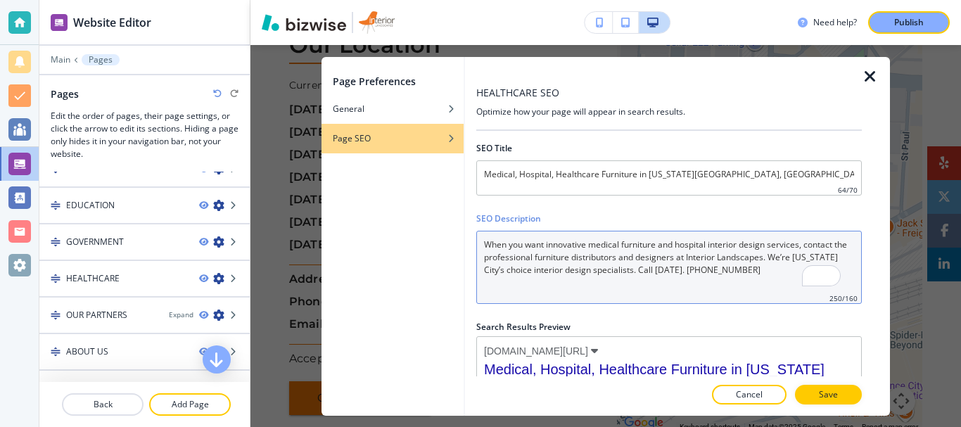
click at [627, 293] on Description "When you want innovative medical furniture and hospital interior design service…" at bounding box center [668, 267] width 385 height 73
paste Description "e are leading healthcare furniture designer in St Louis MO, Central MO and Kans…"
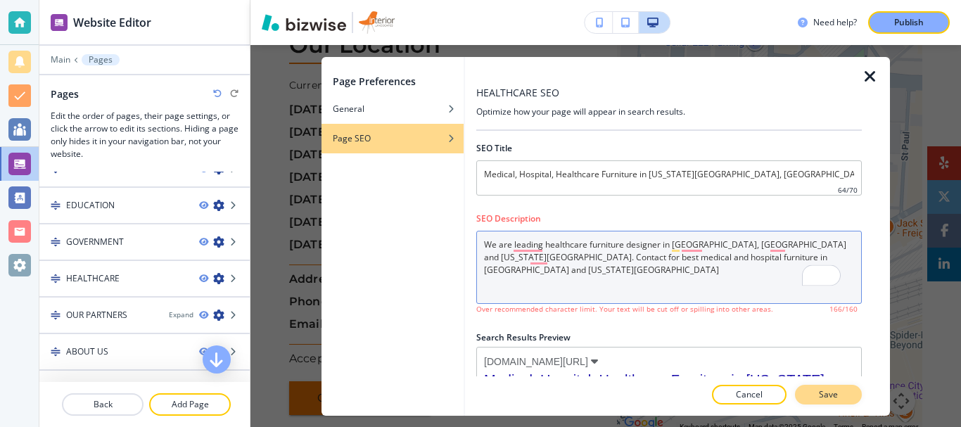
type Description "We are leading healthcare furniture designer in St Louis MO, Central MO and Kan…"
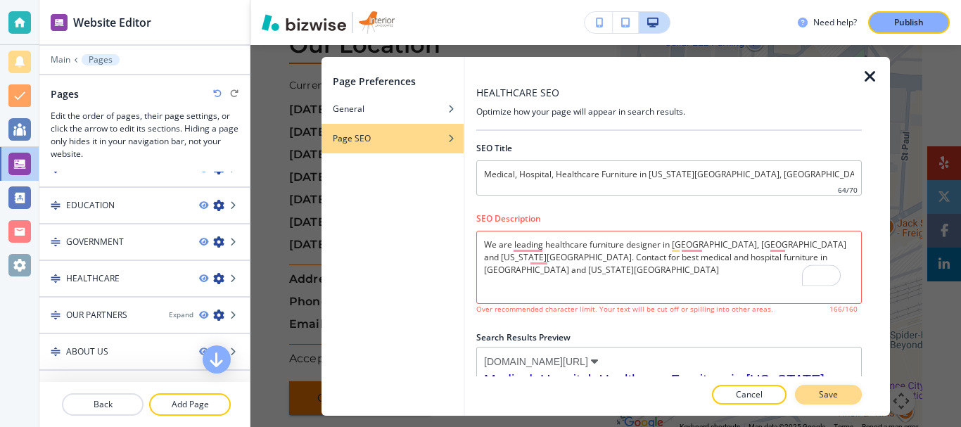
click at [831, 387] on button "Save" at bounding box center [828, 395] width 67 height 20
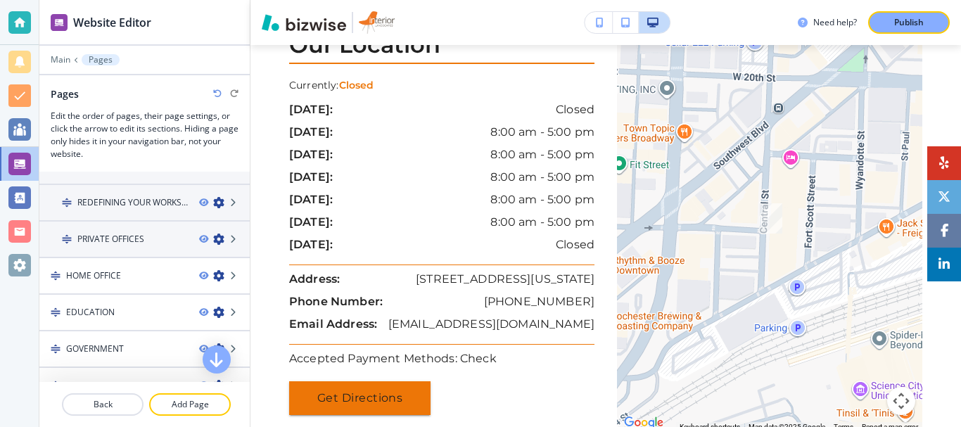
scroll to position [137, 0]
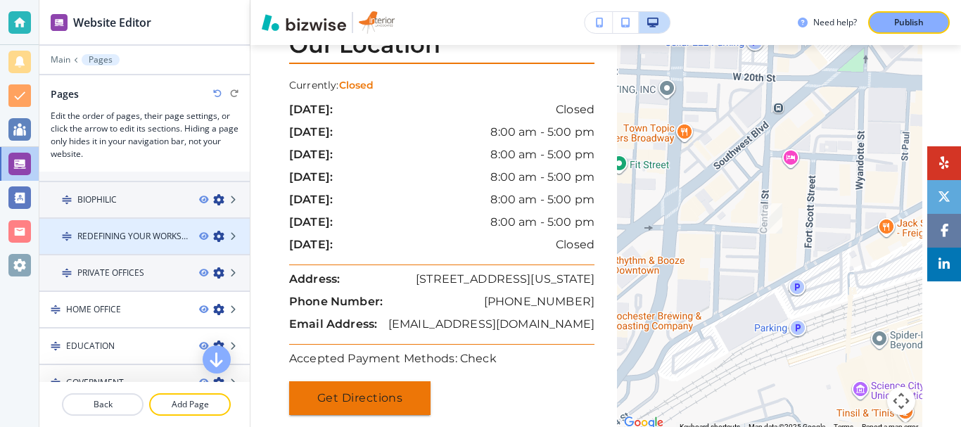
click at [213, 236] on icon "button" at bounding box center [218, 236] width 11 height 11
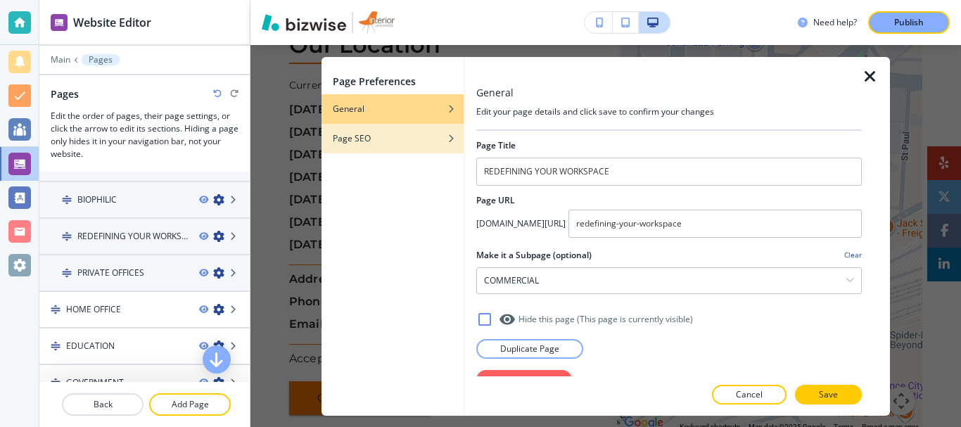
click at [372, 141] on div "Page SEO" at bounding box center [392, 138] width 142 height 13
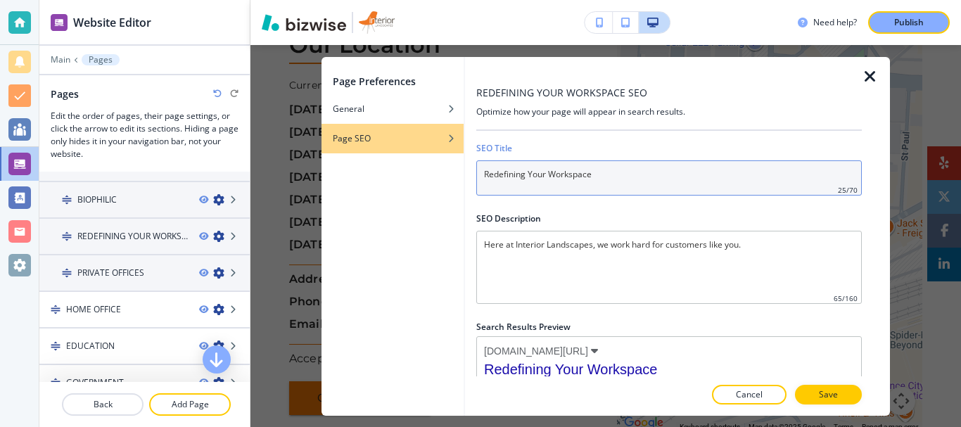
click at [609, 175] on input "Redefining Your Workspace" at bounding box center [668, 177] width 385 height 35
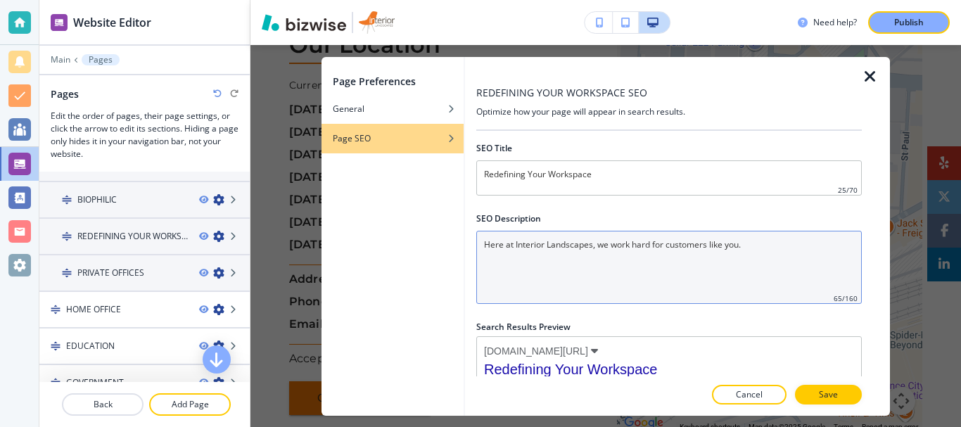
drag, startPoint x: 537, startPoint y: 286, endPoint x: 555, endPoint y: 274, distance: 21.7
click at [537, 286] on Description "Here at Interior Landscapes, we work hard for customers like you." at bounding box center [668, 267] width 385 height 73
click at [559, 264] on Description "Here at Interior Landscapes, we work hard for customers like you." at bounding box center [668, 267] width 385 height 73
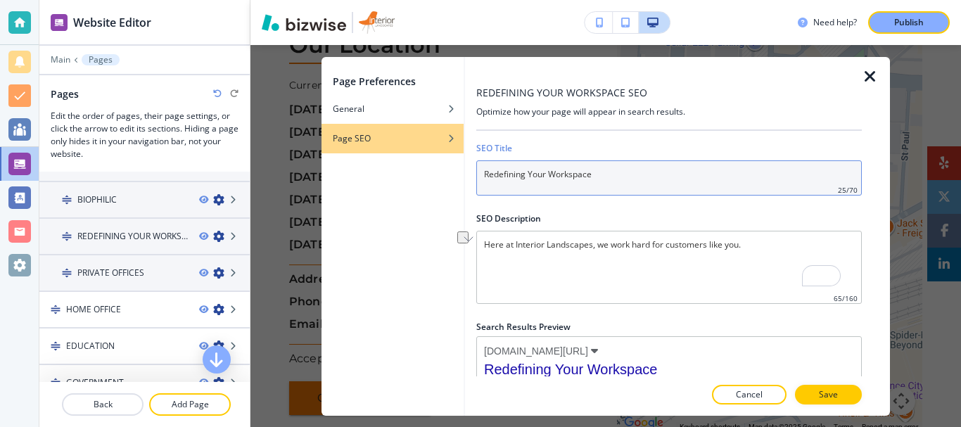
click at [604, 177] on input "Redefining Your Workspace" at bounding box center [668, 177] width 385 height 35
paste input "Affordable Library and Office Furniture St Louis MO, Central MO"
type input "Affordable Library and Office Furniture St Louis MO, Central MO"
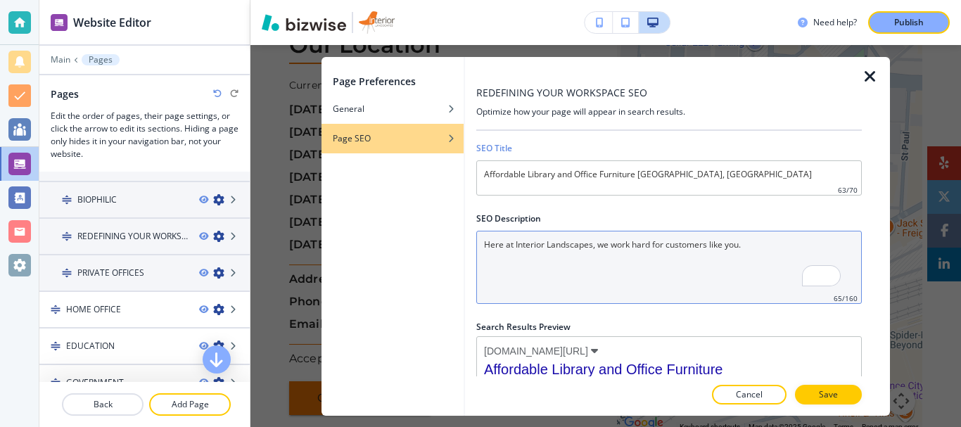
click at [573, 280] on Description "Here at Interior Landscapes, we work hard for customers like you." at bounding box center [668, 267] width 385 height 73
paste Description "Improve productivity with affordable office furniture in St Louis MO, Kansas Ci…"
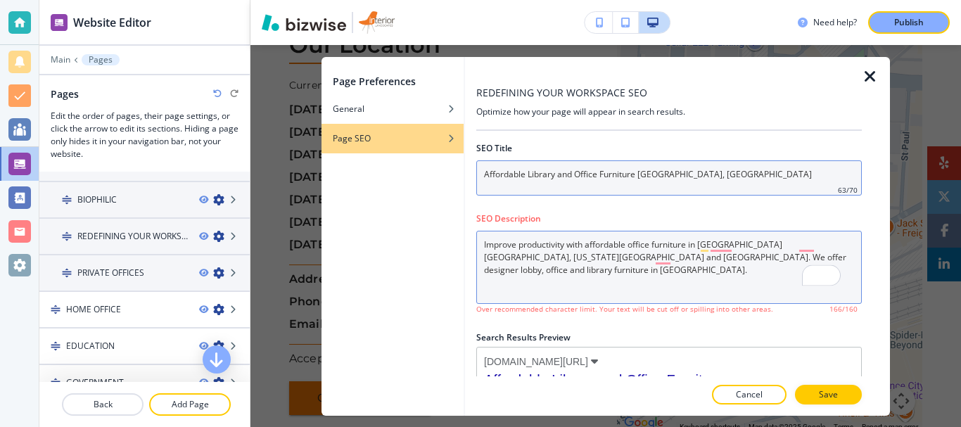
type Description "Improve productivity with affordable office furniture in St Louis MO, Kansas Ci…"
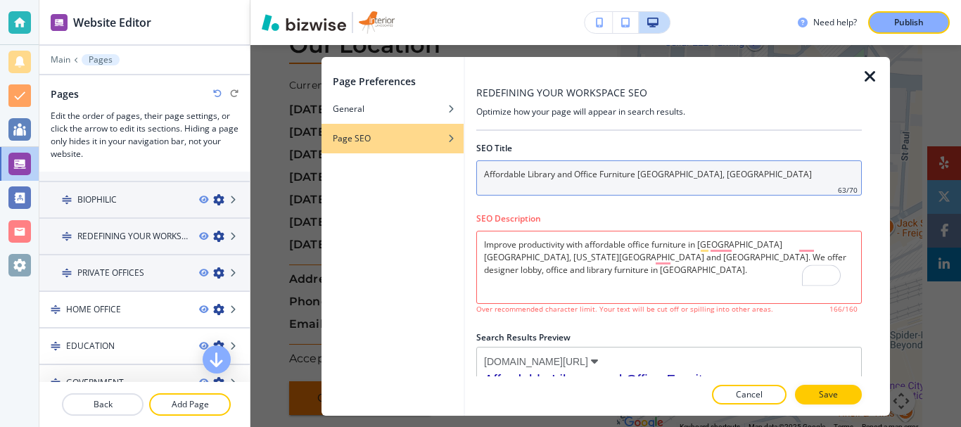
click at [751, 172] on input "Affordable Library and Office Furniture St Louis MO, Central MO" at bounding box center [668, 177] width 385 height 35
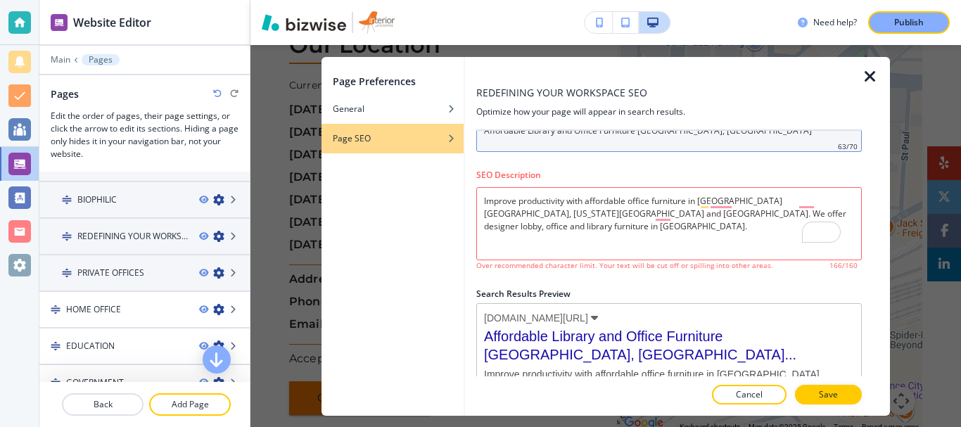
scroll to position [80, 0]
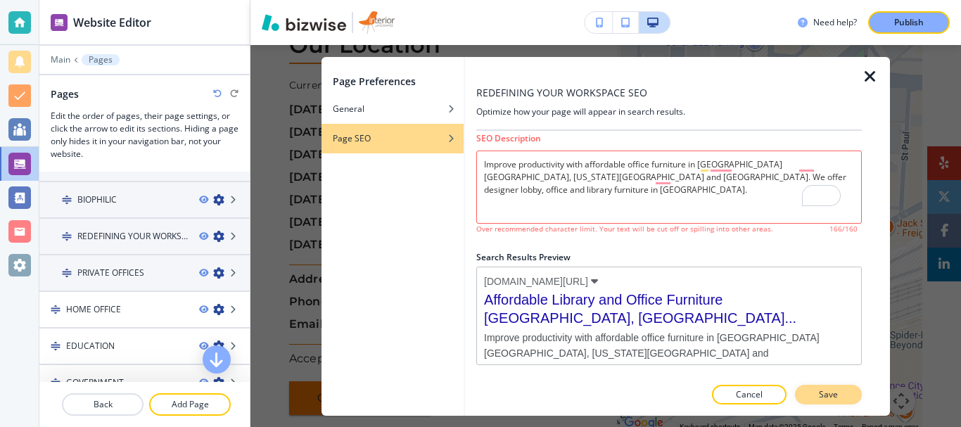
click at [832, 392] on p "Save" at bounding box center [828, 394] width 19 height 13
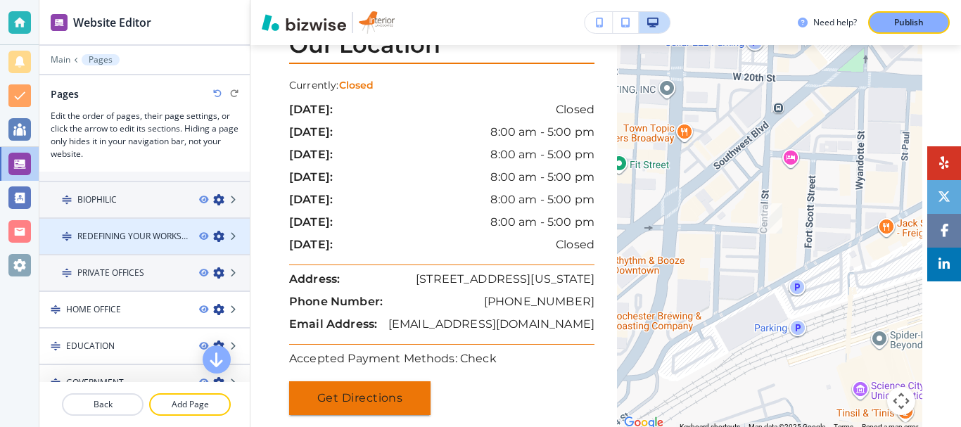
scroll to position [0, 0]
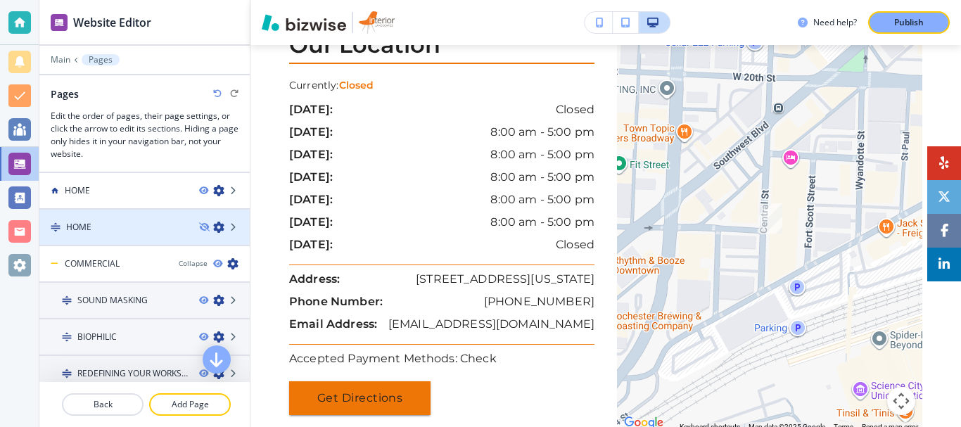
click at [213, 227] on icon "button" at bounding box center [218, 227] width 11 height 11
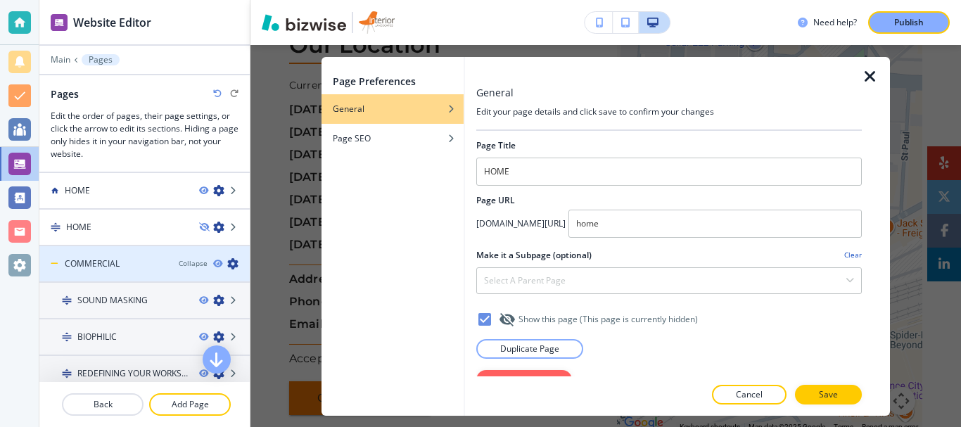
click at [227, 263] on icon "button" at bounding box center [232, 263] width 11 height 11
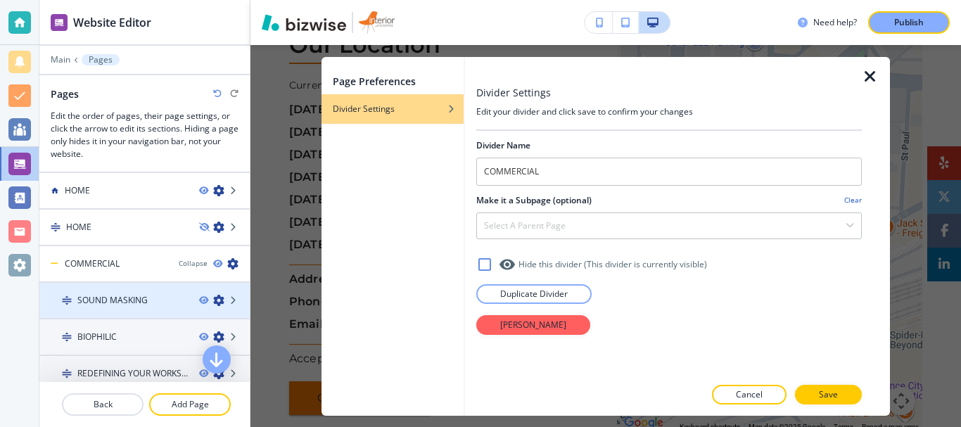
click at [213, 302] on icon "button" at bounding box center [218, 300] width 11 height 11
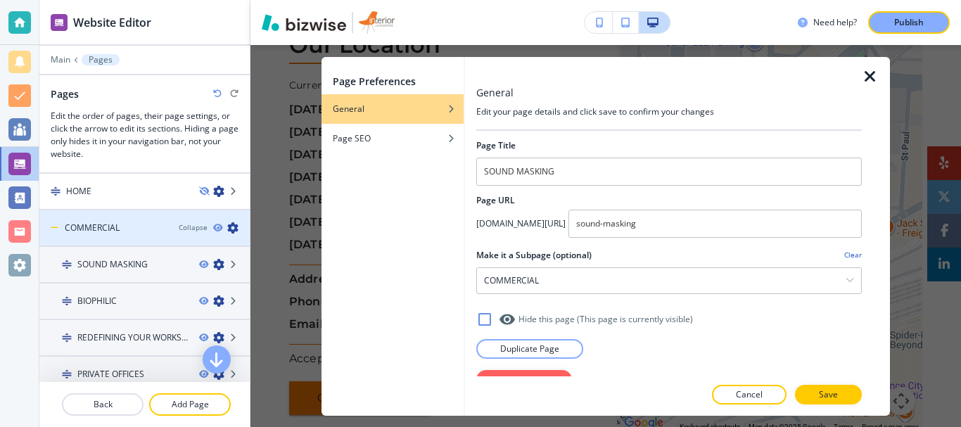
scroll to position [70, 0]
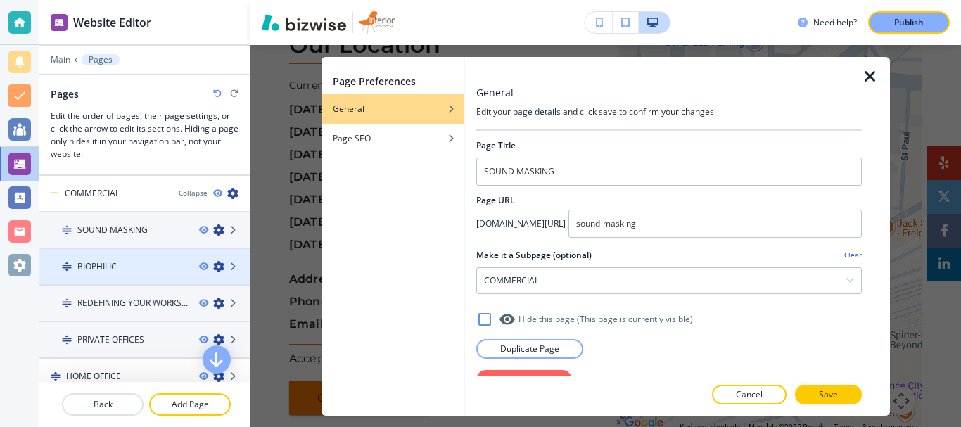
click at [213, 267] on icon "button" at bounding box center [218, 266] width 11 height 11
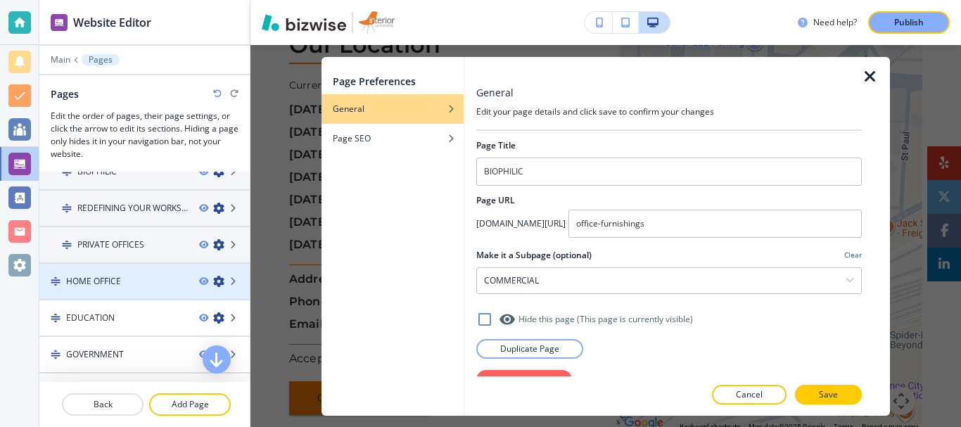
scroll to position [141, 0]
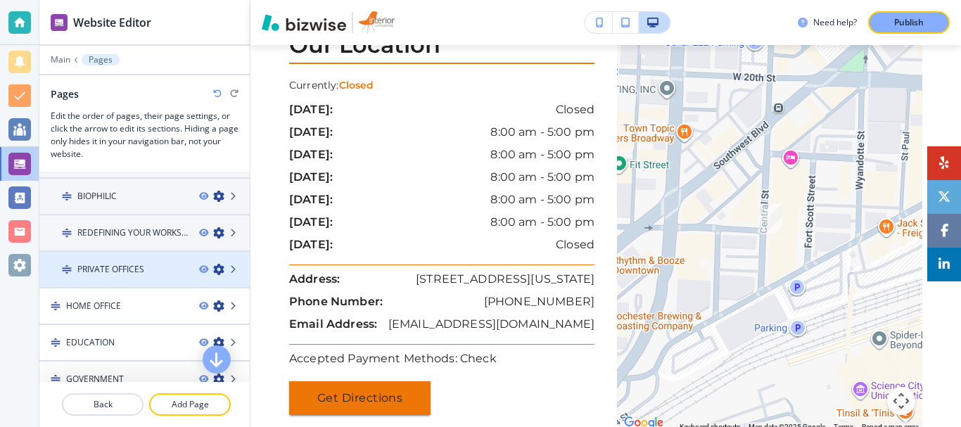
click at [213, 268] on icon "button" at bounding box center [218, 269] width 11 height 11
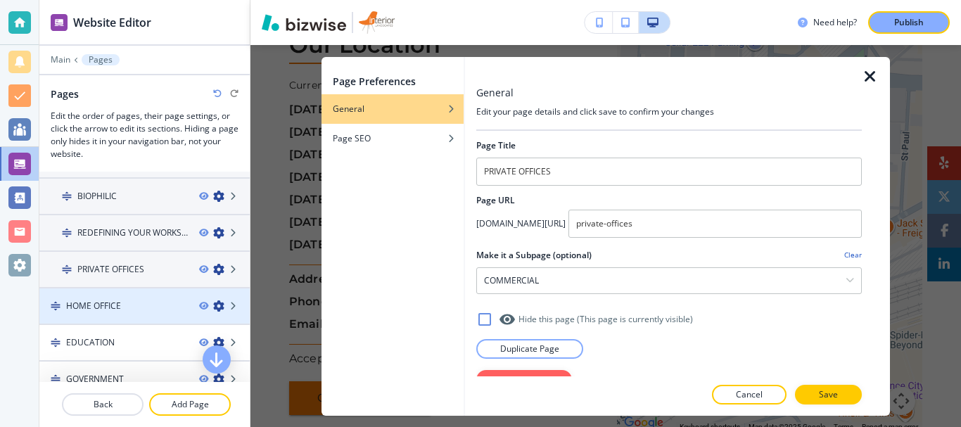
click at [213, 307] on icon "button" at bounding box center [218, 305] width 11 height 11
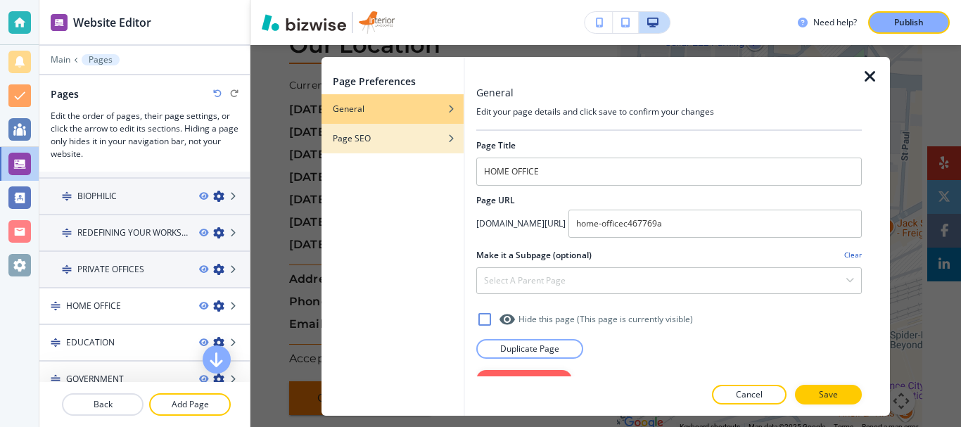
click at [362, 140] on h4 "Page SEO" at bounding box center [352, 138] width 38 height 13
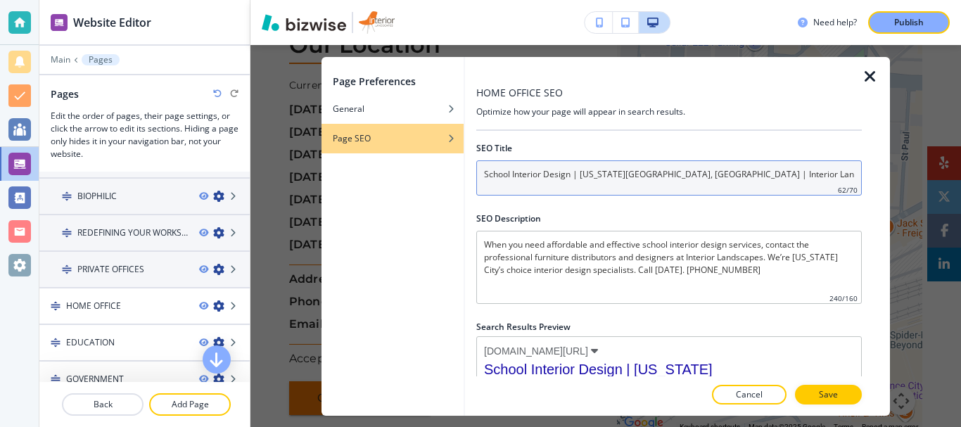
click at [753, 179] on input "School Interior Design | Kansas City, MO | Interior Landscapes" at bounding box center [668, 177] width 385 height 35
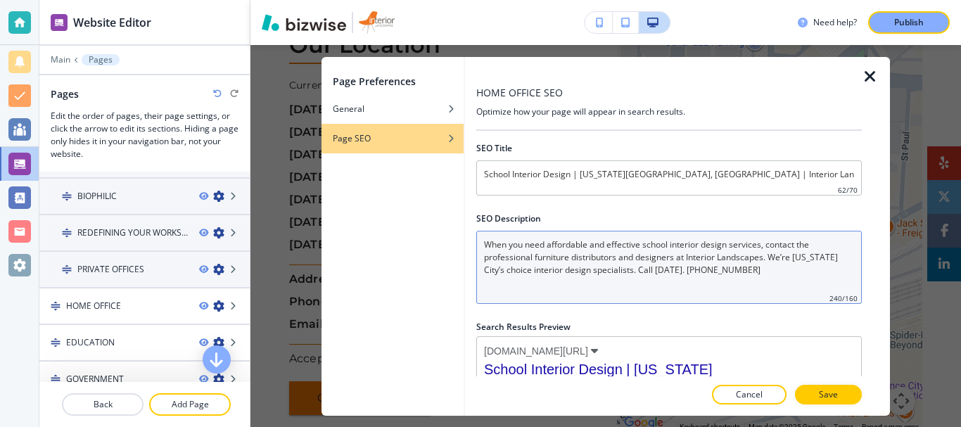
click at [578, 295] on Description "When you need affordable and effective school interior design services, contact…" at bounding box center [668, 267] width 385 height 73
click at [606, 274] on Description "When you need affordable and effective school interior design services, contact…" at bounding box center [668, 267] width 385 height 73
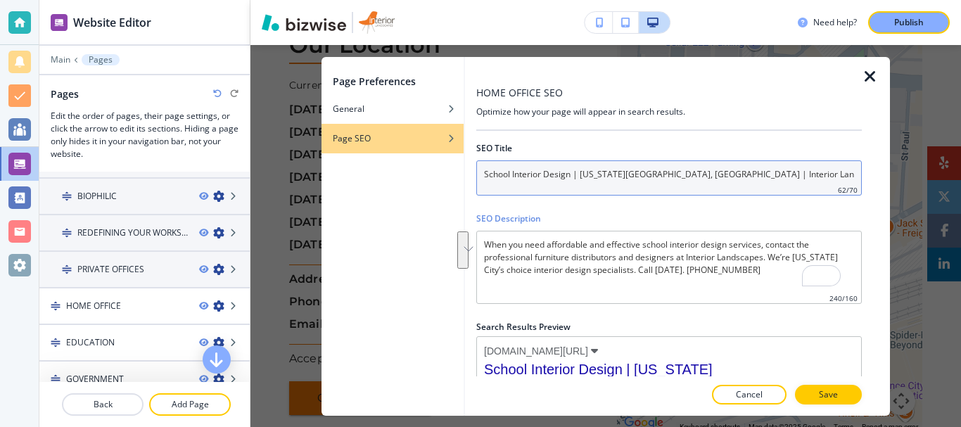
click at [604, 176] on input "School Interior Design | Kansas City, MO | Interior Landscapes" at bounding box center [668, 177] width 385 height 35
paste input "Commercial Office Renovation in Central Missouri, St. Louis MO"
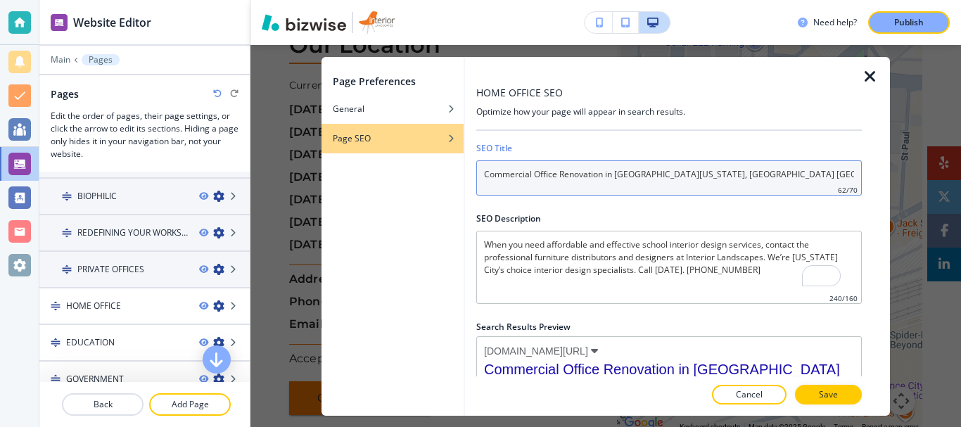
type input "Commercial Office Renovation in Central Missouri, St. Louis MO"
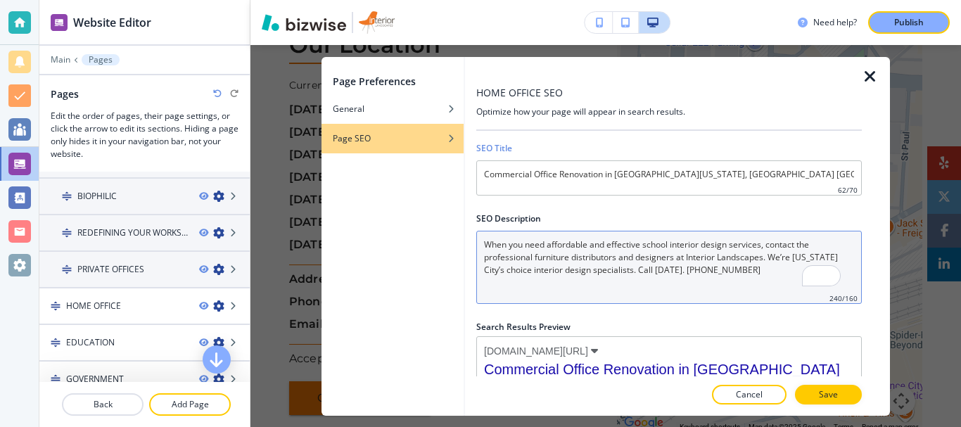
click at [639, 278] on Description "When you need affordable and effective school interior design services, contact…" at bounding box center [668, 267] width 385 height 73
paste Description "e offer home office renovation services in St Louis County MO, Central Missouri…"
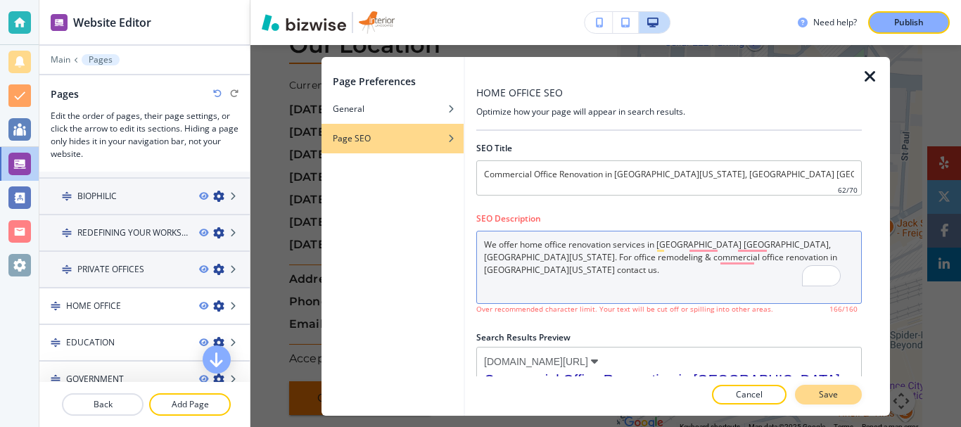
type Description "We offer home office renovation services in St Louis County MO, Central Missour…"
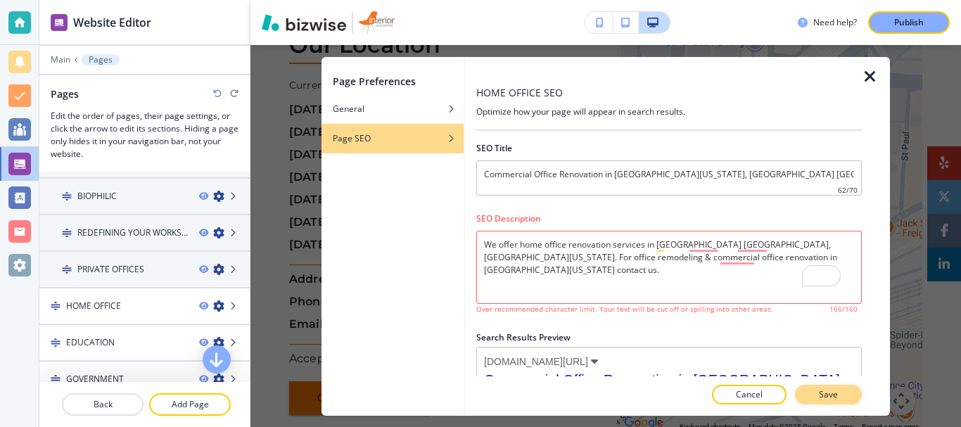
click at [834, 400] on p "Save" at bounding box center [828, 394] width 19 height 13
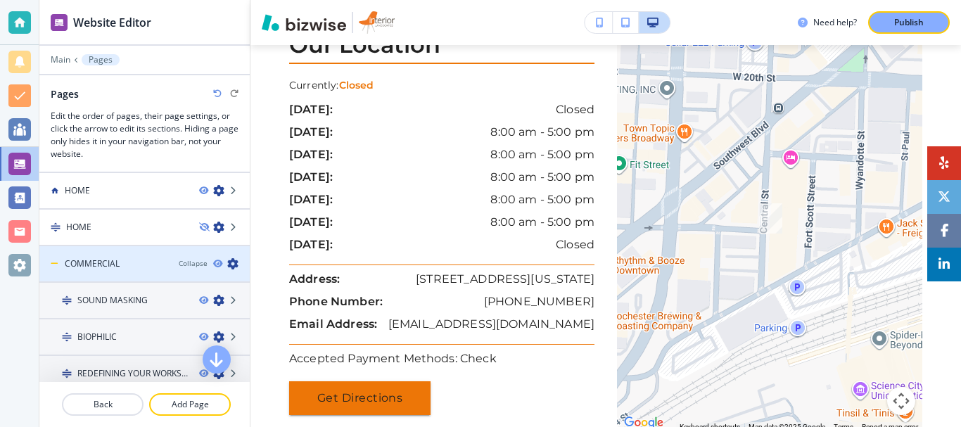
scroll to position [70, 0]
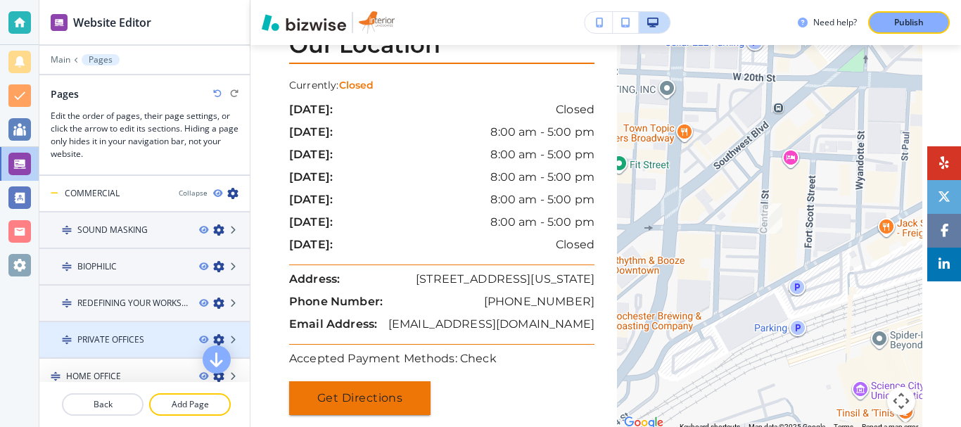
click at [213, 337] on icon "button" at bounding box center [218, 339] width 11 height 11
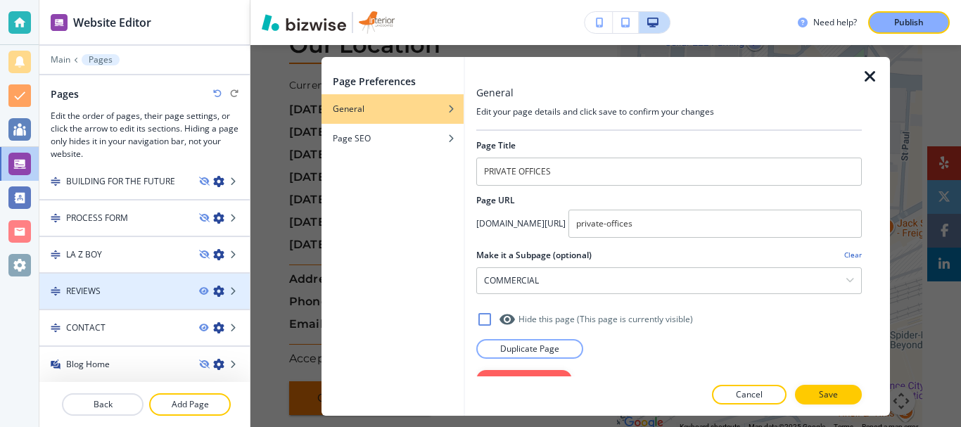
scroll to position [559, 0]
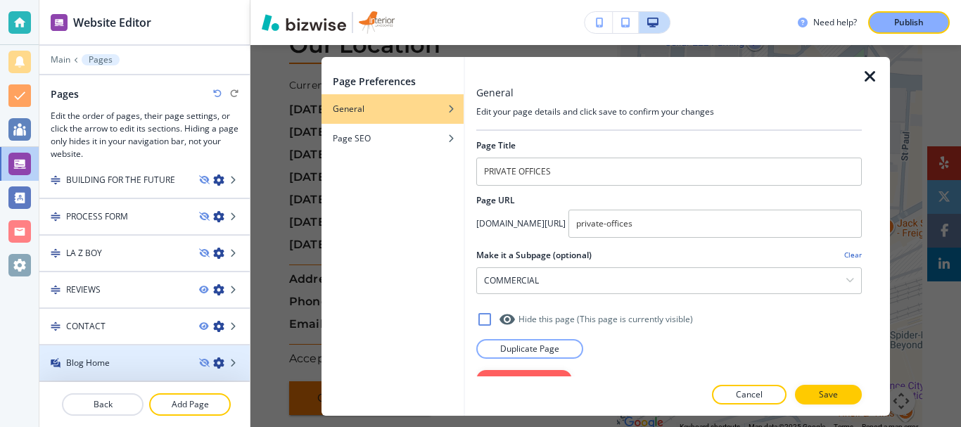
click at [213, 364] on icon "button" at bounding box center [218, 362] width 11 height 11
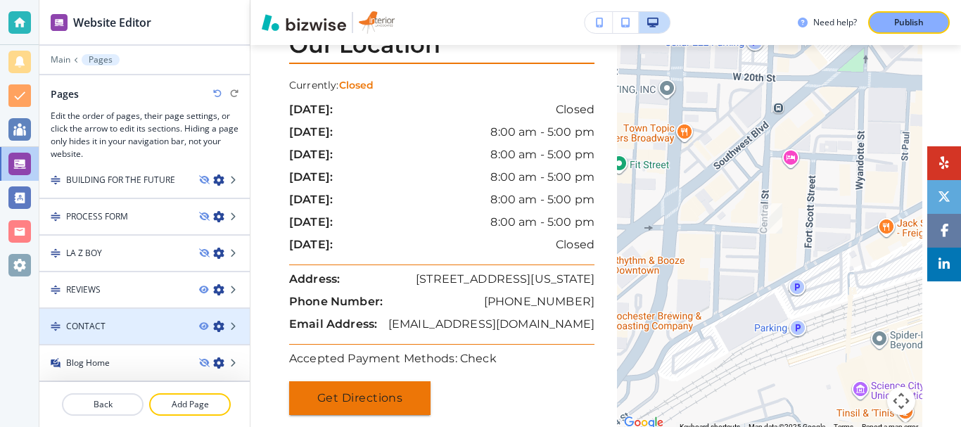
click at [213, 325] on icon "button" at bounding box center [218, 326] width 11 height 11
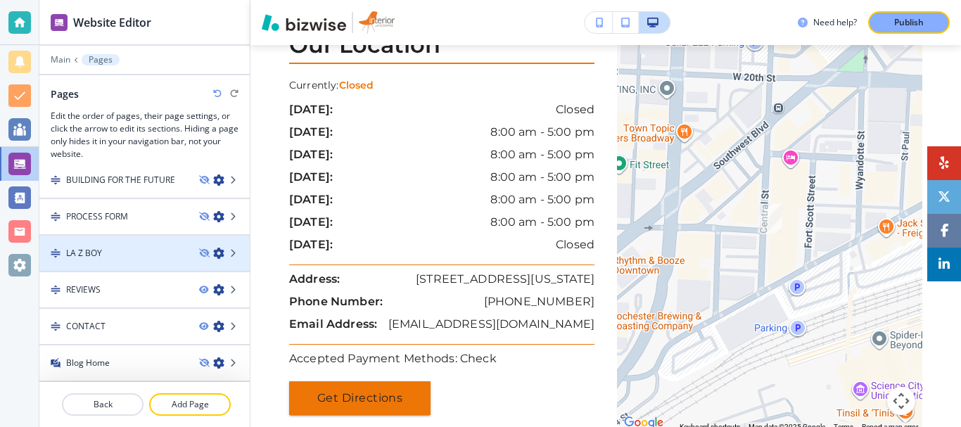
click at [213, 251] on icon "button" at bounding box center [218, 253] width 11 height 11
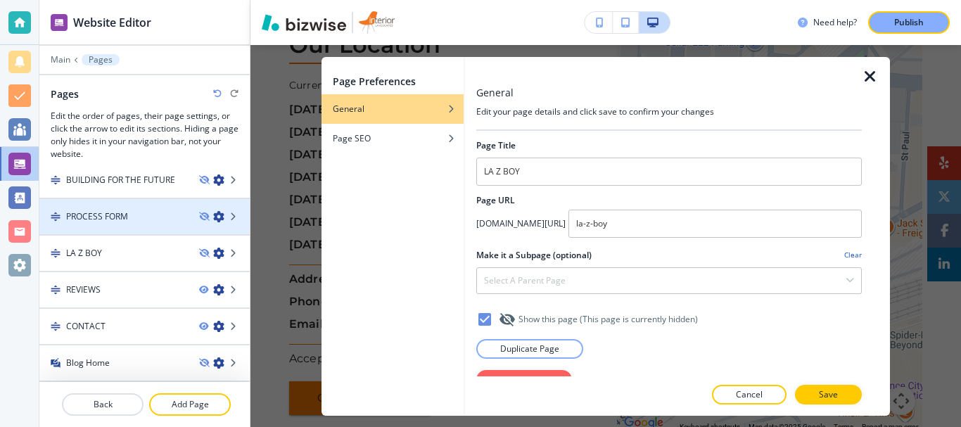
click at [213, 214] on icon "button" at bounding box center [218, 216] width 11 height 11
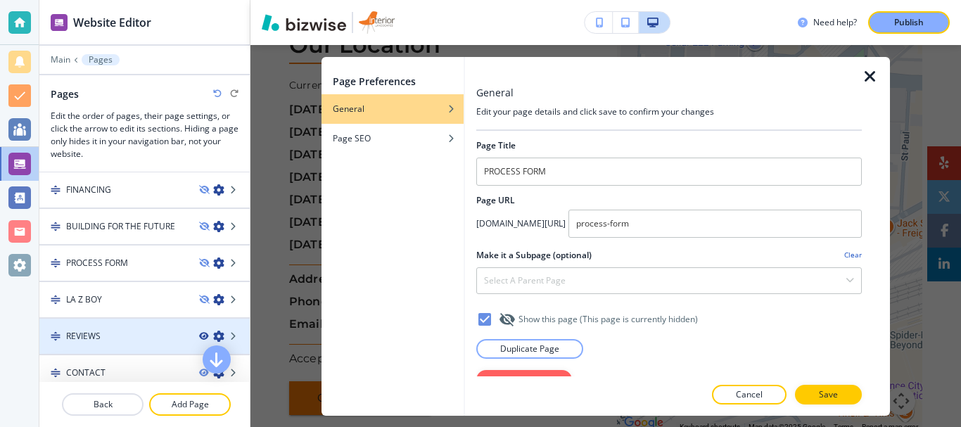
scroll to position [489, 0]
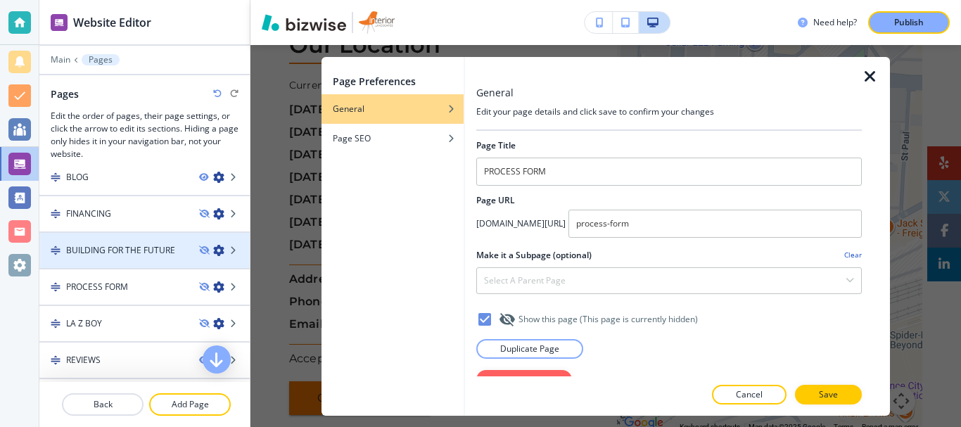
click at [213, 249] on icon "button" at bounding box center [218, 250] width 11 height 11
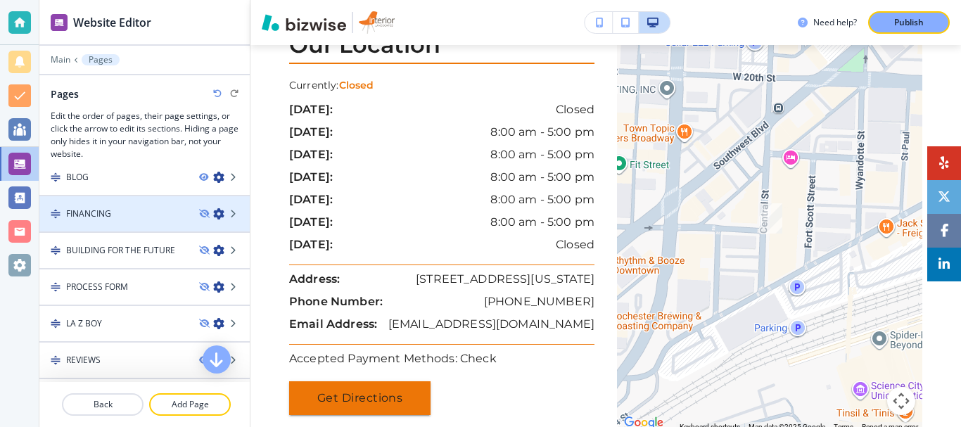
click at [213, 210] on icon "button" at bounding box center [218, 213] width 11 height 11
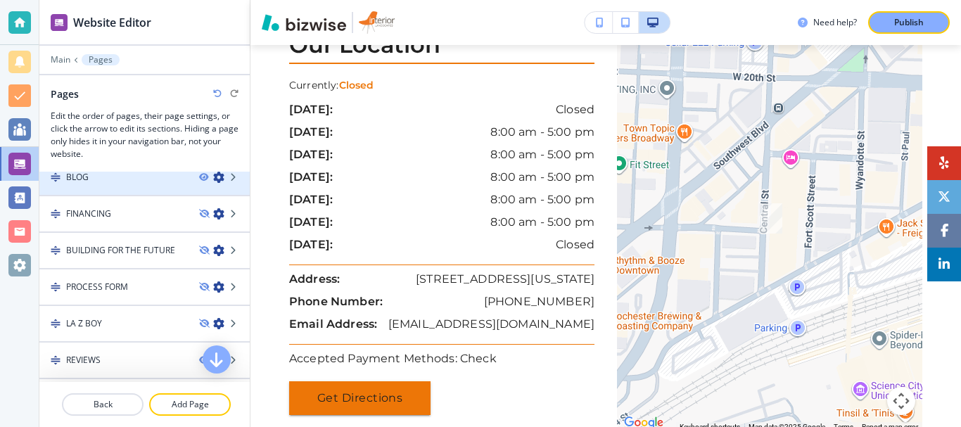
click at [213, 177] on icon "button" at bounding box center [218, 177] width 11 height 11
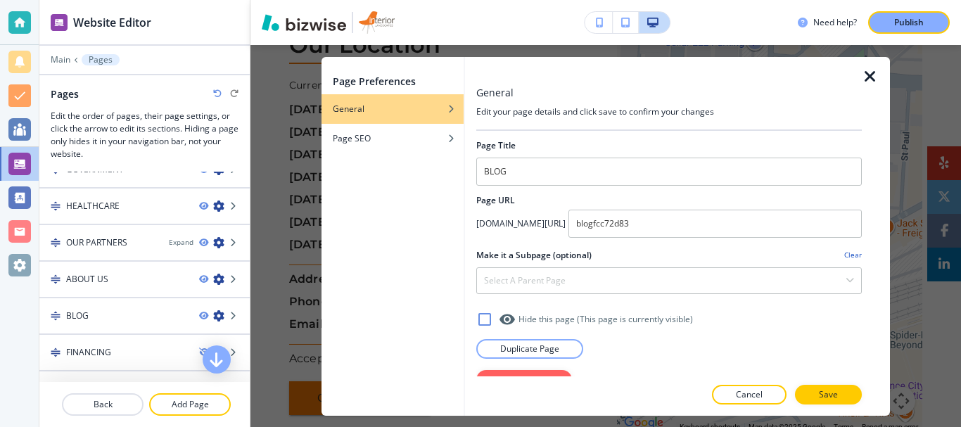
scroll to position [348, 0]
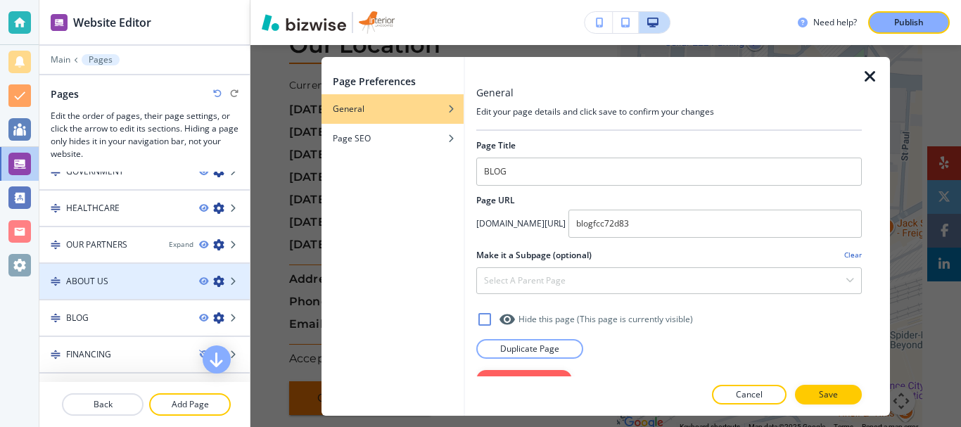
click at [213, 278] on icon "button" at bounding box center [218, 281] width 11 height 11
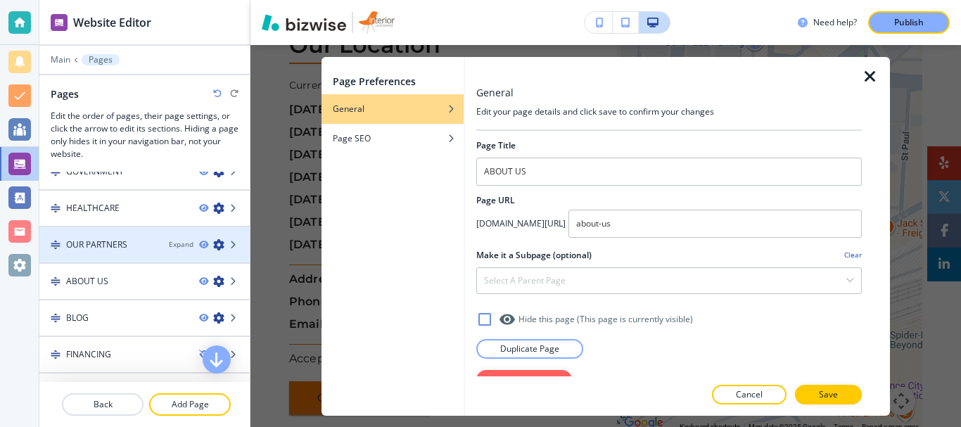
click at [213, 244] on icon "button" at bounding box center [218, 244] width 11 height 11
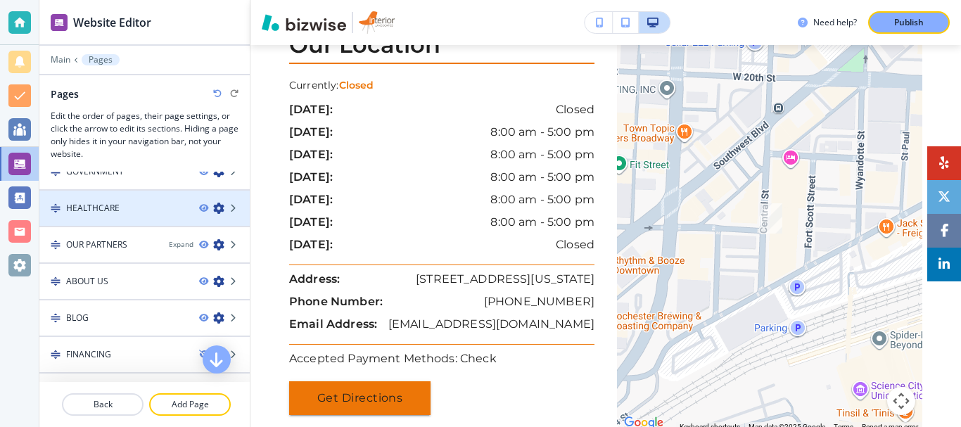
click at [213, 208] on icon "button" at bounding box center [218, 208] width 11 height 11
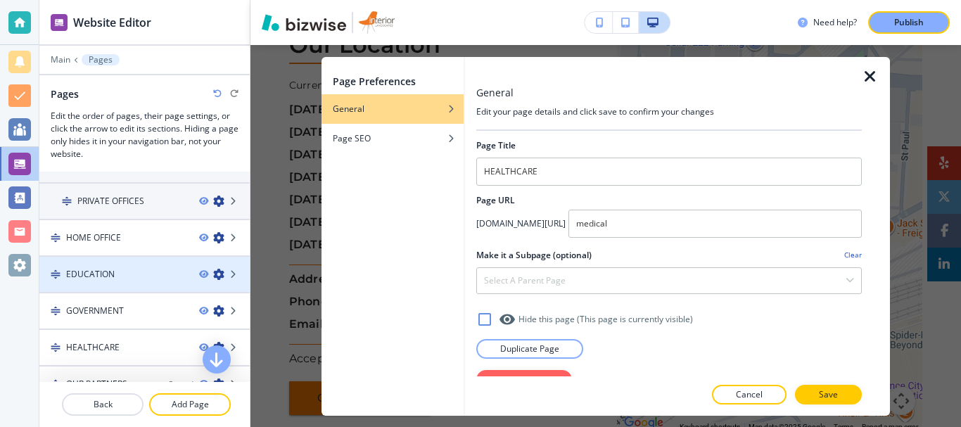
scroll to position [208, 0]
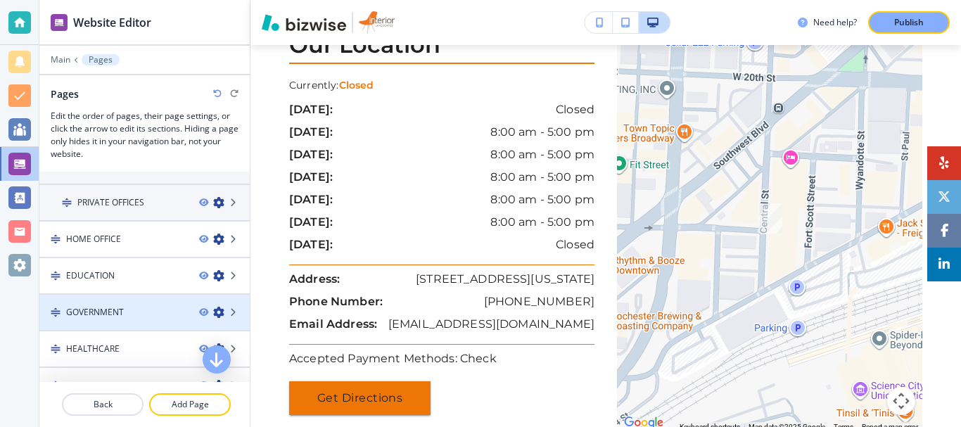
click at [213, 312] on icon "button" at bounding box center [218, 312] width 11 height 11
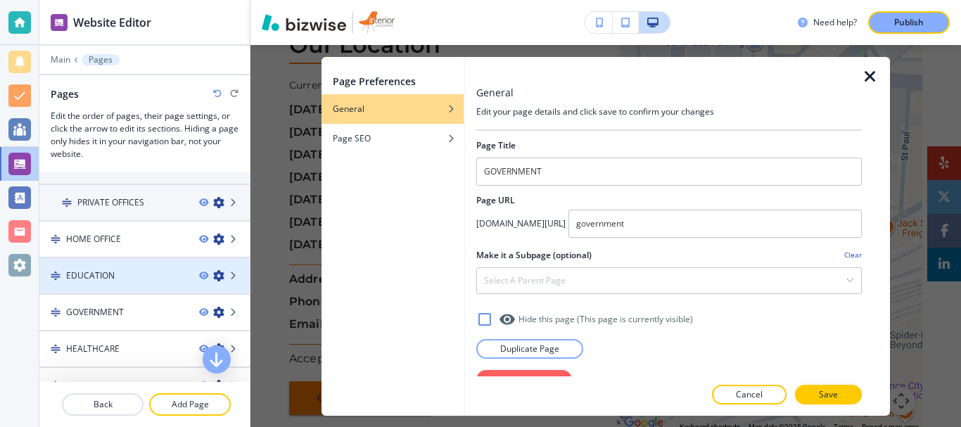
click at [213, 277] on icon "button" at bounding box center [218, 275] width 11 height 11
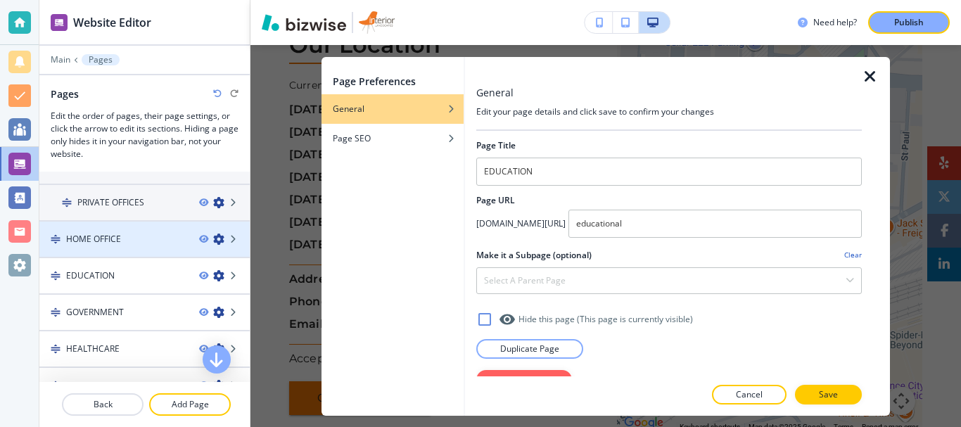
click at [213, 241] on icon "button" at bounding box center [218, 239] width 11 height 11
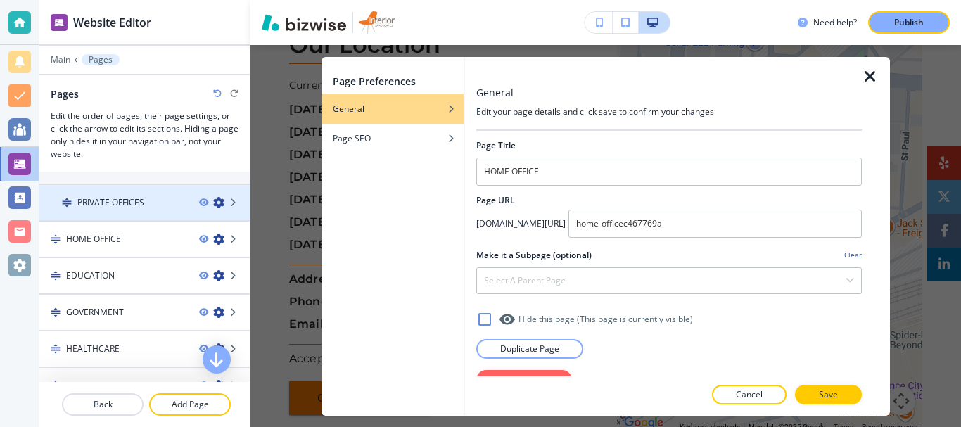
click at [213, 205] on icon "button" at bounding box center [218, 202] width 11 height 11
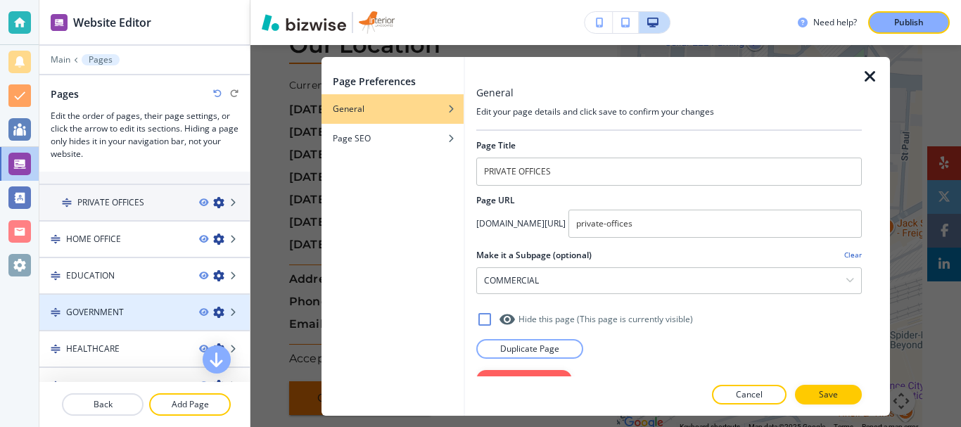
scroll to position [137, 0]
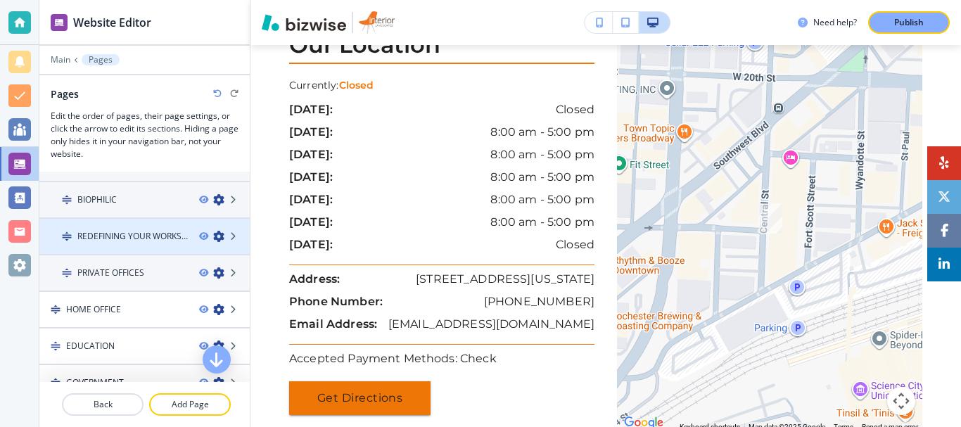
click at [214, 234] on div at bounding box center [224, 236] width 51 height 11
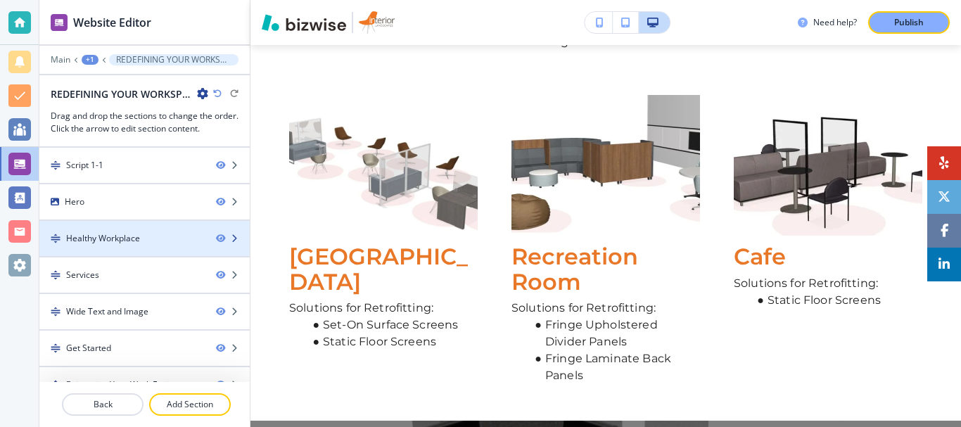
click at [216, 238] on icon "button" at bounding box center [220, 238] width 8 height 8
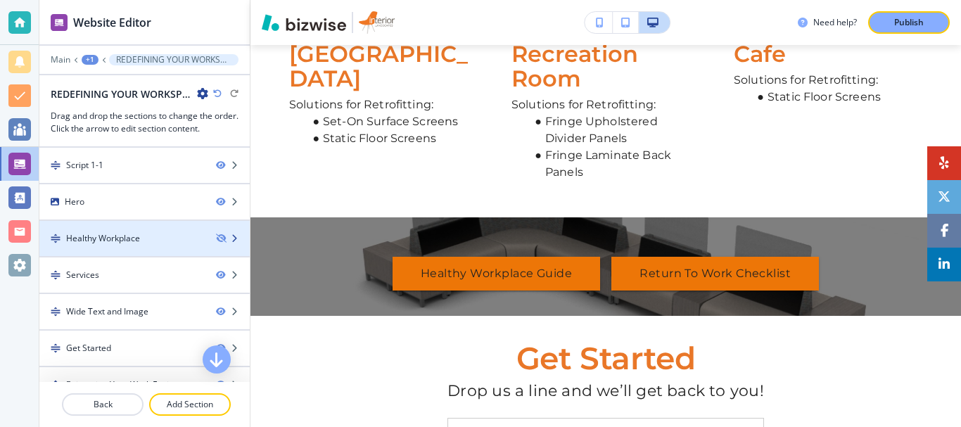
scroll to position [0, 0]
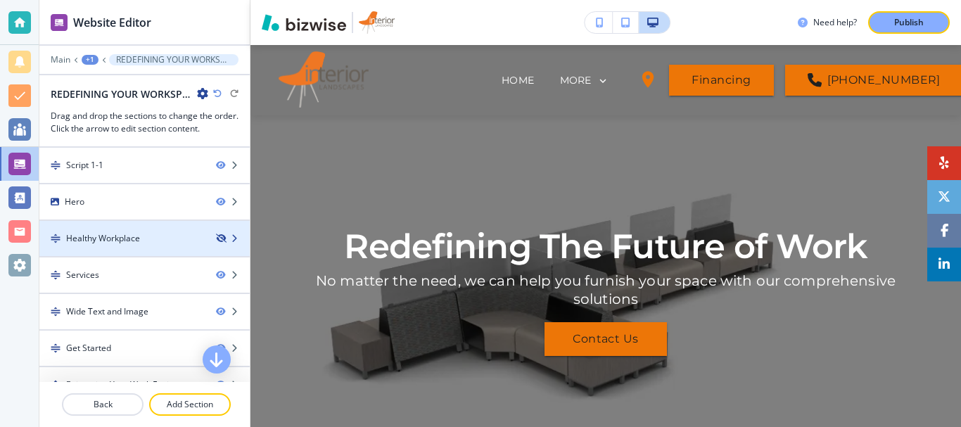
click at [216, 238] on icon "button" at bounding box center [220, 238] width 8 height 8
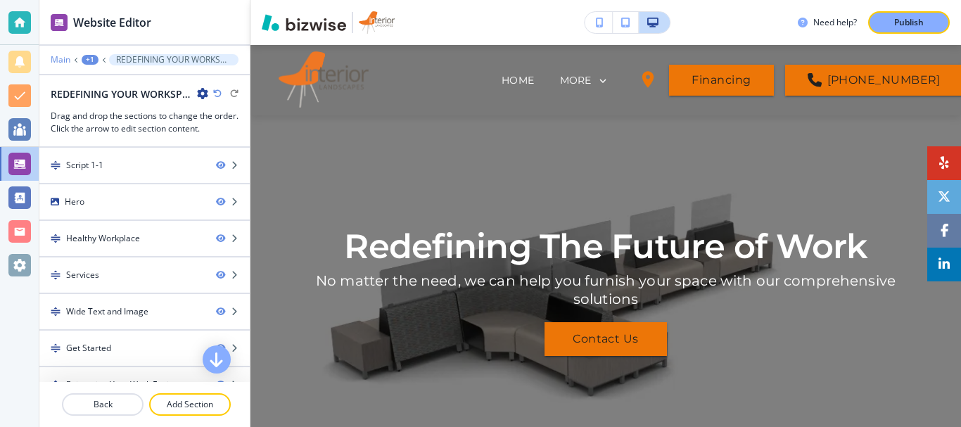
click at [68, 61] on p "Main" at bounding box center [61, 60] width 20 height 10
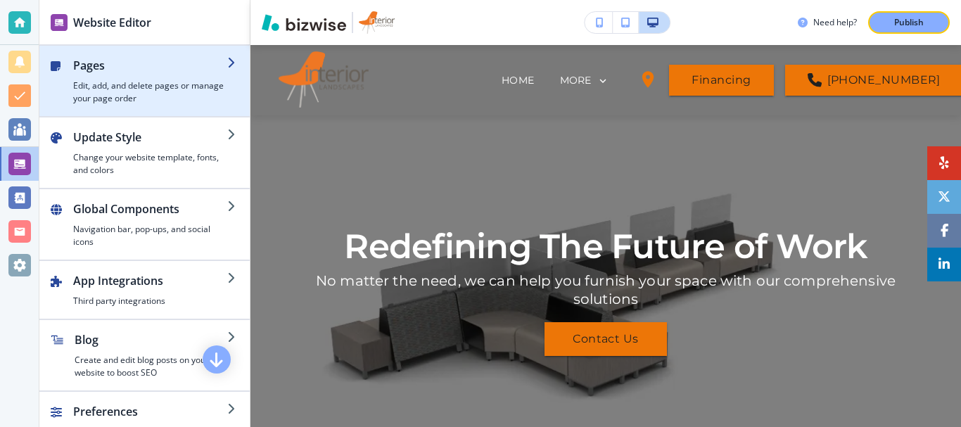
click at [122, 87] on h4 "Edit, add, and delete pages or manage your page order" at bounding box center [150, 91] width 154 height 25
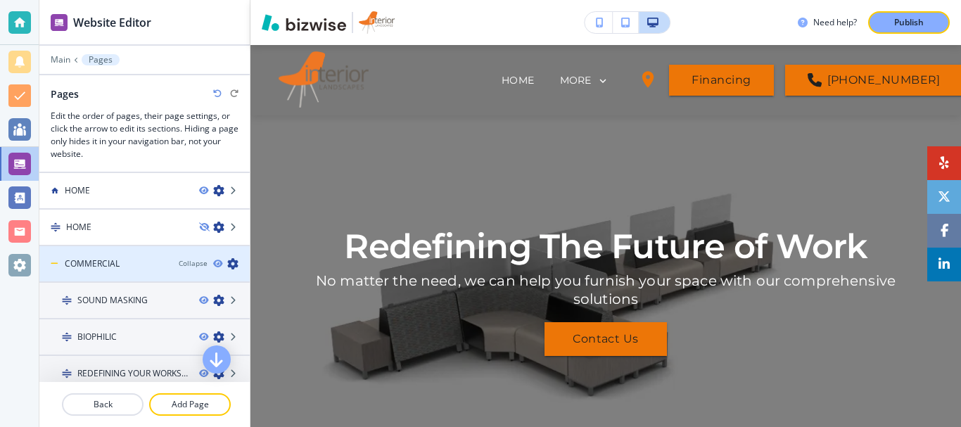
click at [227, 262] on icon "button" at bounding box center [232, 263] width 11 height 11
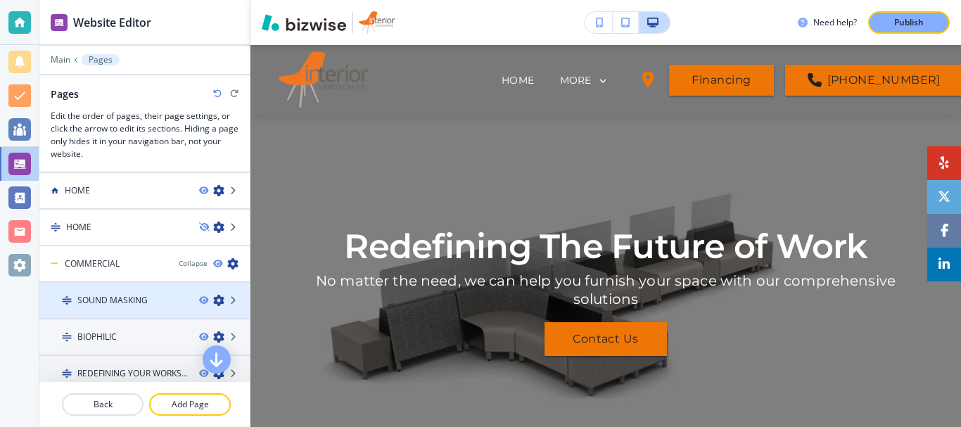
click at [213, 298] on icon "button" at bounding box center [218, 300] width 11 height 11
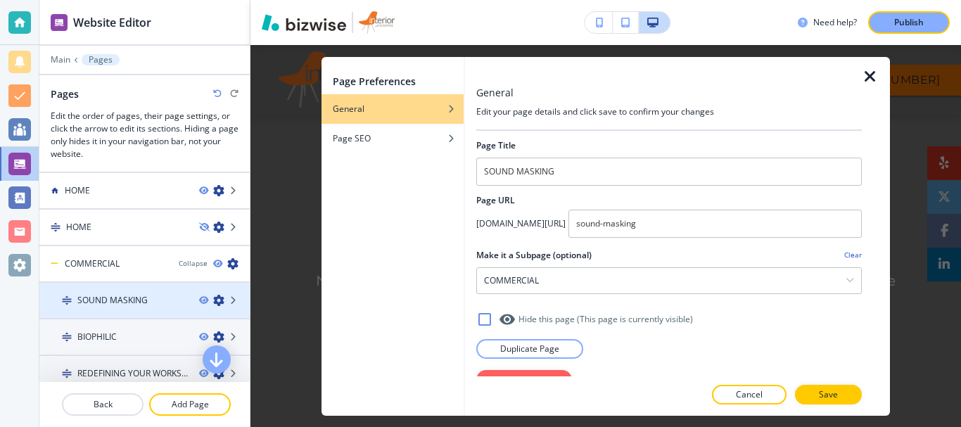
scroll to position [70, 0]
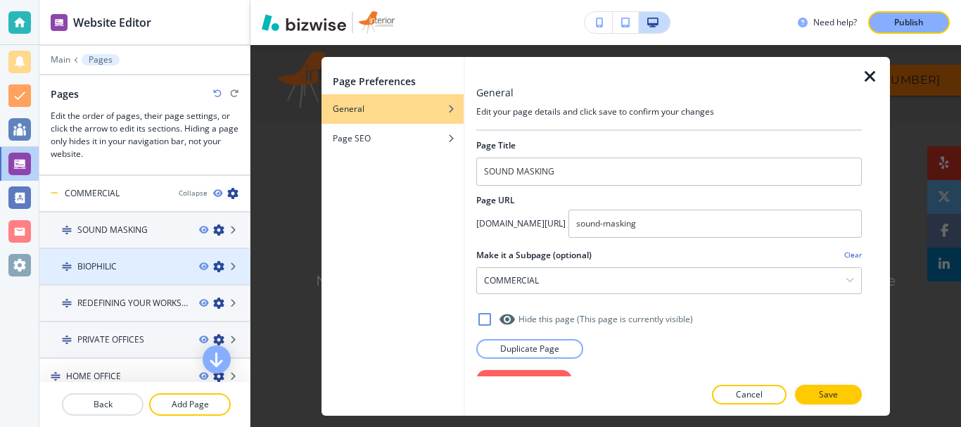
click at [213, 269] on icon "button" at bounding box center [218, 266] width 11 height 11
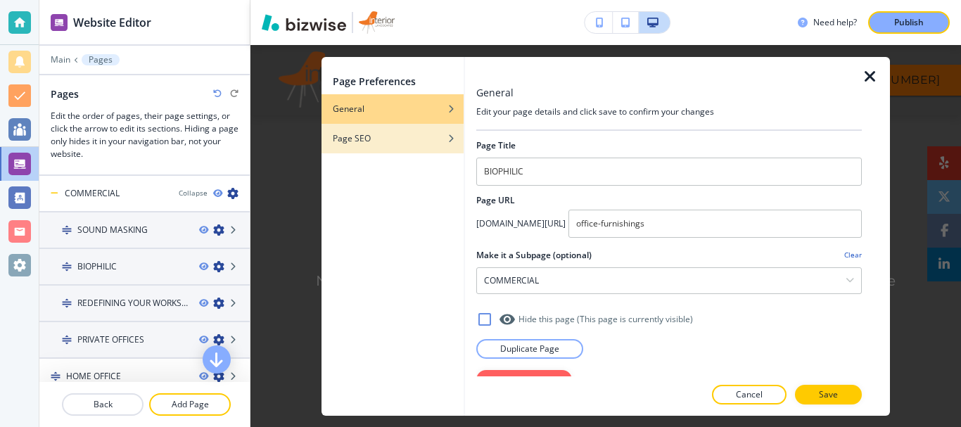
click at [416, 148] on div "button" at bounding box center [392, 149] width 142 height 8
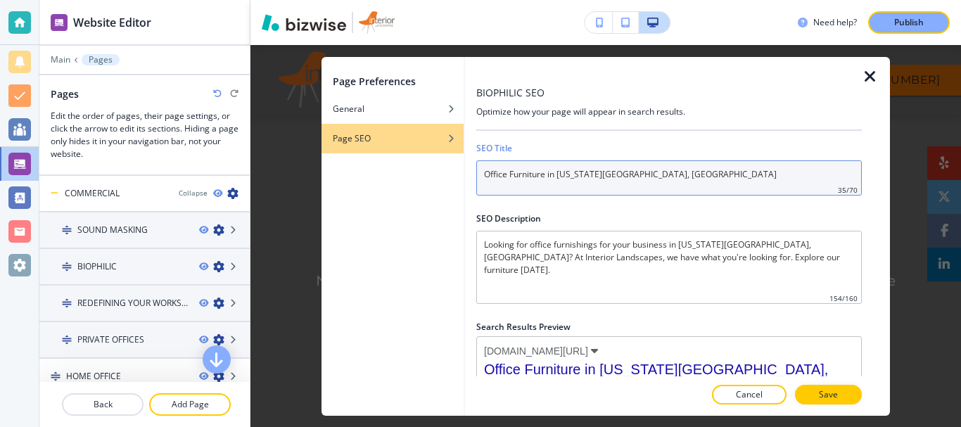
click at [616, 184] on input "Office Furniture in Kansas City, MO" at bounding box center [668, 177] width 385 height 35
paste input "Design Services in Kansas City, St Louis"
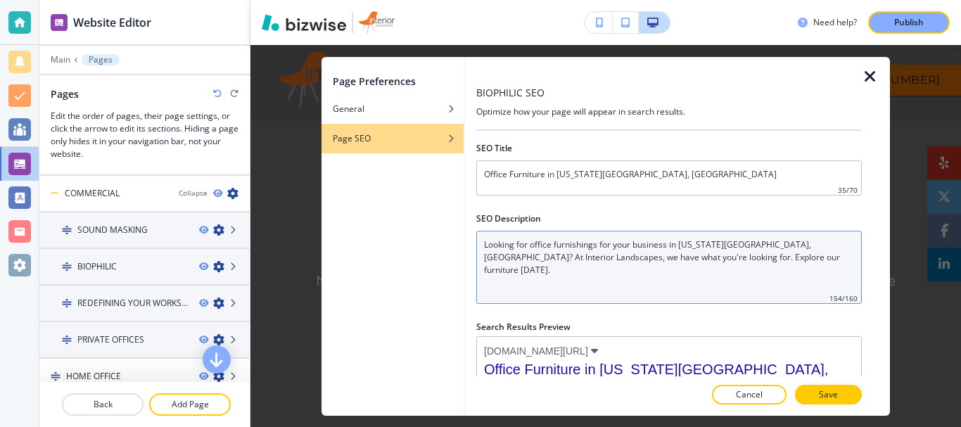
click at [538, 262] on Description "Looking for office furnishings for your business in Kansas City, MO? At Interio…" at bounding box center [668, 267] width 385 height 73
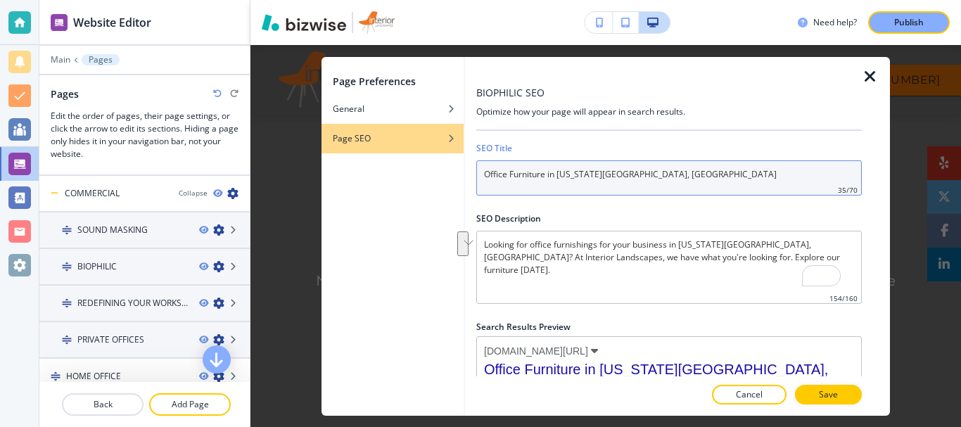
click at [630, 185] on input "Office Furniture in Kansas City, MO" at bounding box center [668, 177] width 385 height 35
paste input "Design Services in Kansas City, St Louis"
type input "Office Furniture Design Services in Kansas City, St Louis MO"
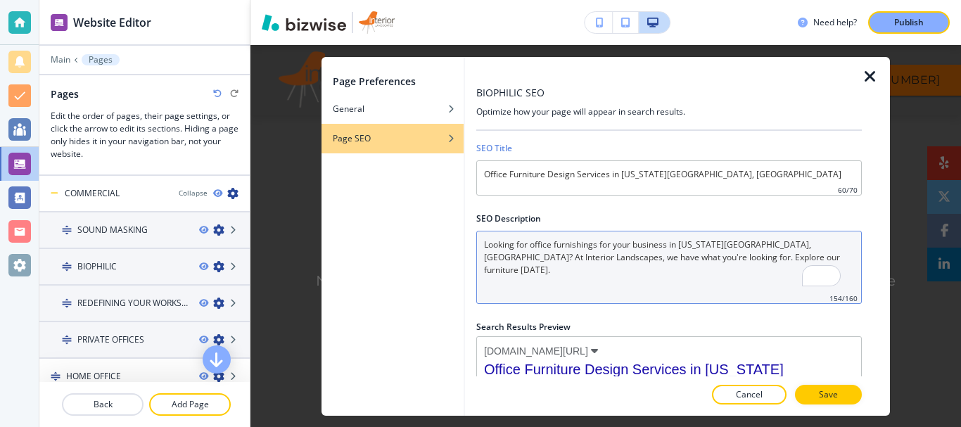
click at [642, 282] on Description "Looking for office furnishings for your business in Kansas City, MO? At Interio…" at bounding box center [668, 267] width 385 height 73
paste Description "Contact Us for Office Interior renovations St Louis MO and Kansas City. We offe…"
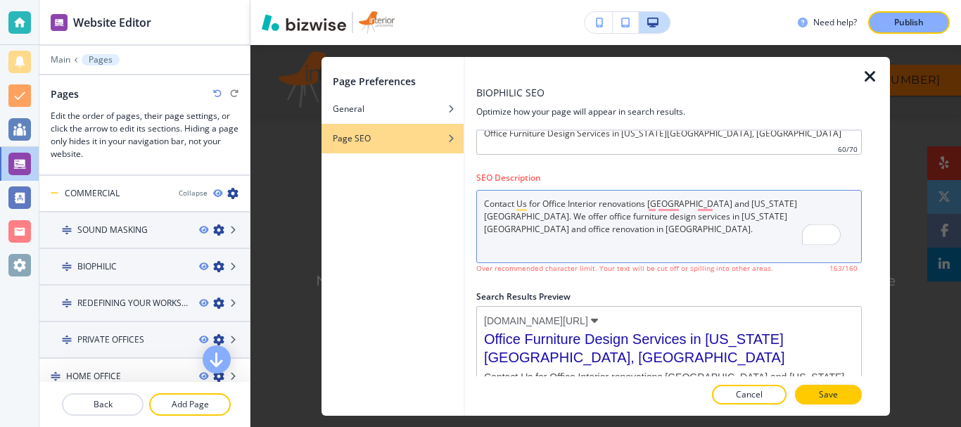
scroll to position [80, 0]
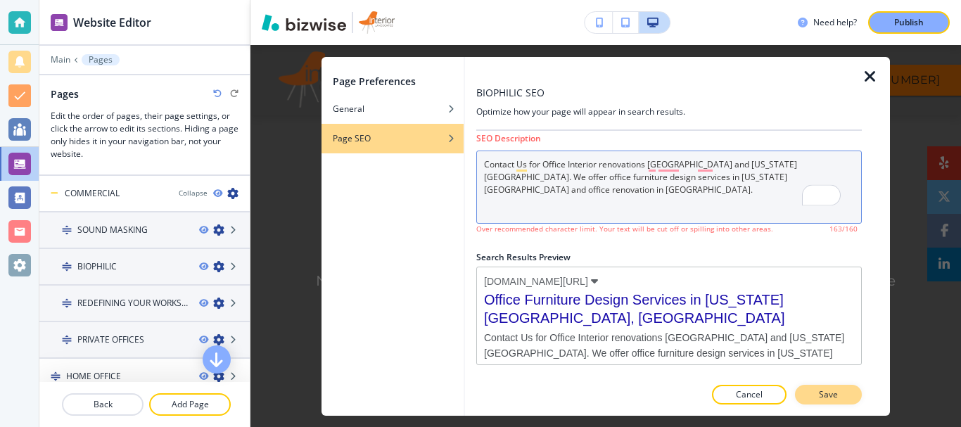
type Description "Contact Us for Office Interior renovations St Louis MO and Kansas City. We offe…"
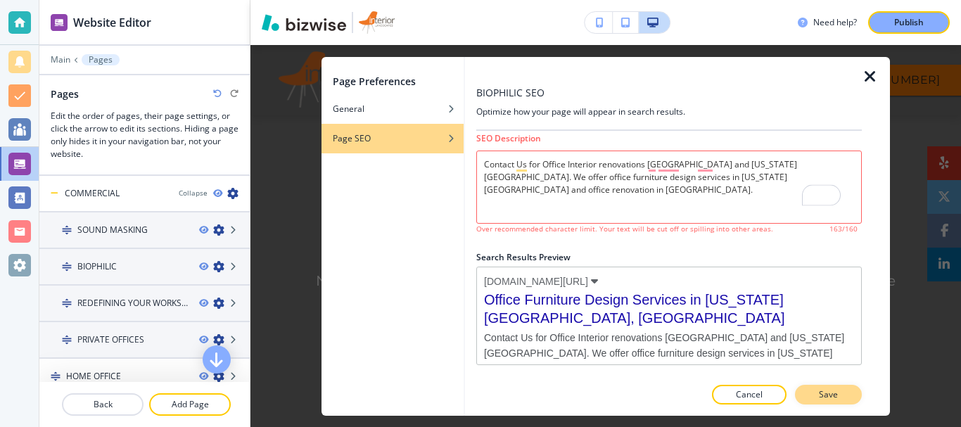
click at [847, 395] on button "Save" at bounding box center [828, 395] width 67 height 20
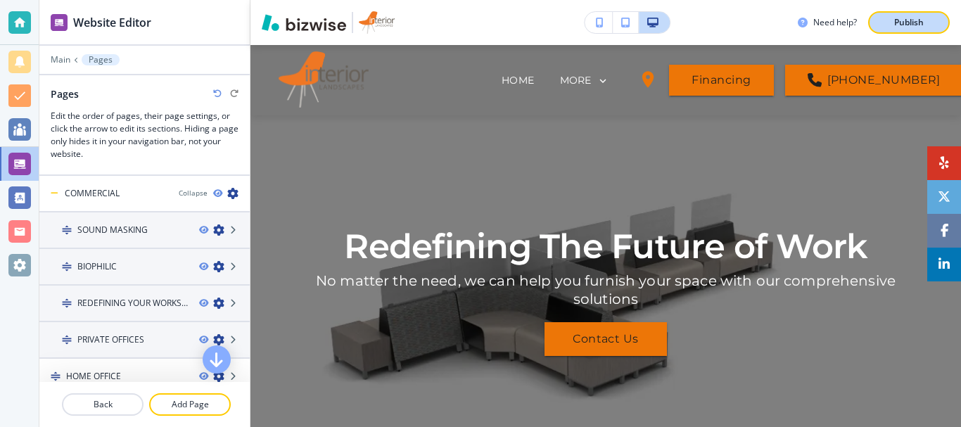
click at [914, 18] on p "Publish" at bounding box center [909, 22] width 30 height 13
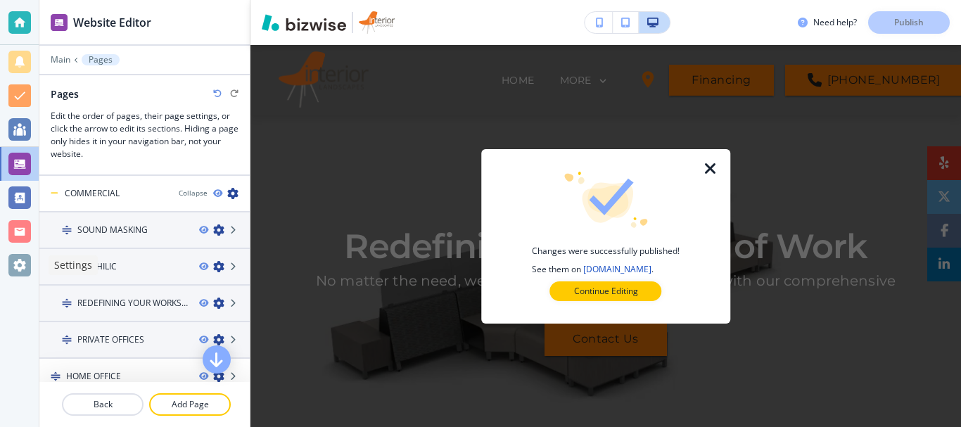
click at [16, 265] on div at bounding box center [19, 265] width 23 height 23
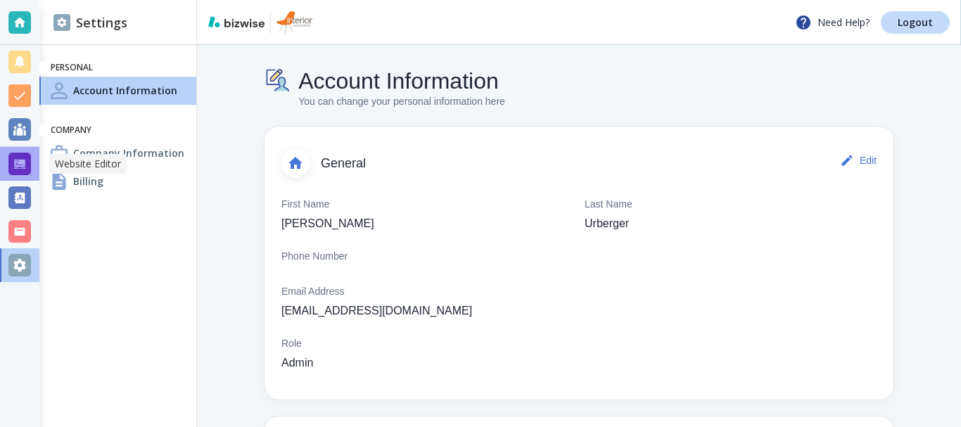
click at [24, 165] on div at bounding box center [19, 164] width 23 height 23
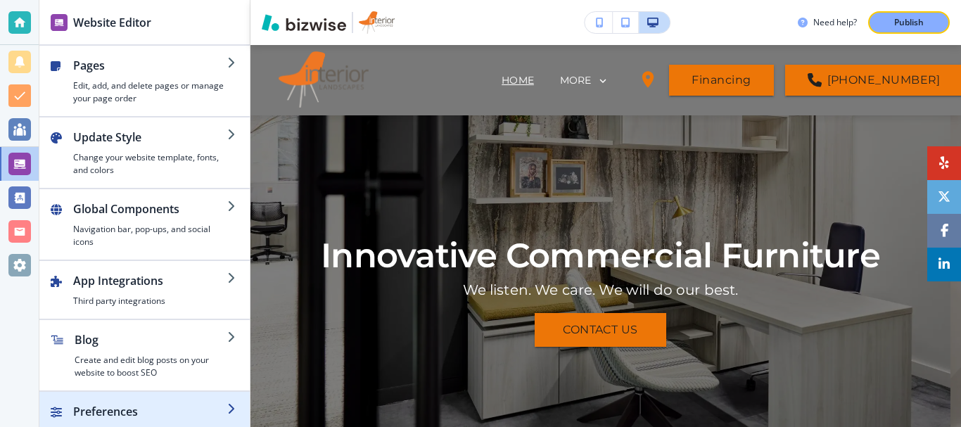
scroll to position [37, 0]
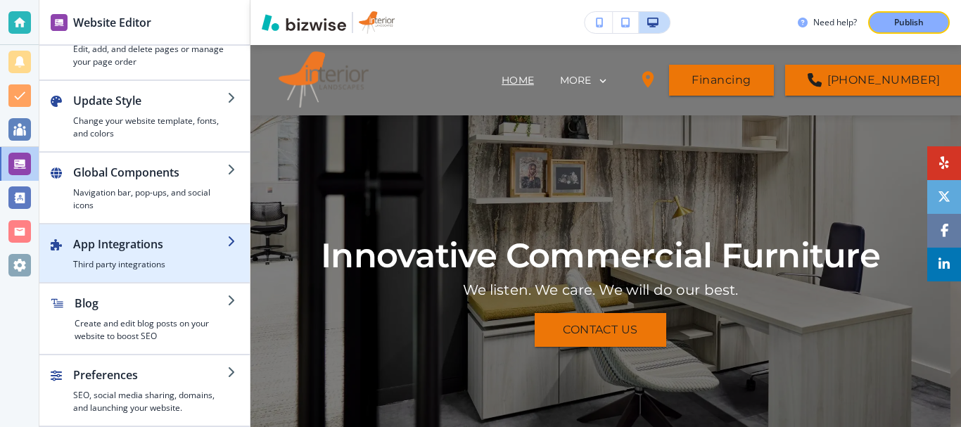
click at [158, 253] on div "button" at bounding box center [150, 256] width 154 height 6
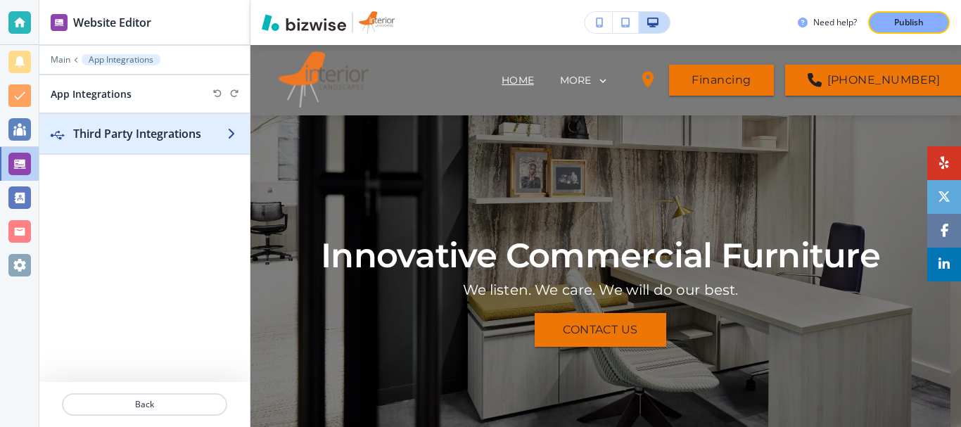
click at [213, 136] on h2 "Third Party Integrations" at bounding box center [150, 133] width 154 height 17
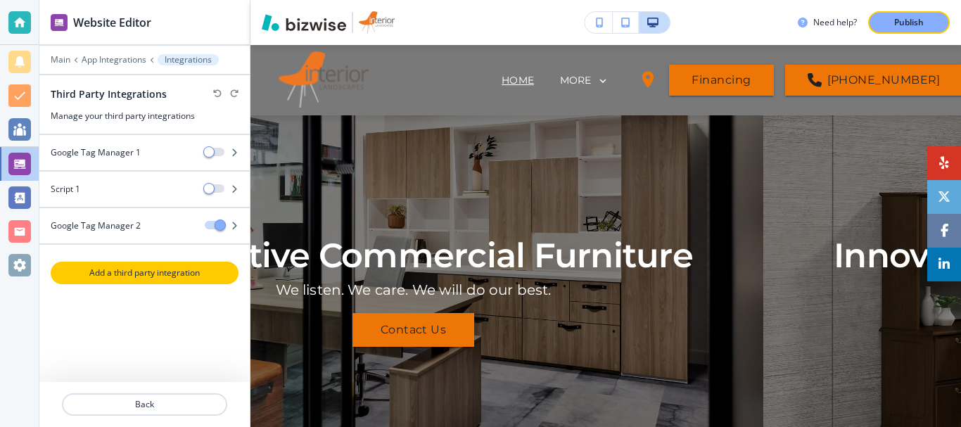
click at [143, 276] on p "Add a third party integration" at bounding box center [144, 273] width 185 height 13
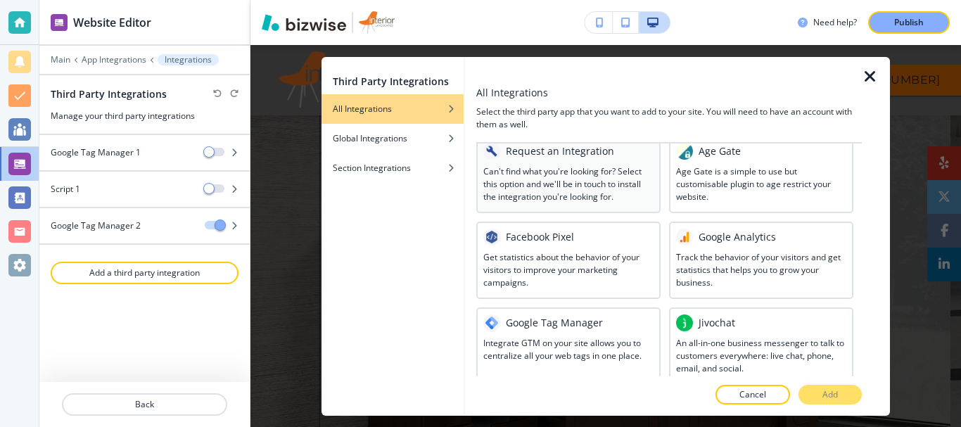
scroll to position [70, 0]
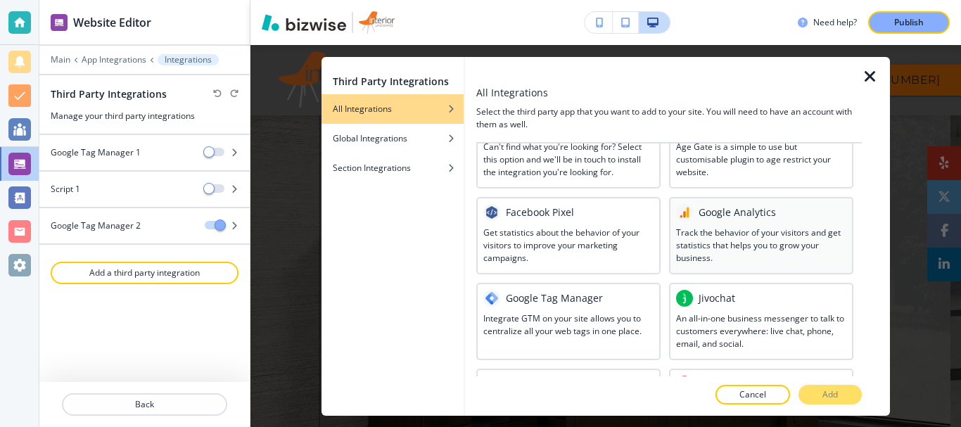
click at [773, 241] on h3 "Track the behavior of your visitors and get statistics that helps you to grow y…" at bounding box center [761, 246] width 170 height 38
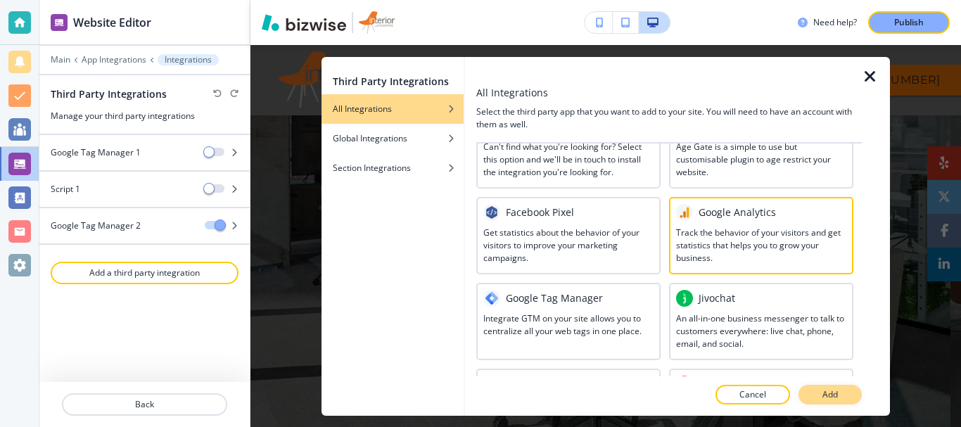
click at [836, 395] on p "Add" at bounding box center [829, 394] width 15 height 13
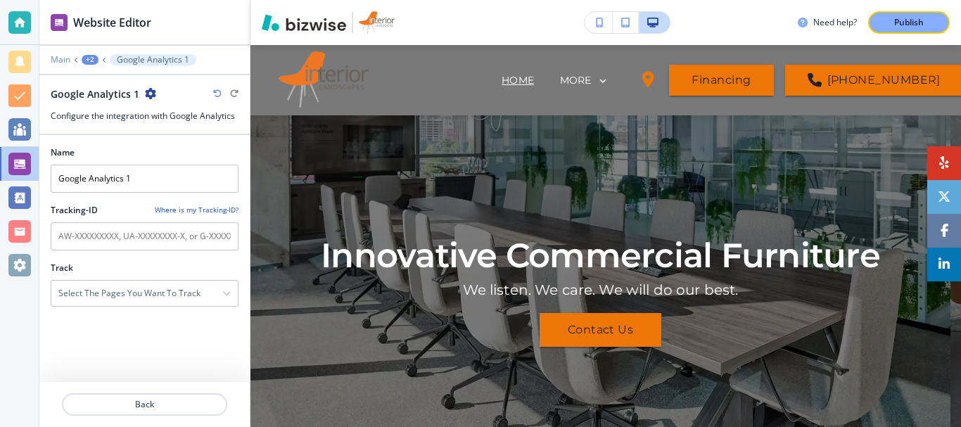
click at [65, 59] on p "Main" at bounding box center [61, 60] width 20 height 10
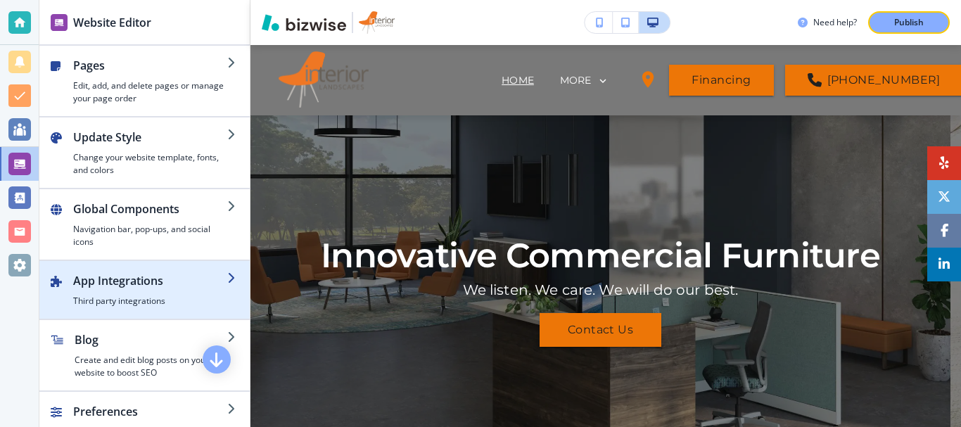
click at [134, 283] on h2 "App Integrations" at bounding box center [150, 280] width 154 height 17
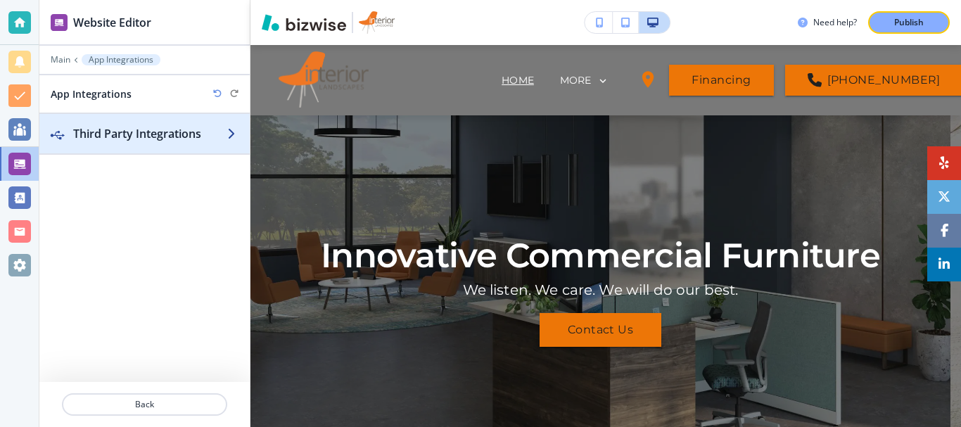
click at [131, 126] on h2 "Third Party Integrations" at bounding box center [150, 133] width 154 height 17
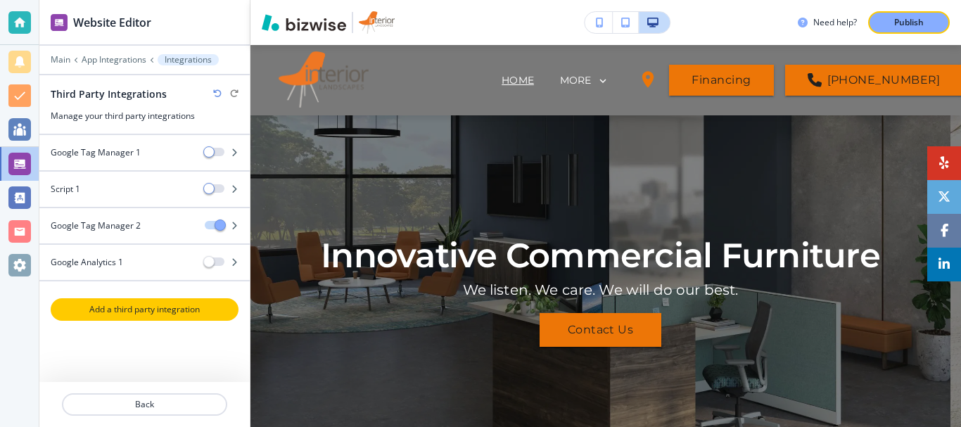
click at [139, 313] on p "Add a third party integration" at bounding box center [144, 309] width 185 height 13
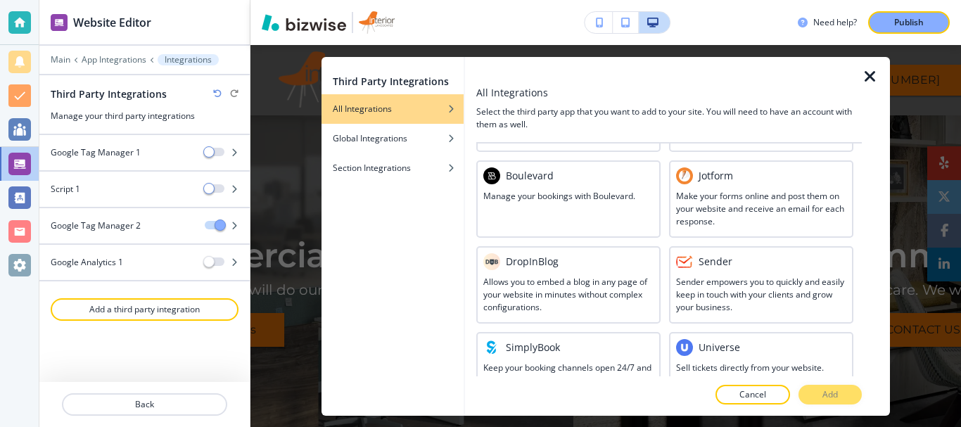
scroll to position [422, 0]
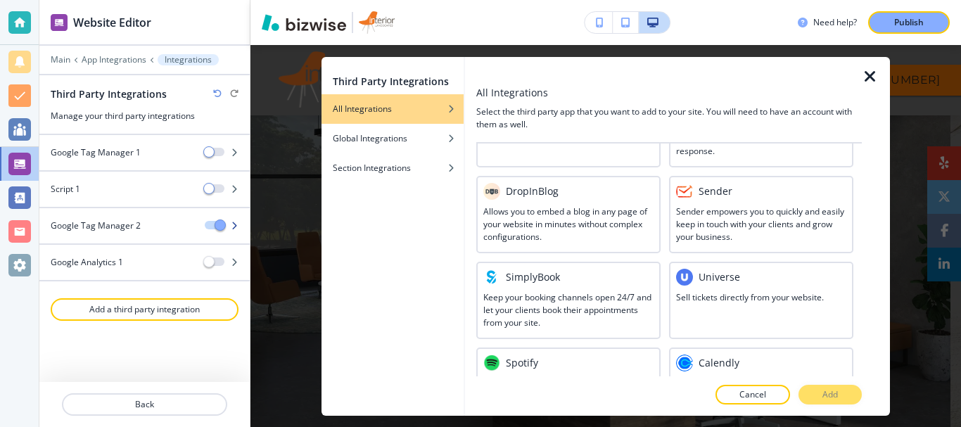
click at [124, 229] on h4 "Google Tag Manager 2" at bounding box center [96, 225] width 90 height 13
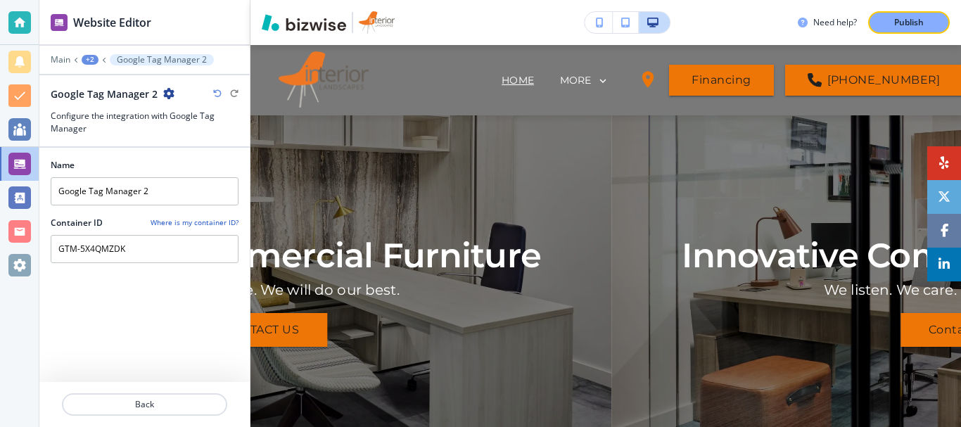
click at [86, 60] on div "+2" at bounding box center [90, 60] width 17 height 10
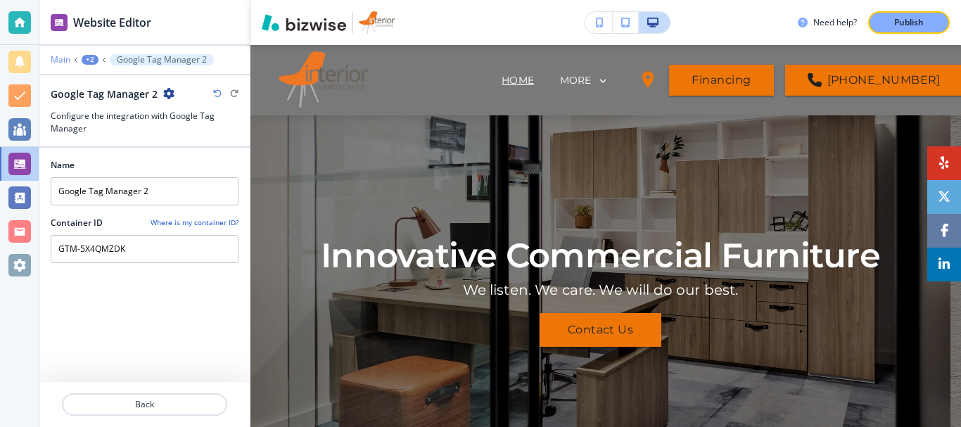
click at [57, 58] on p "Main" at bounding box center [61, 60] width 20 height 10
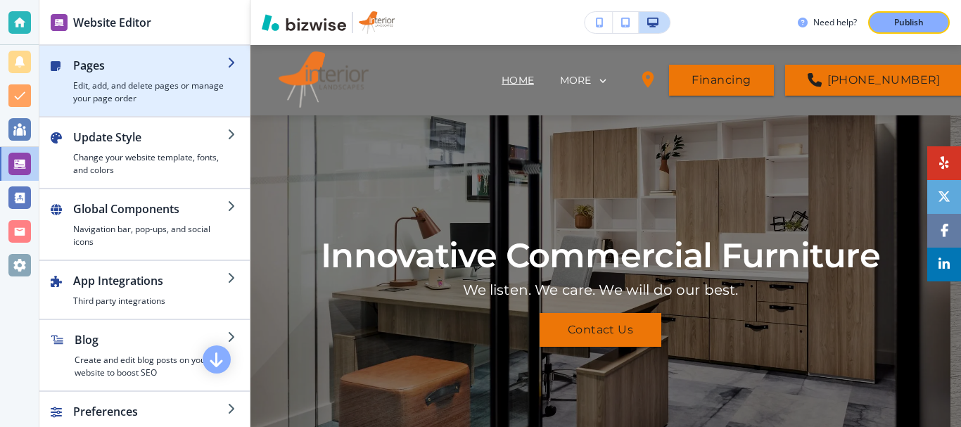
click at [120, 95] on h4 "Edit, add, and delete pages or manage your page order" at bounding box center [150, 91] width 154 height 25
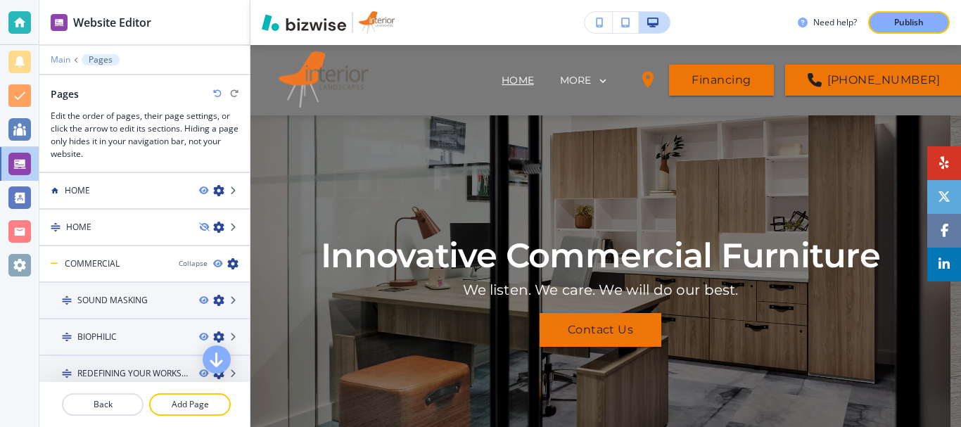
click at [55, 56] on p "Main" at bounding box center [61, 60] width 20 height 10
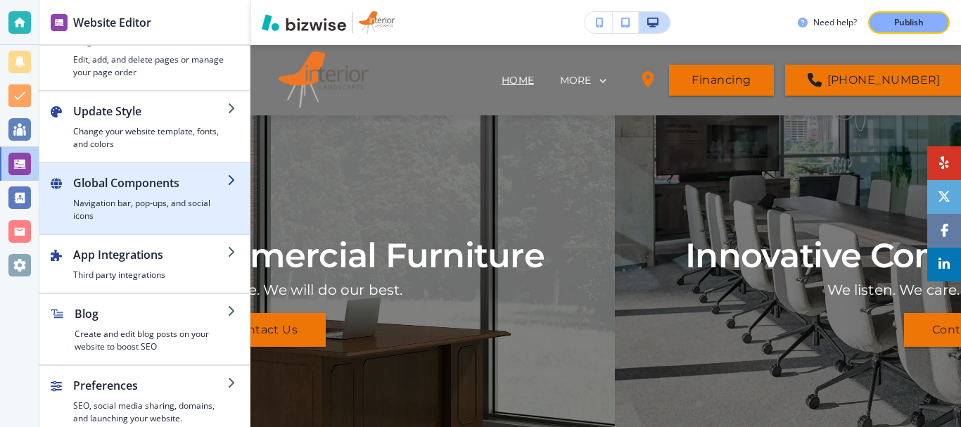
scroll to position [37, 0]
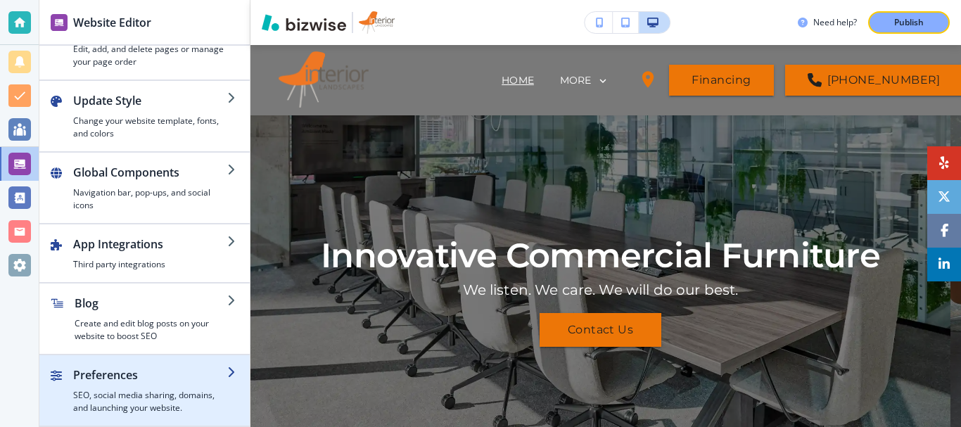
click at [171, 409] on h4 "SEO, social media sharing, domains, and launching your website." at bounding box center [150, 401] width 154 height 25
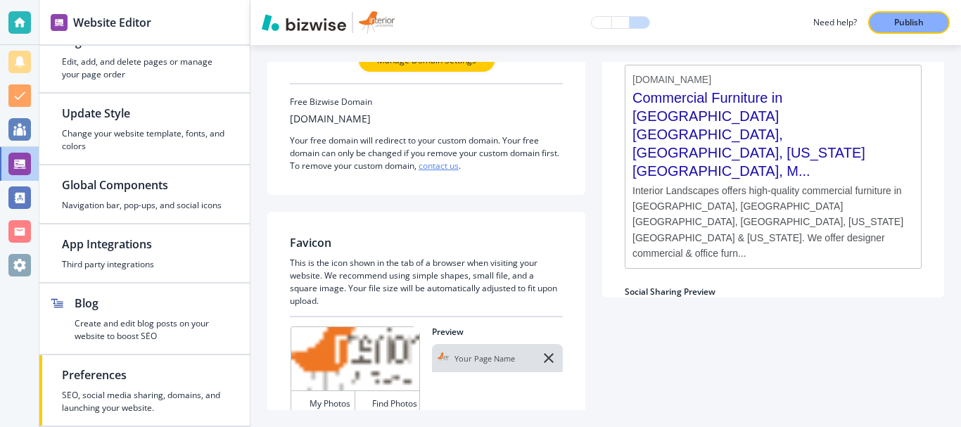
scroll to position [0, 0]
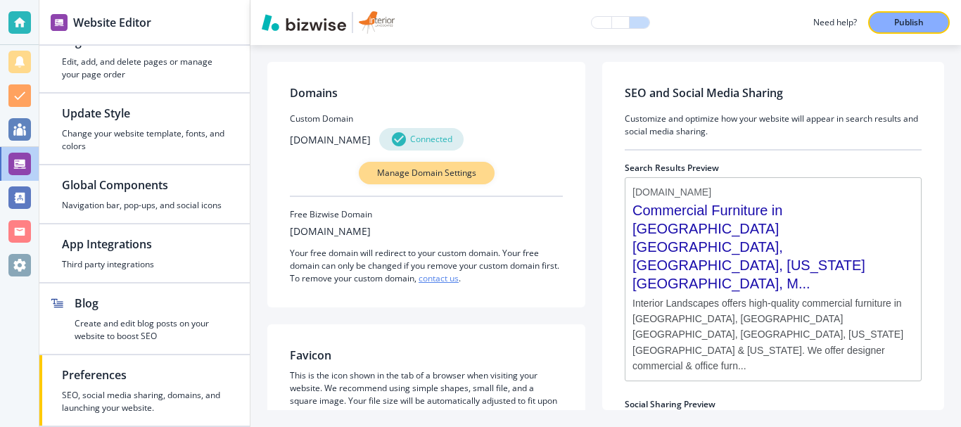
click at [452, 172] on p "Manage Domain Settings" at bounding box center [426, 173] width 99 height 13
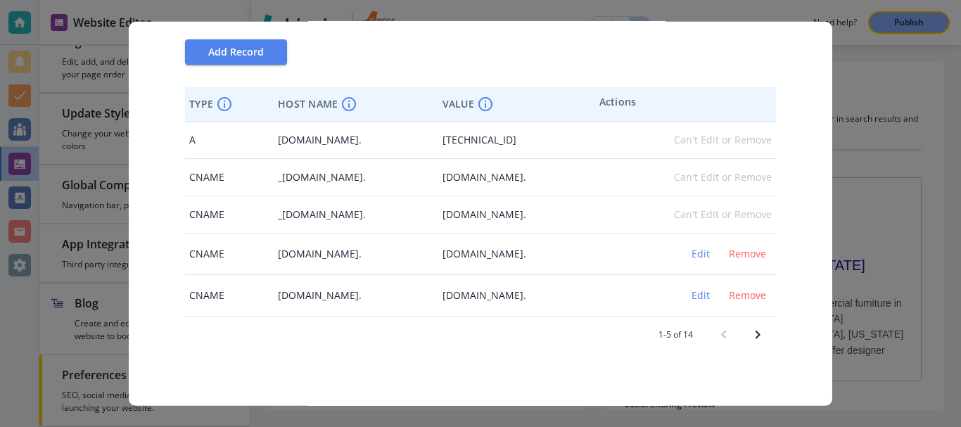
scroll to position [156, 0]
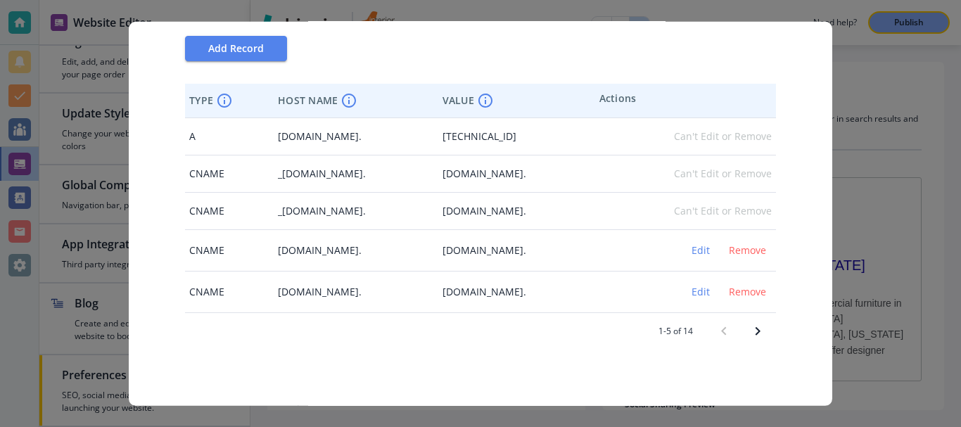
click at [749, 332] on icon "Next page" at bounding box center [757, 330] width 17 height 17
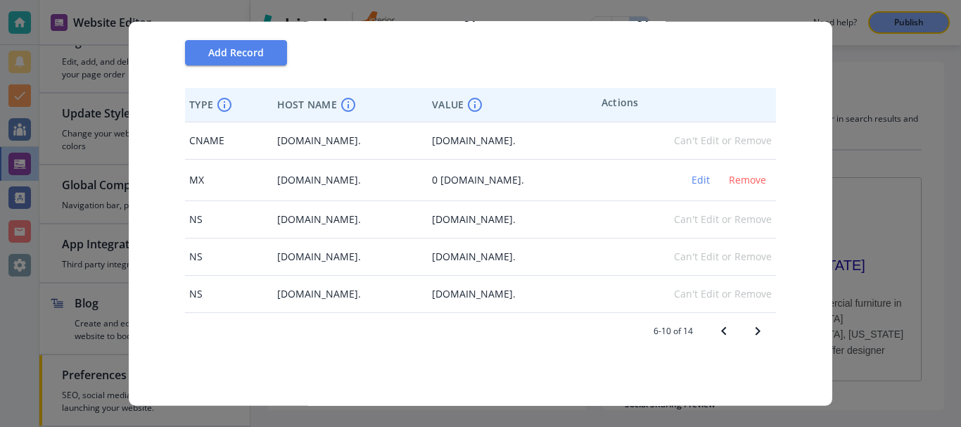
scroll to position [152, 0]
click at [756, 329] on icon "Next page" at bounding box center [758, 330] width 5 height 8
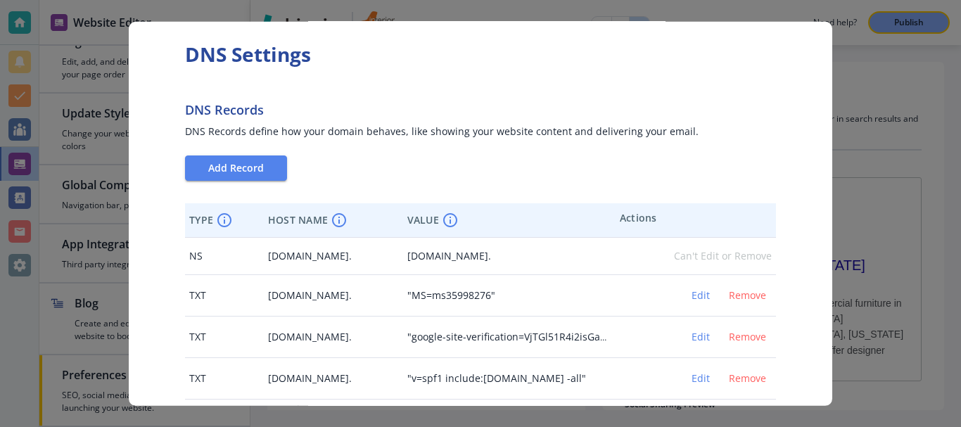
scroll to position [0, 0]
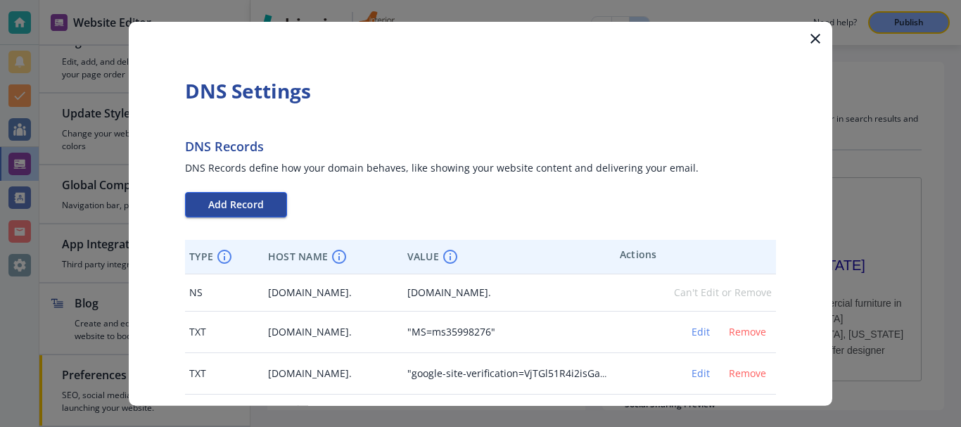
click at [245, 205] on span "Add Record" at bounding box center [236, 204] width 56 height 10
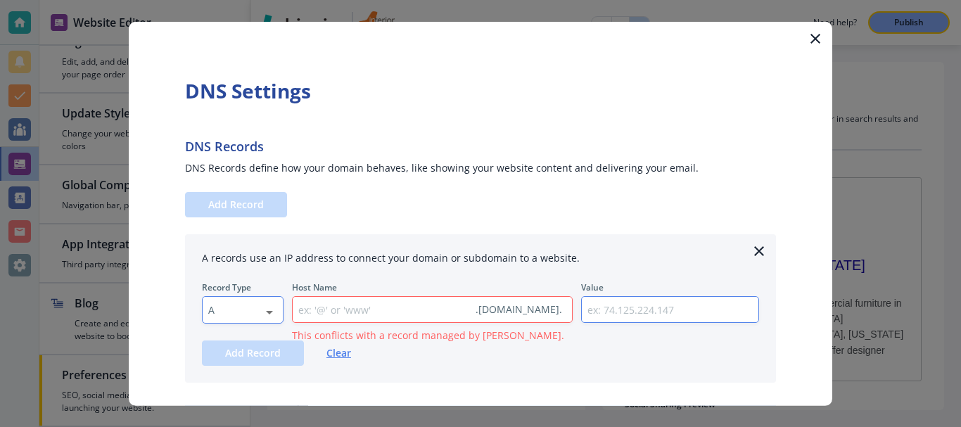
click at [272, 0] on body "Website Editor Pages Edit, add, and delete pages or manage your page order Upda…" at bounding box center [480, 0] width 961 height 0
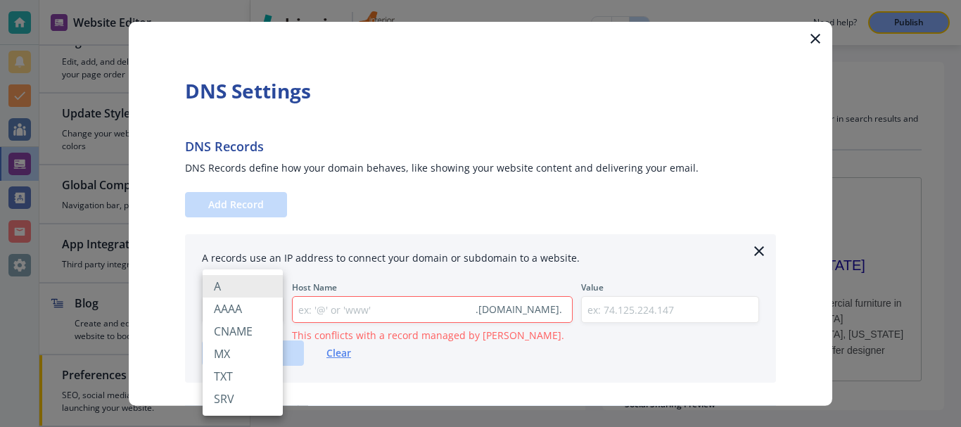
click at [227, 378] on li "TXT" at bounding box center [243, 376] width 80 height 23
type input "TXT"
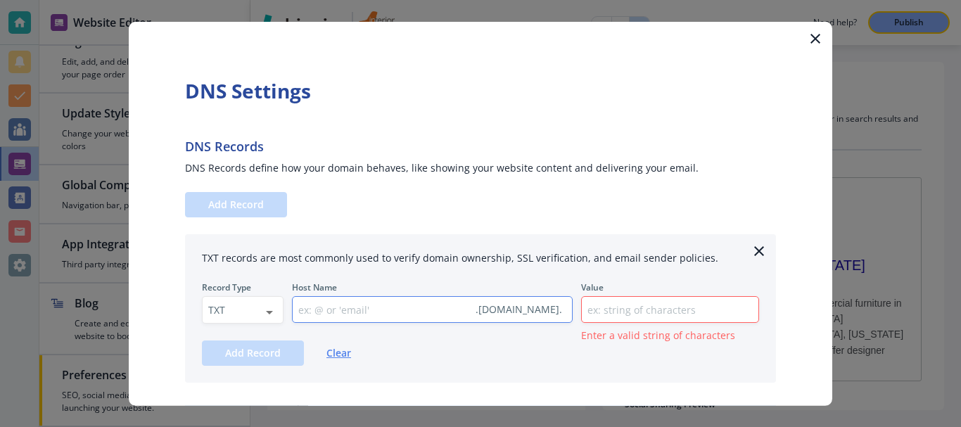
click at [331, 309] on input "text" at bounding box center [381, 310] width 177 height 26
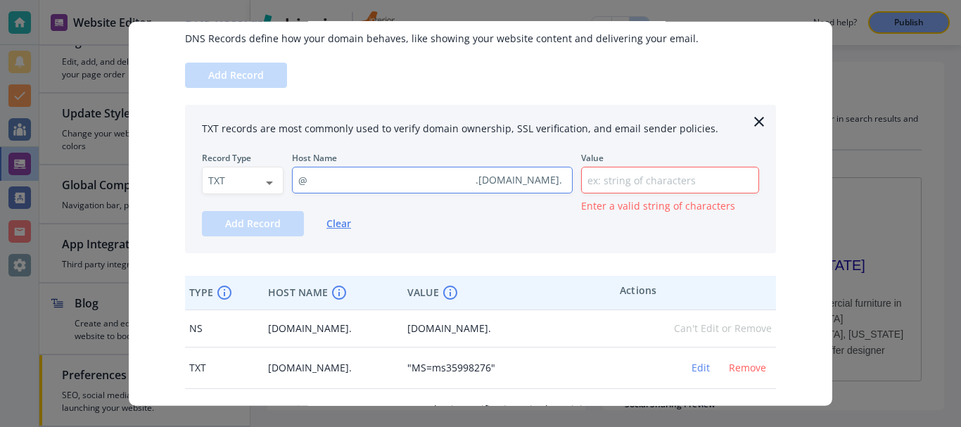
scroll to position [141, 0]
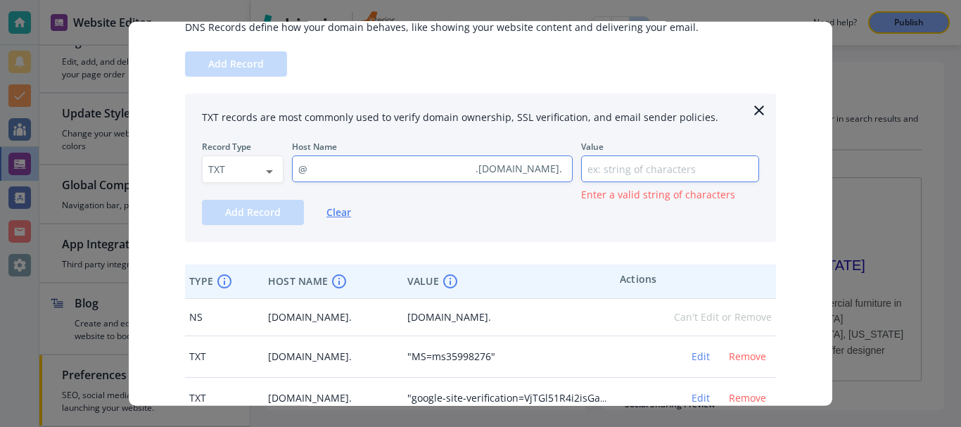
type input "@"
click at [604, 169] on input "text" at bounding box center [670, 169] width 177 height 26
click at [495, 221] on div "Add Record Clear" at bounding box center [480, 211] width 557 height 25
click at [627, 173] on input "text" at bounding box center [670, 169] width 177 height 26
paste input "google-site-verification=yo3rL_sWksOdHLOBY3HutVFCz0JtIp58f0Zn_aKI4DE"
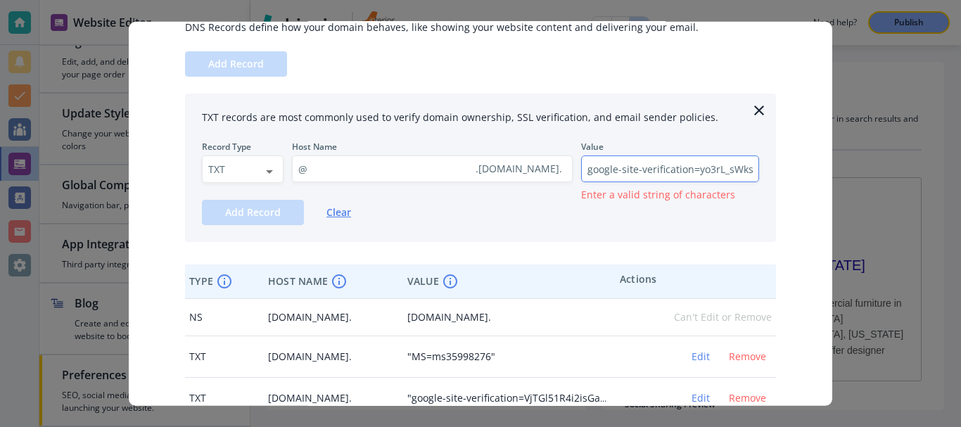
scroll to position [0, 195]
type input "google-site-verification=yo3rL_sWksOdHLOBY3HutVFCz0JtIp58f0Zn_aKI4DE"
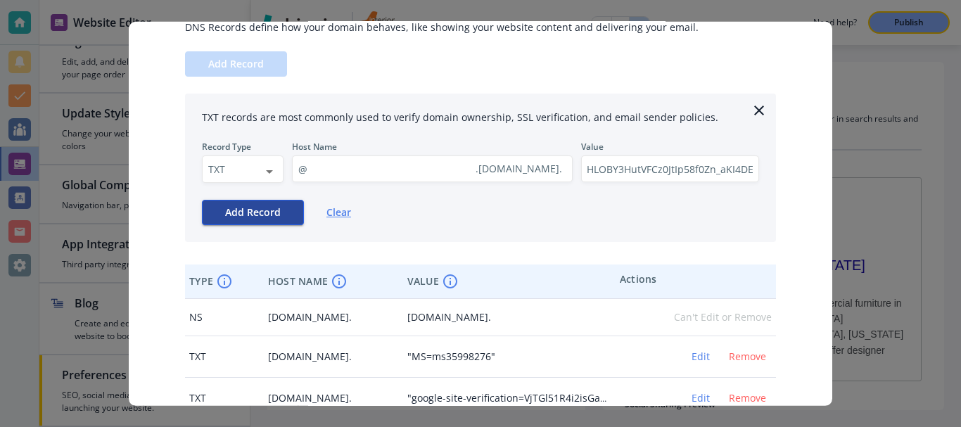
scroll to position [0, 0]
click at [227, 216] on span "Add Record" at bounding box center [253, 212] width 56 height 10
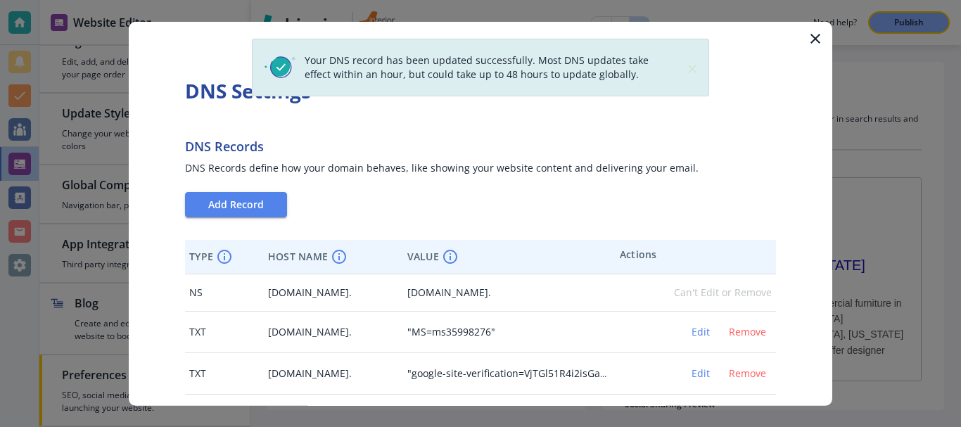
click at [808, 37] on icon "button" at bounding box center [815, 38] width 17 height 17
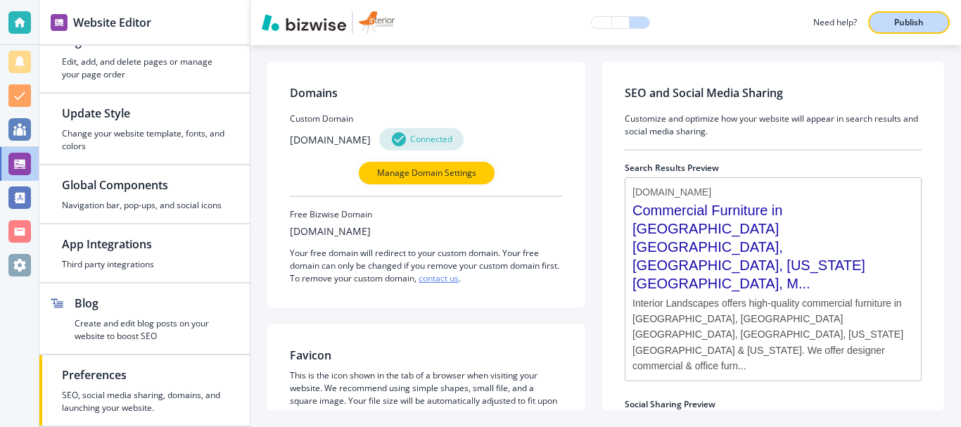
click at [896, 24] on p "Publish" at bounding box center [909, 22] width 30 height 13
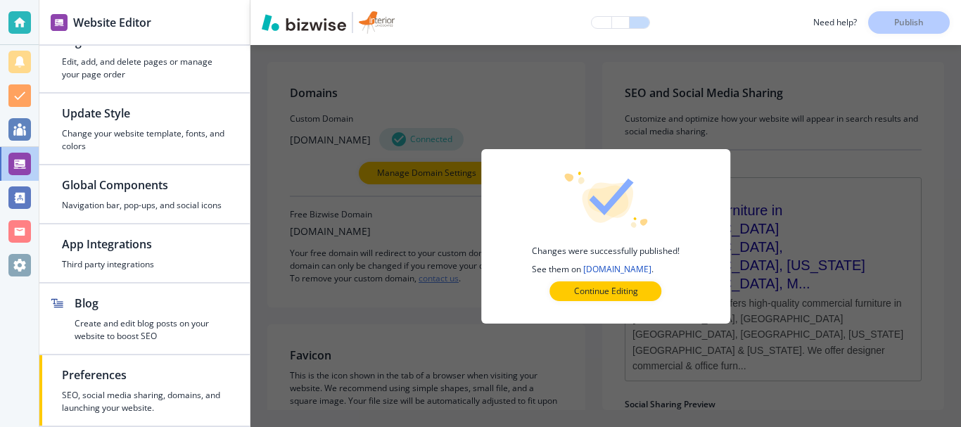
click at [608, 294] on p "Continue Editing" at bounding box center [606, 291] width 64 height 13
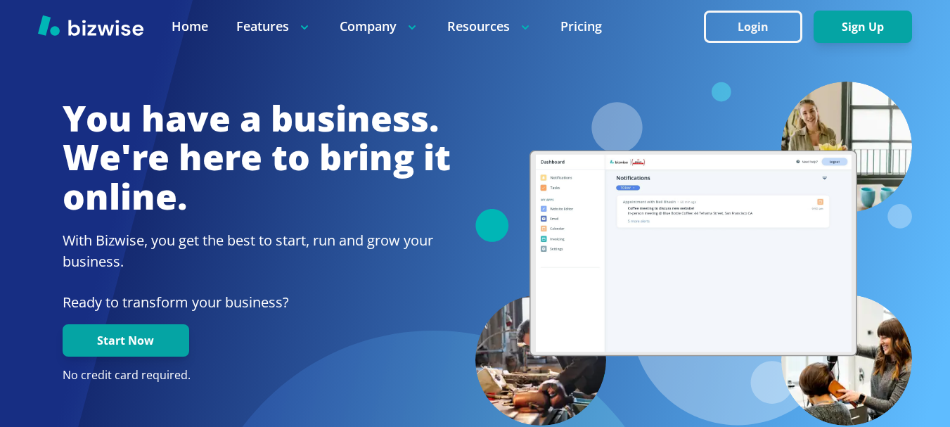
click at [528, 26] on icon at bounding box center [525, 27] width 14 height 14
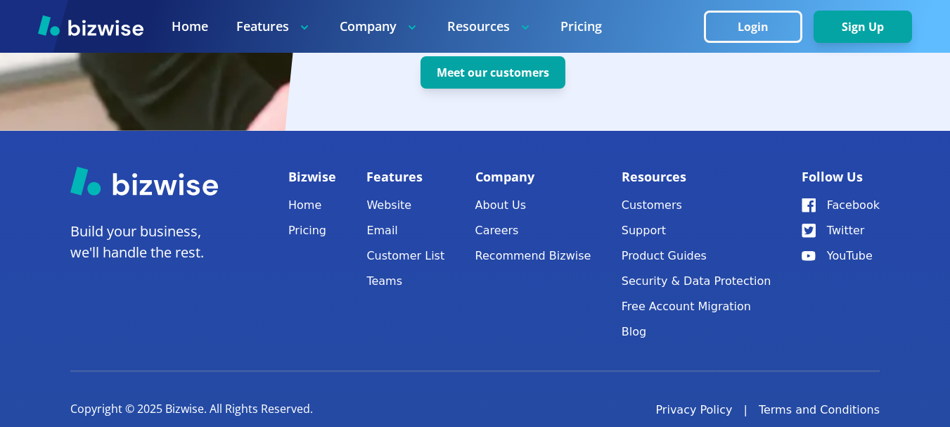
scroll to position [2987, 0]
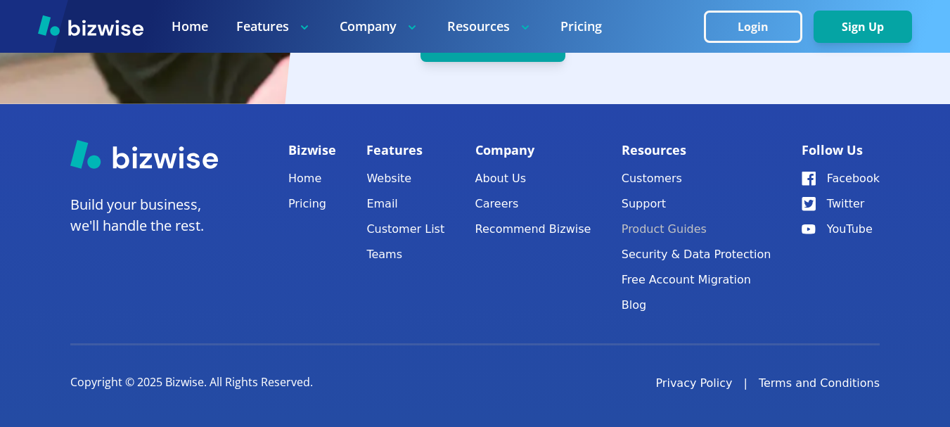
click at [677, 233] on link "Product Guides" at bounding box center [697, 229] width 150 height 20
